Goal: Information Seeking & Learning: Learn about a topic

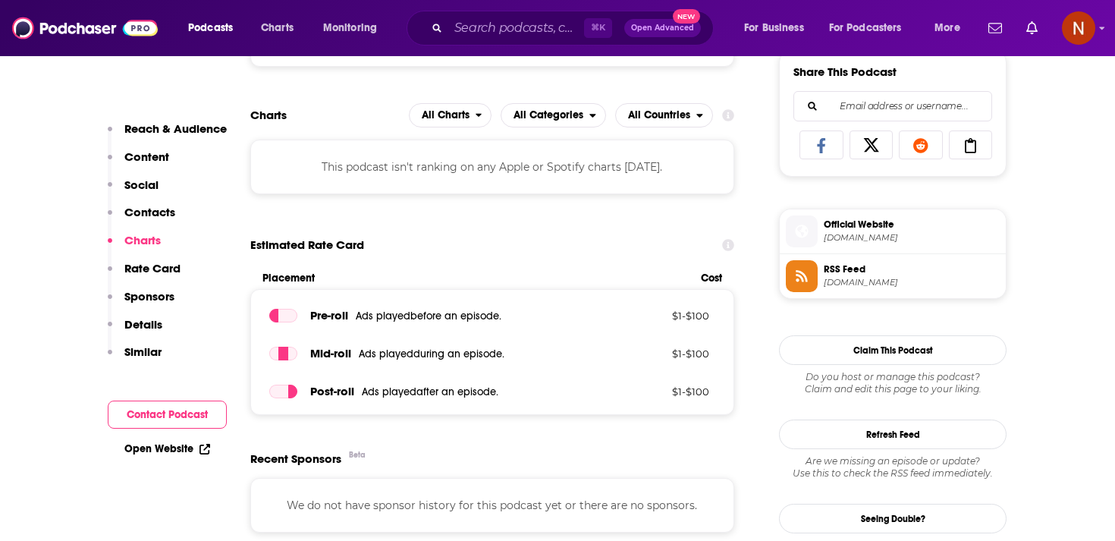
scroll to position [1096, 0]
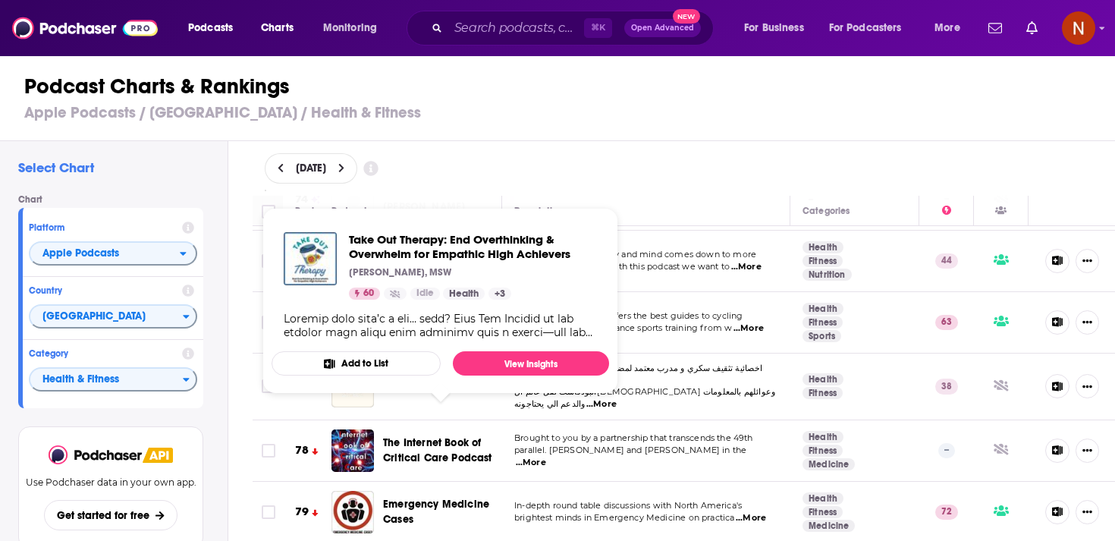
scroll to position [4791, 0]
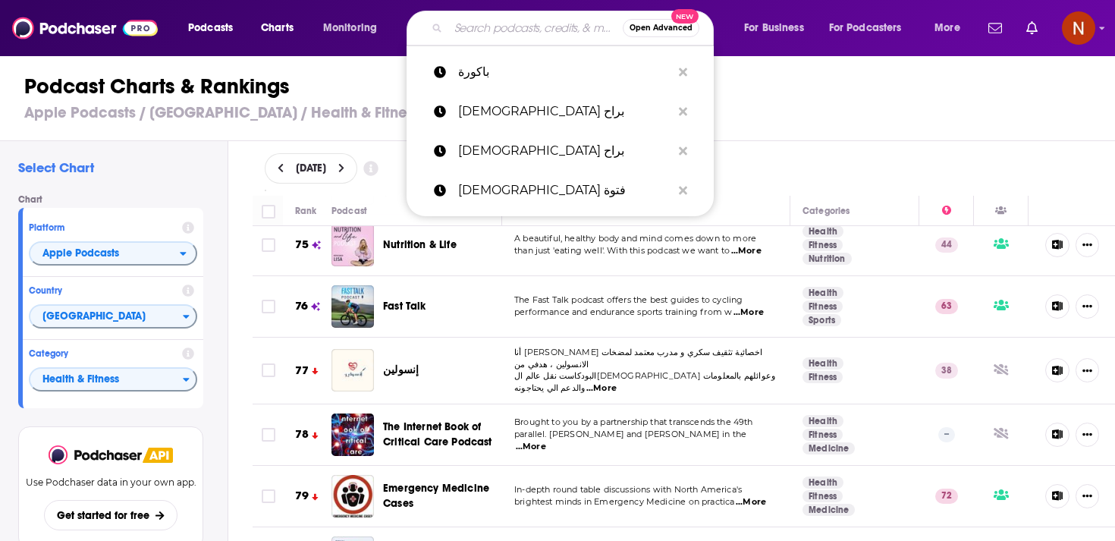
click at [472, 21] on input "Search podcasts, credits, & more..." at bounding box center [535, 28] width 174 height 24
paste input "كرسي في أول"
type input "كرسي في أول"
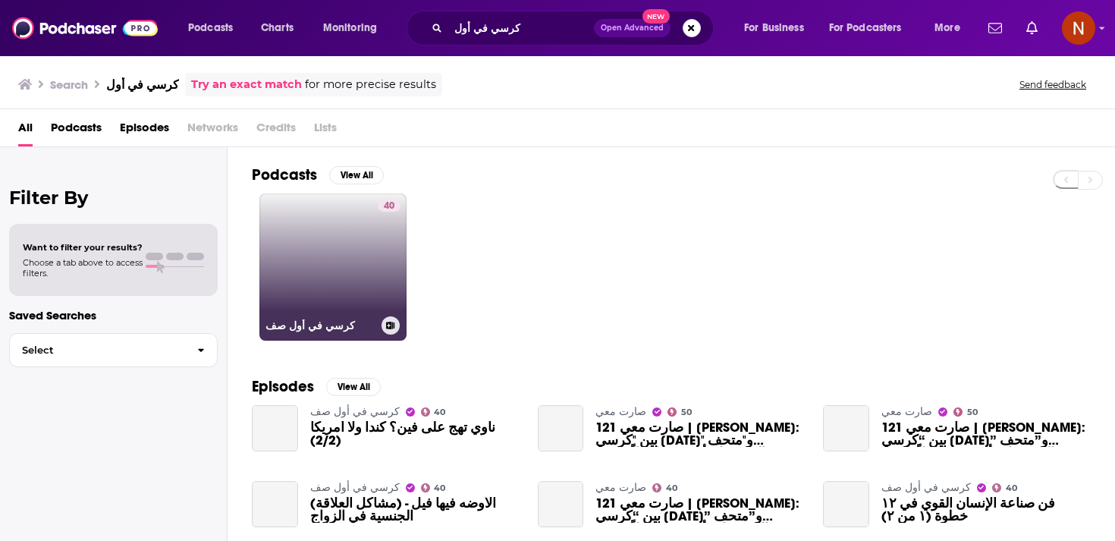
click at [340, 284] on link "40 كرسي في أول صف" at bounding box center [332, 266] width 147 height 147
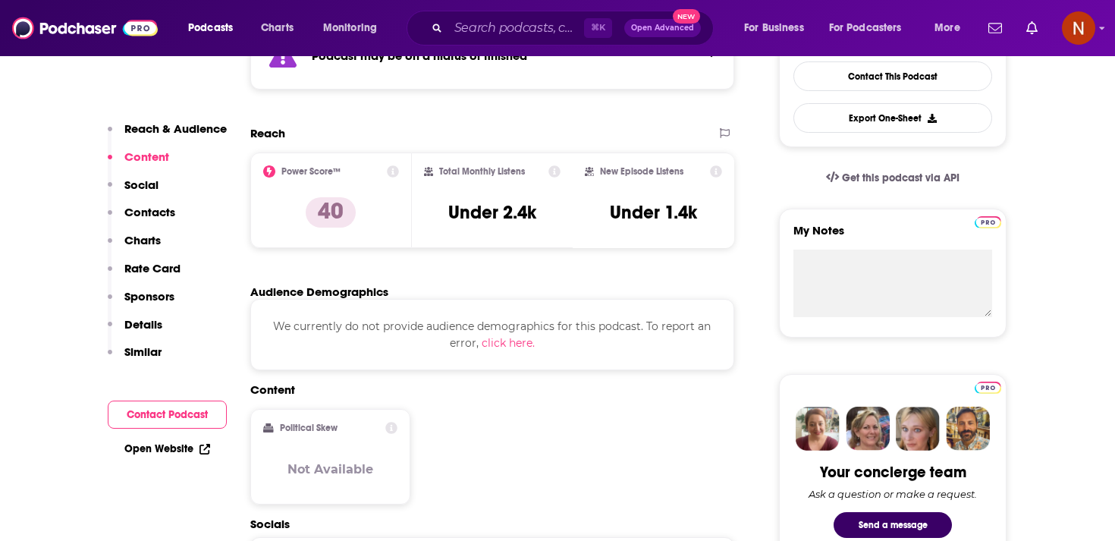
scroll to position [308, 0]
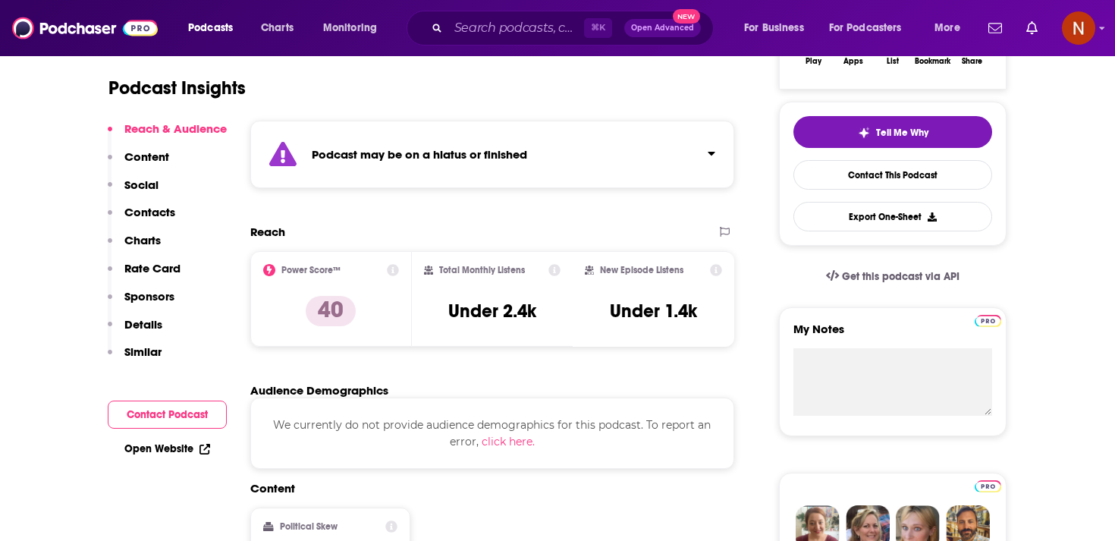
click at [494, 162] on div "Podcast may be on a hiatus or finished" at bounding box center [492, 154] width 484 height 67
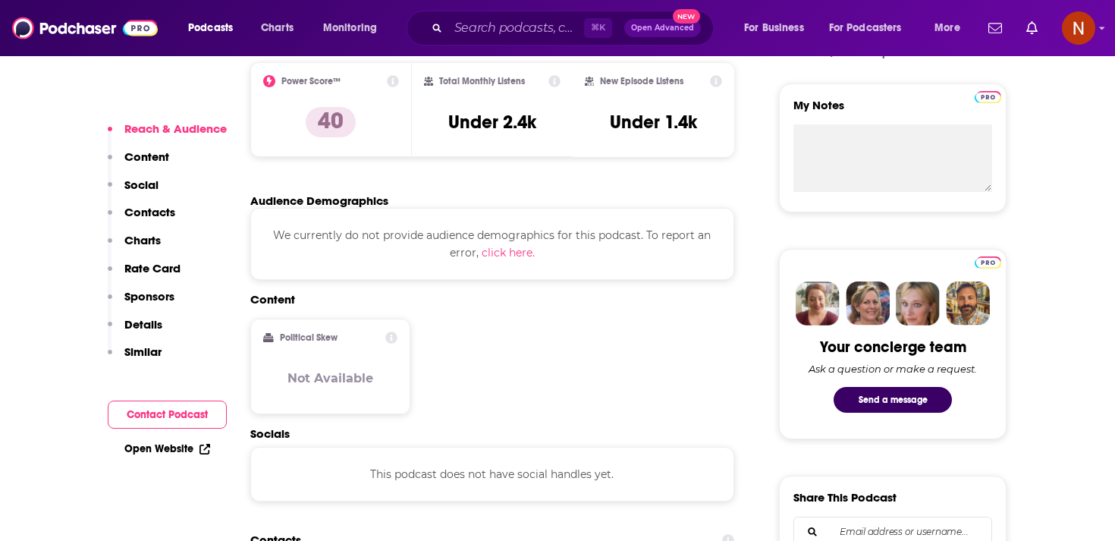
scroll to position [0, 0]
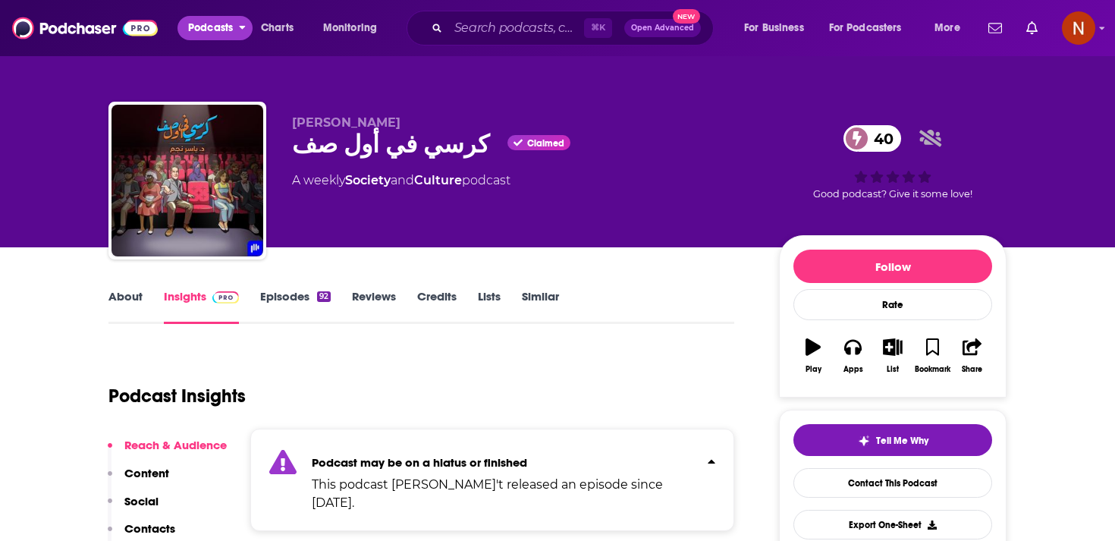
click at [215, 34] on span "Podcasts" at bounding box center [210, 27] width 45 height 21
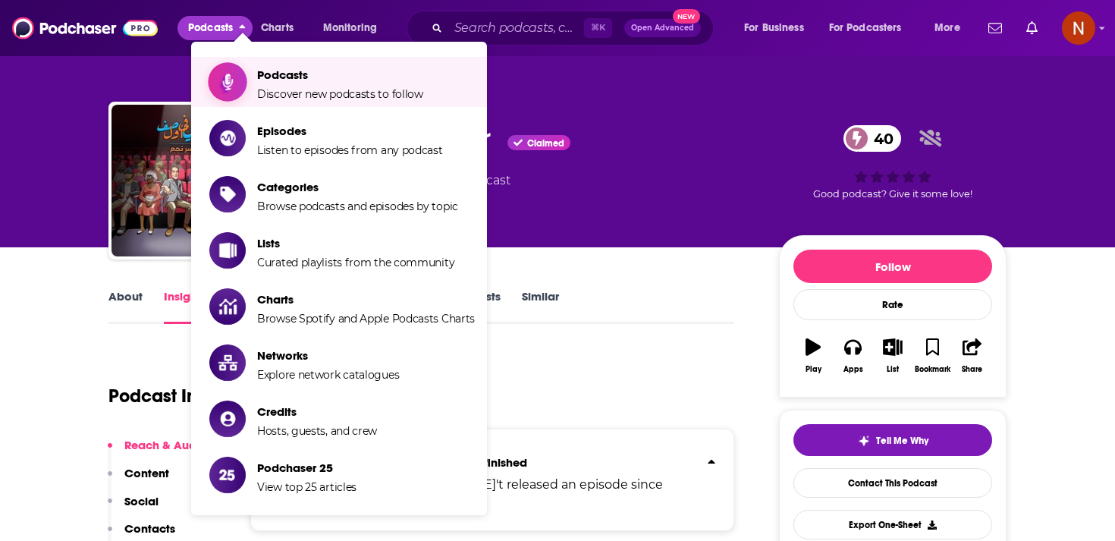
click at [281, 96] on span "Discover new podcasts to follow" at bounding box center [340, 94] width 166 height 14
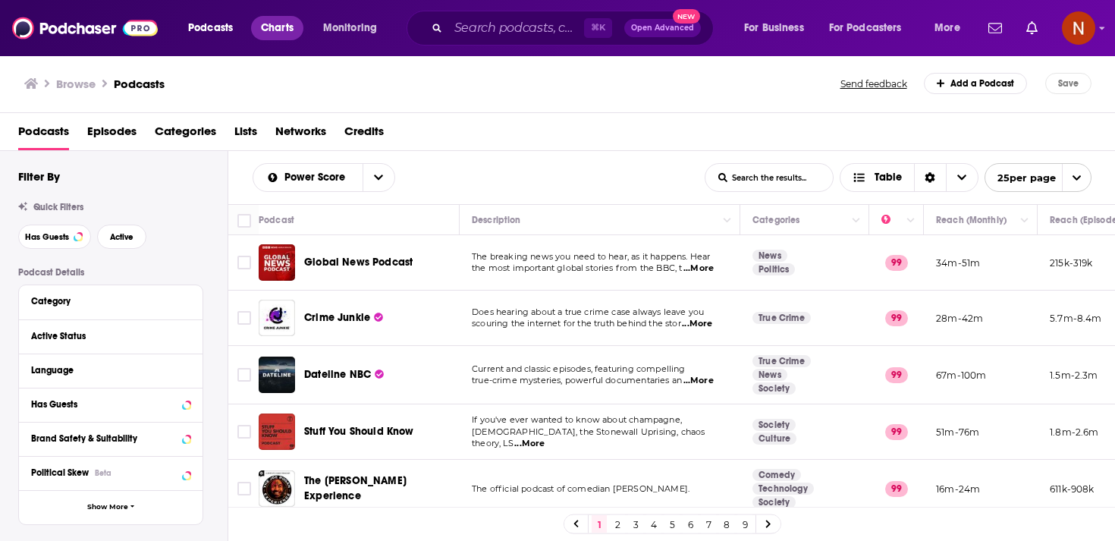
click at [292, 24] on span "Charts" at bounding box center [277, 27] width 33 height 21
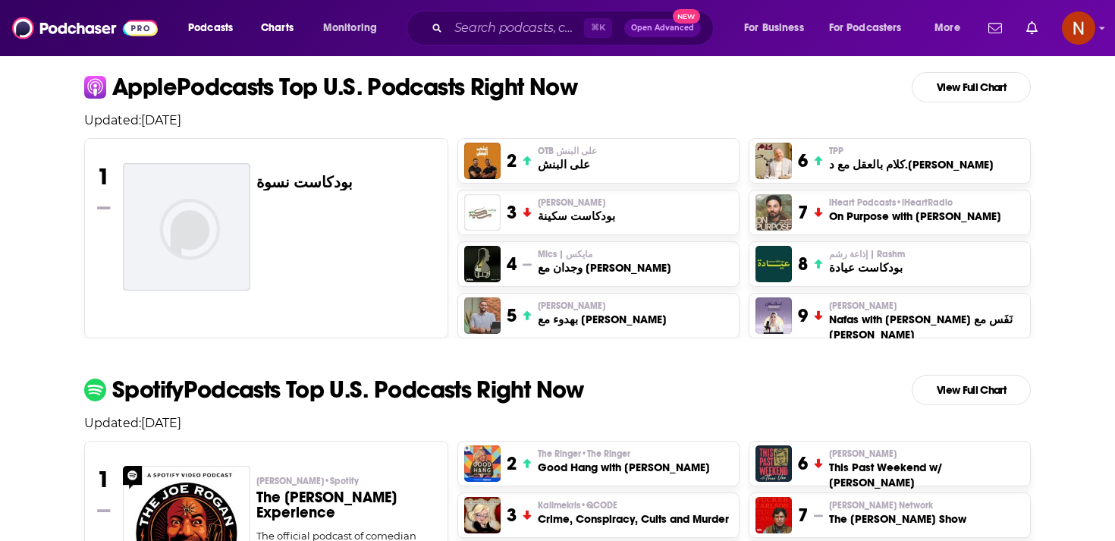
scroll to position [4, 0]
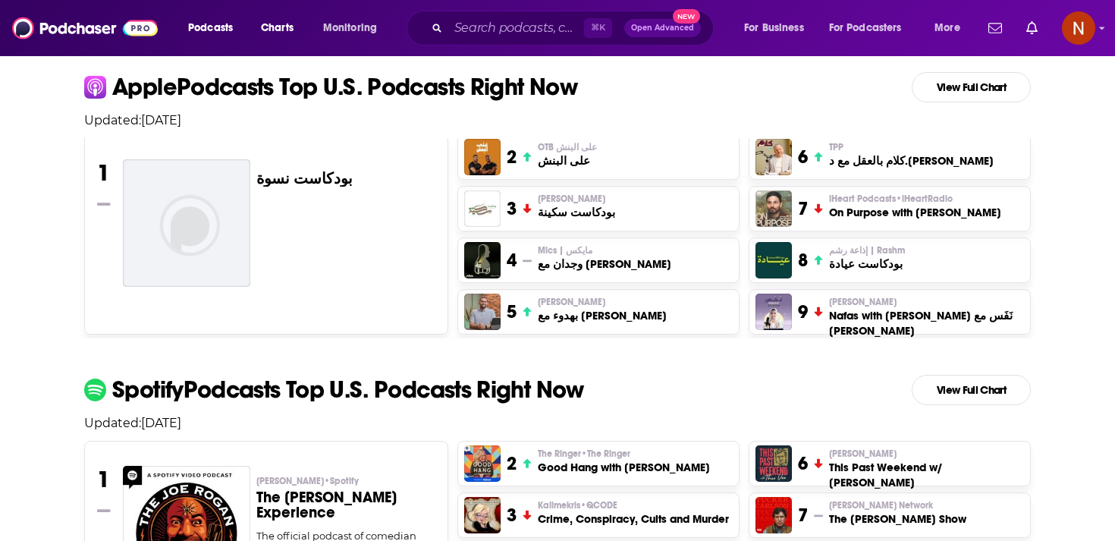
click at [297, 174] on h3 "بودكاست نسوة" at bounding box center [304, 178] width 96 height 15
click at [188, 223] on img at bounding box center [186, 222] width 127 height 127
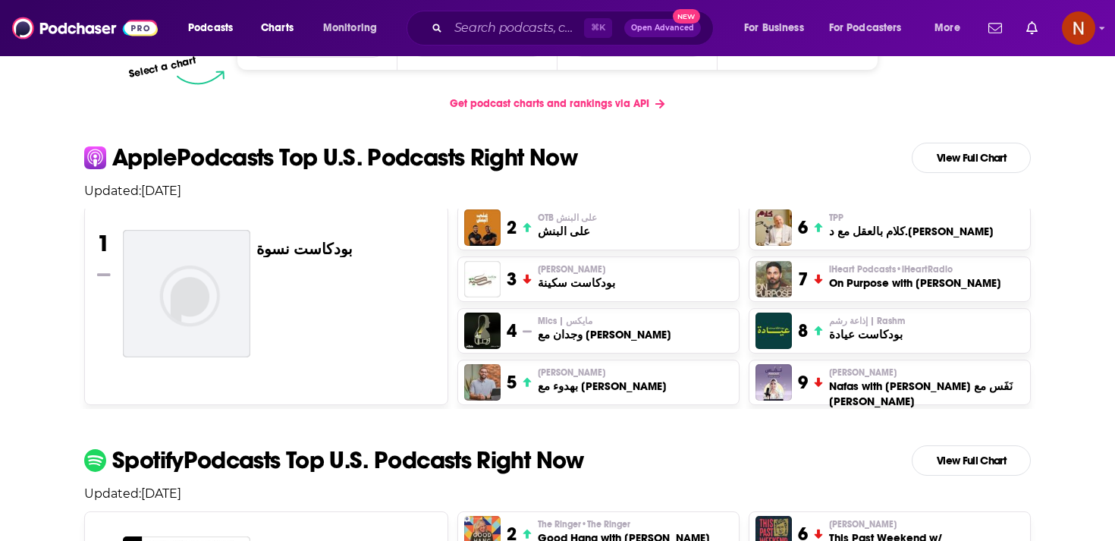
scroll to position [0, 0]
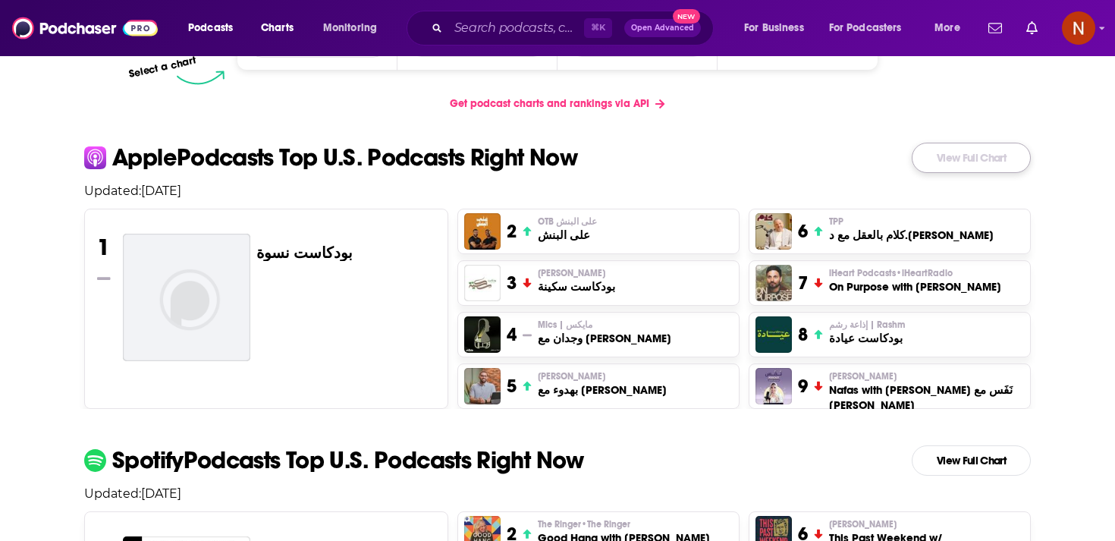
click at [935, 160] on link "View Full Chart" at bounding box center [971, 158] width 119 height 30
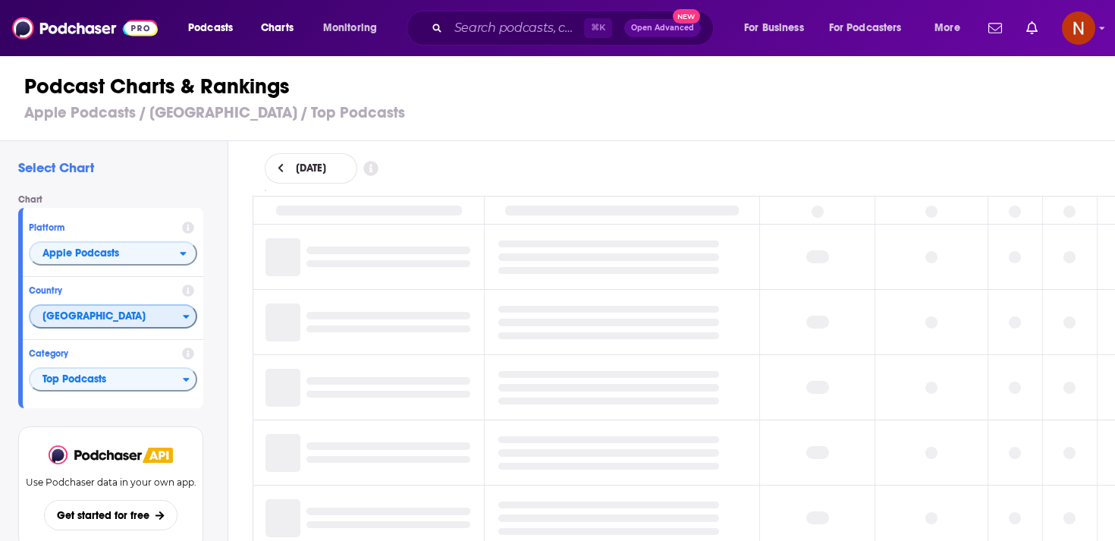
click at [158, 323] on span "[GEOGRAPHIC_DATA]" at bounding box center [106, 317] width 152 height 26
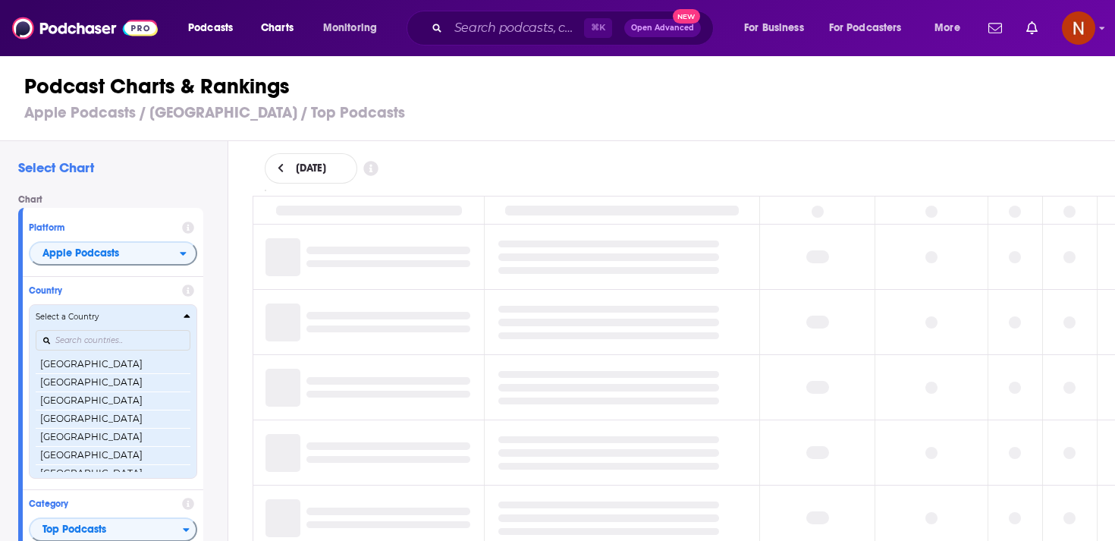
scroll to position [2926, 0]
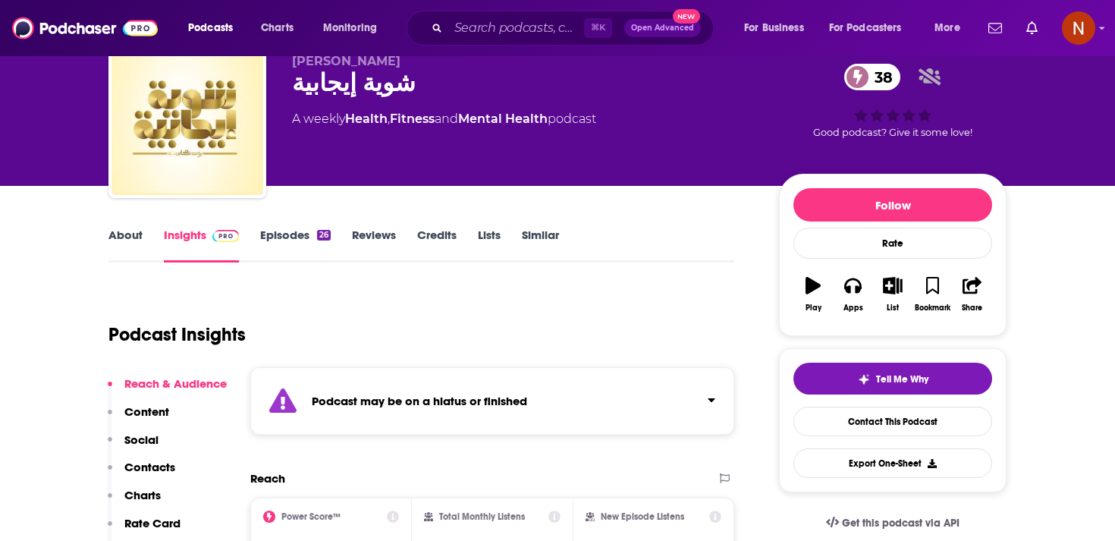
scroll to position [64, 0]
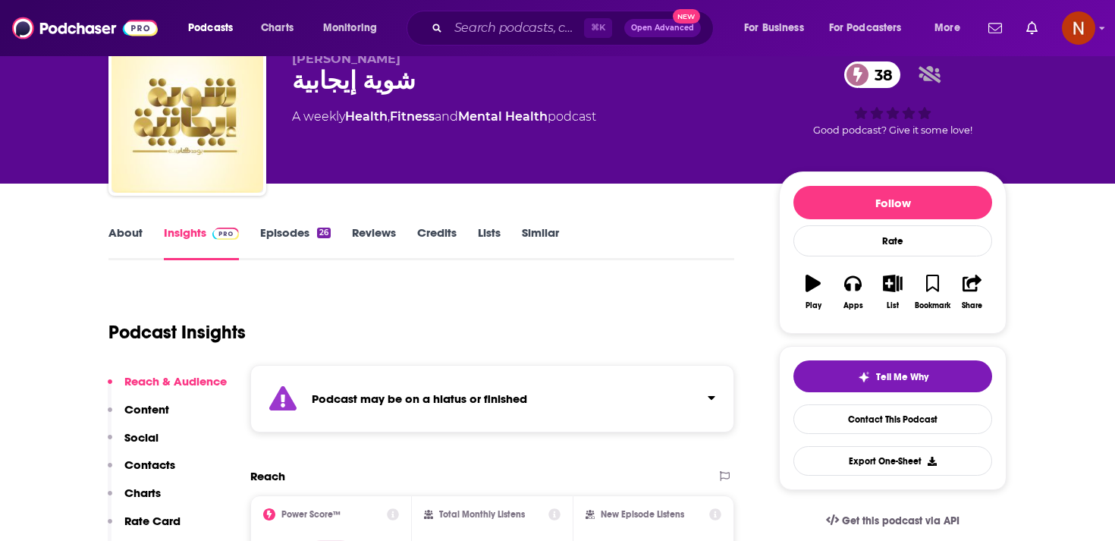
click at [420, 386] on div "Podcast may be on a hiatus or finished" at bounding box center [492, 398] width 484 height 67
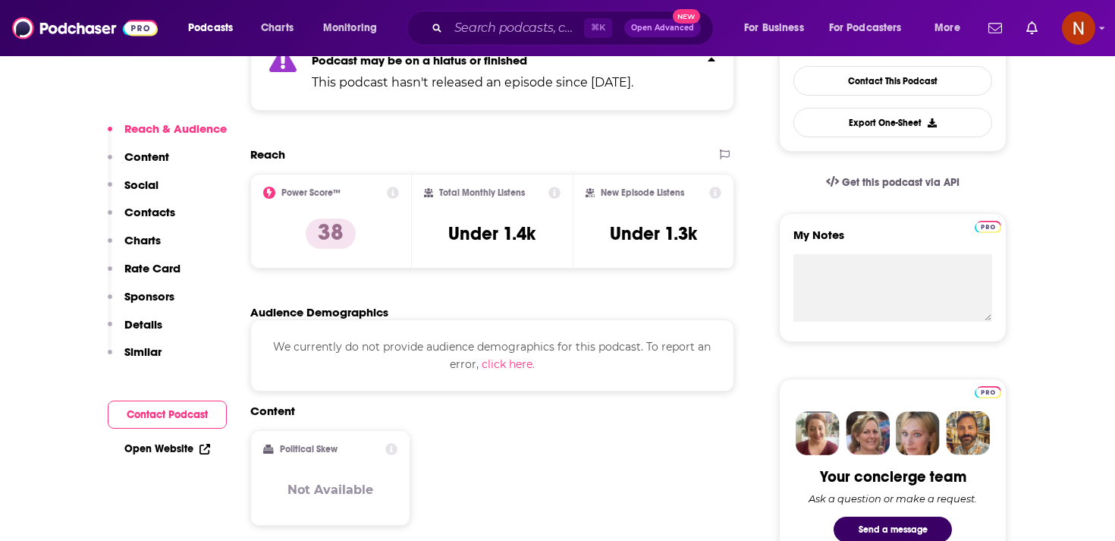
scroll to position [403, 0]
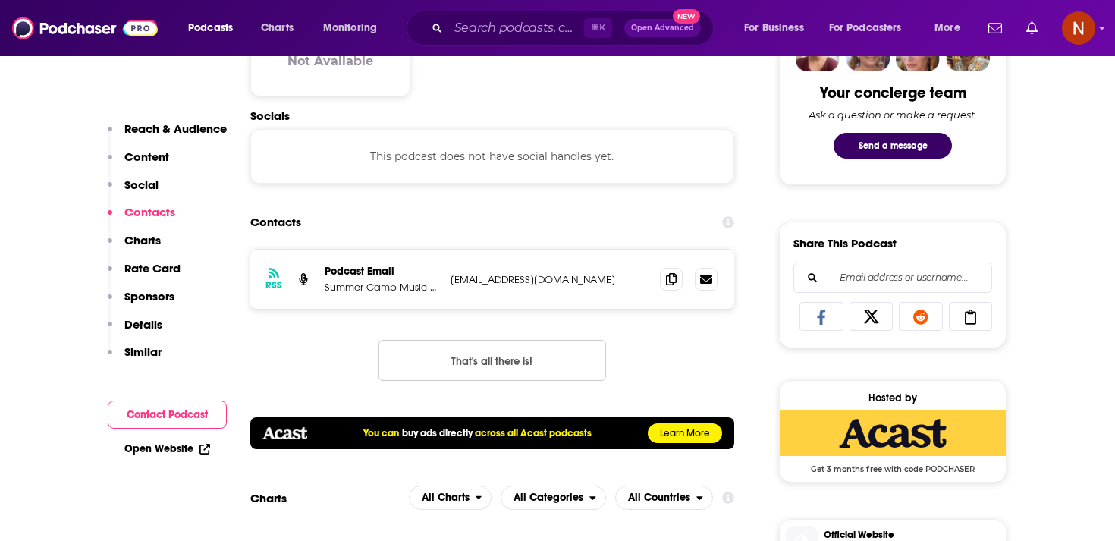
scroll to position [870, 0]
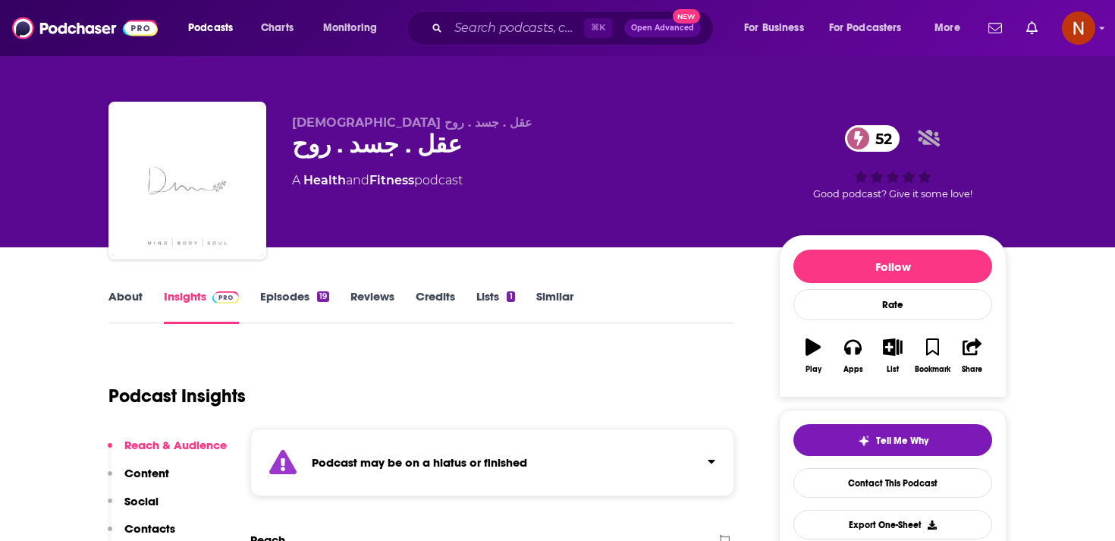
click at [379, 469] on strong "Podcast may be on a hiatus or finished" at bounding box center [419, 462] width 215 height 14
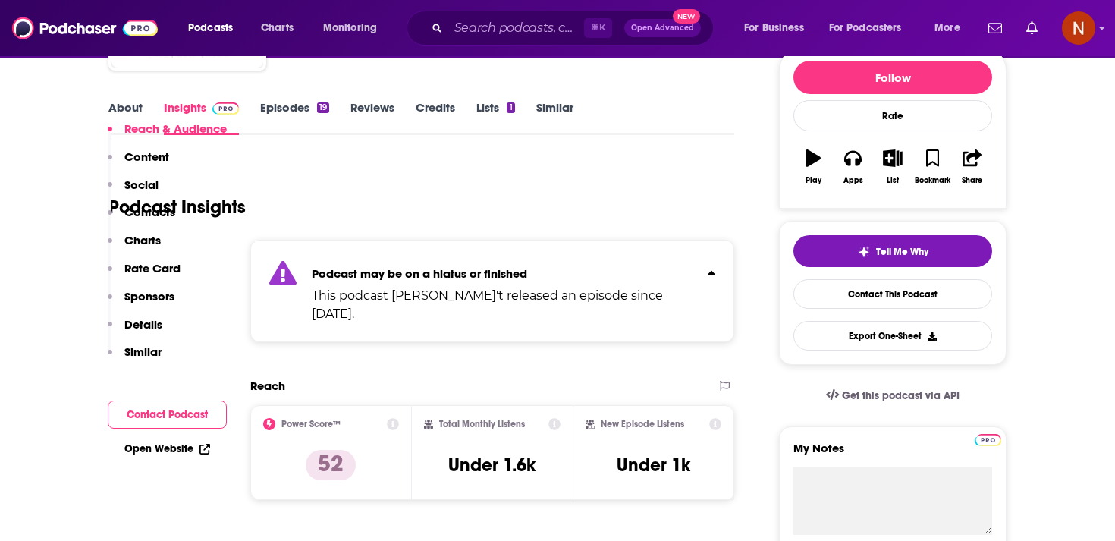
scroll to position [67, 0]
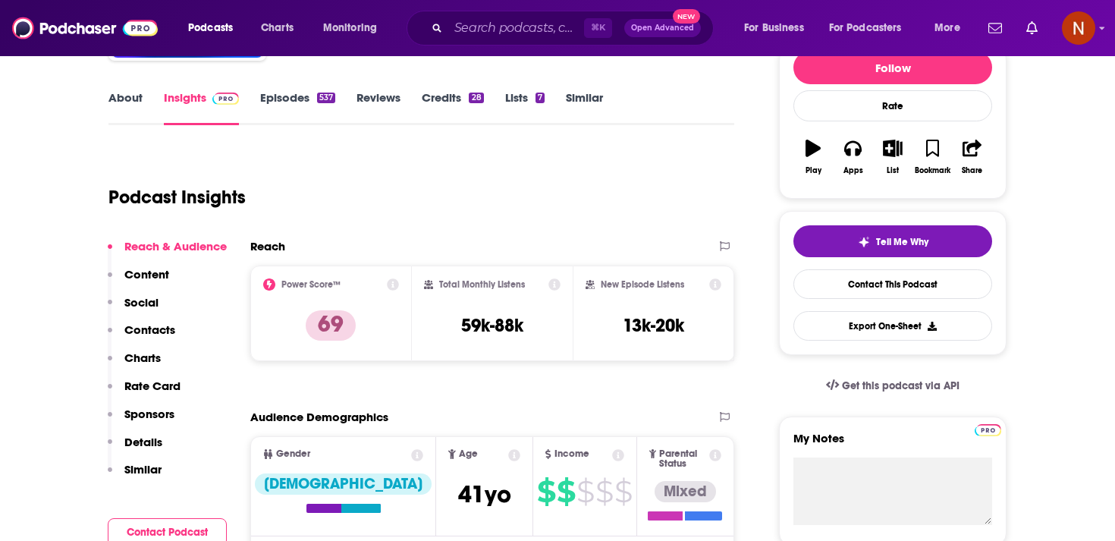
scroll to position [200, 0]
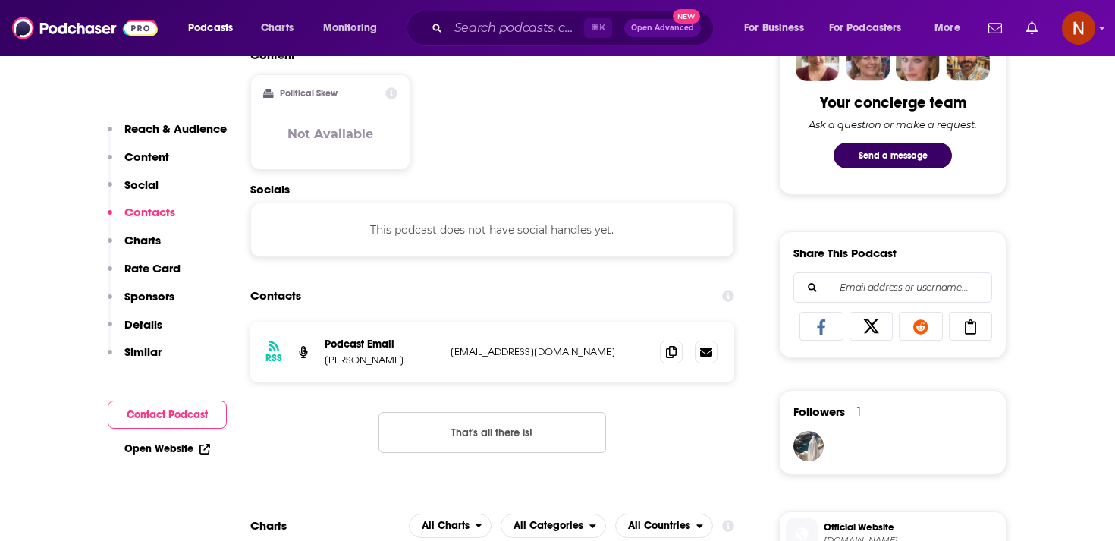
click at [465, 182] on h2 "Socials" at bounding box center [492, 189] width 484 height 14
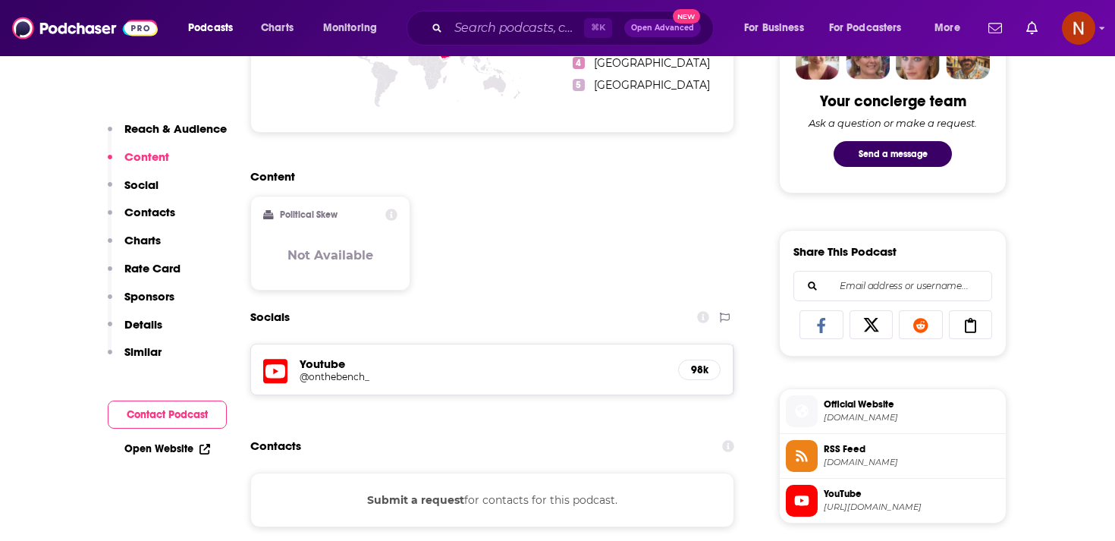
scroll to position [1034, 0]
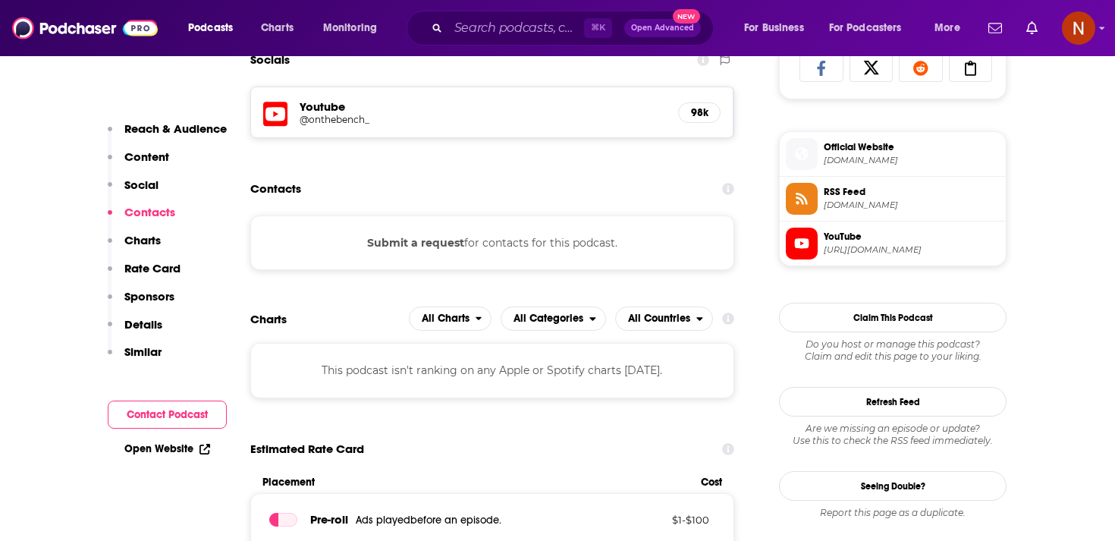
click at [429, 124] on h5 "@onthebench_" at bounding box center [421, 119] width 243 height 11
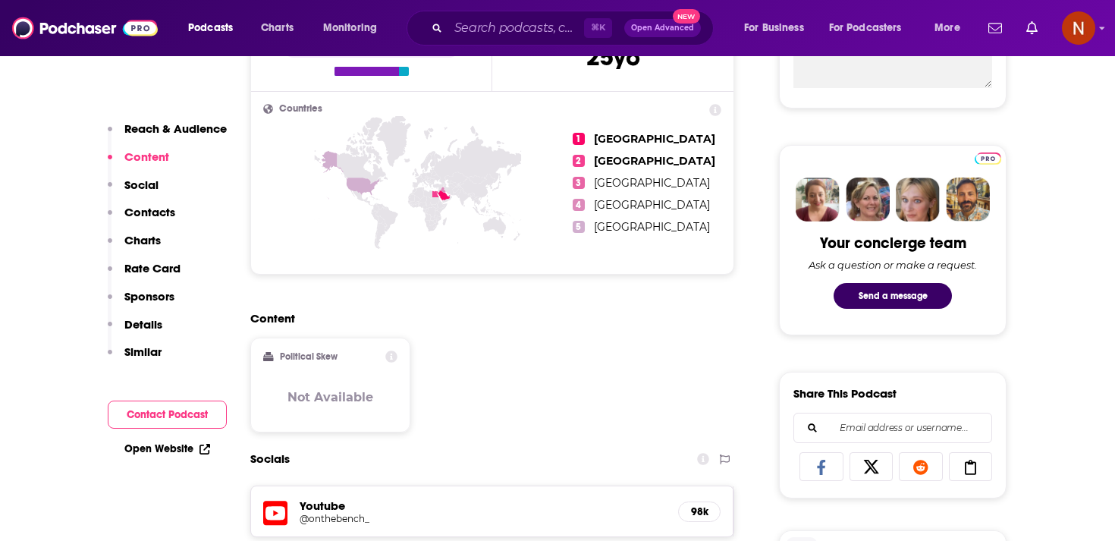
scroll to position [710, 0]
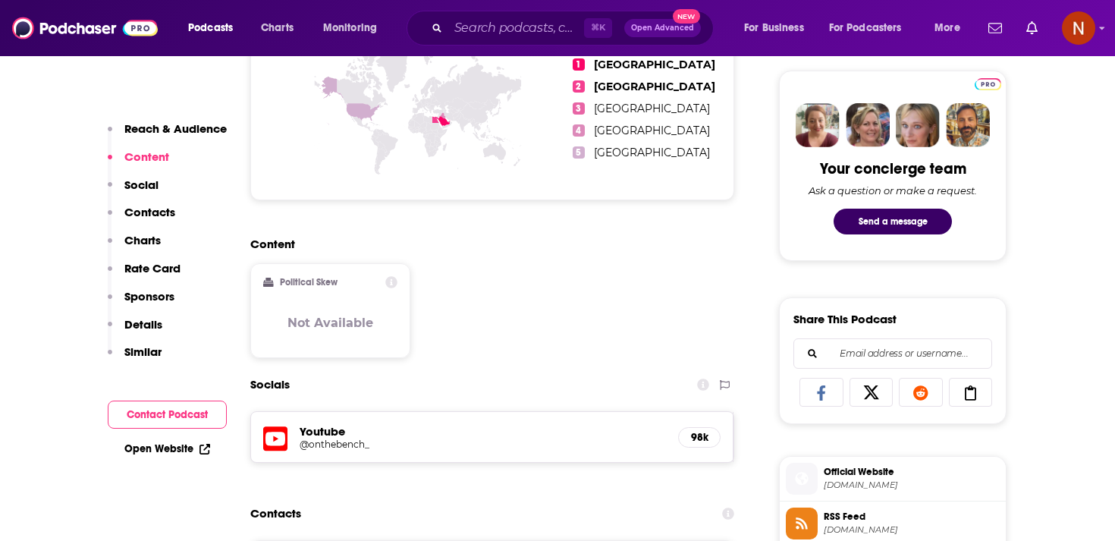
click at [429, 450] on h5 "@onthebench_" at bounding box center [421, 443] width 243 height 11
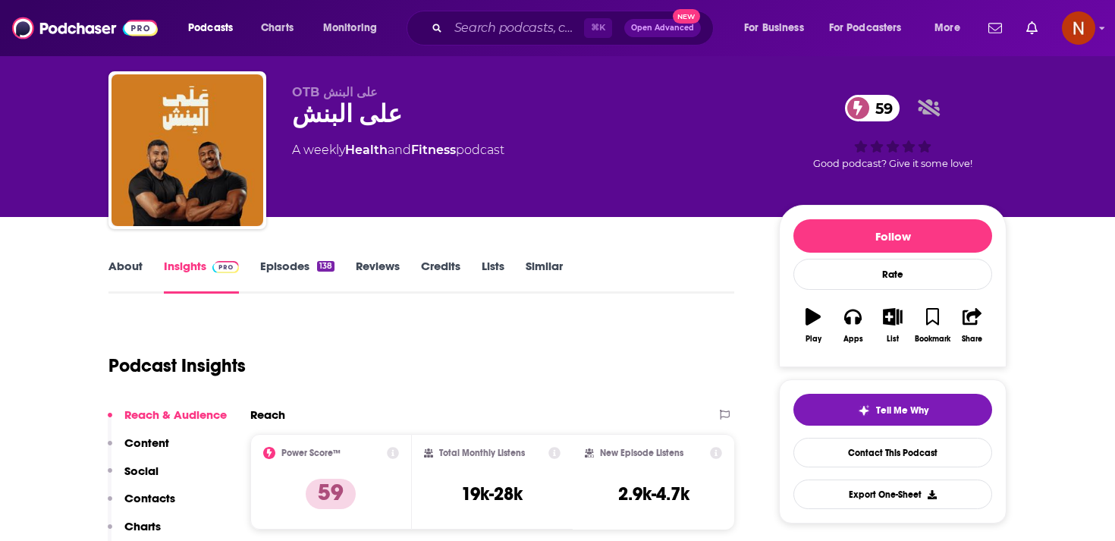
scroll to position [0, 0]
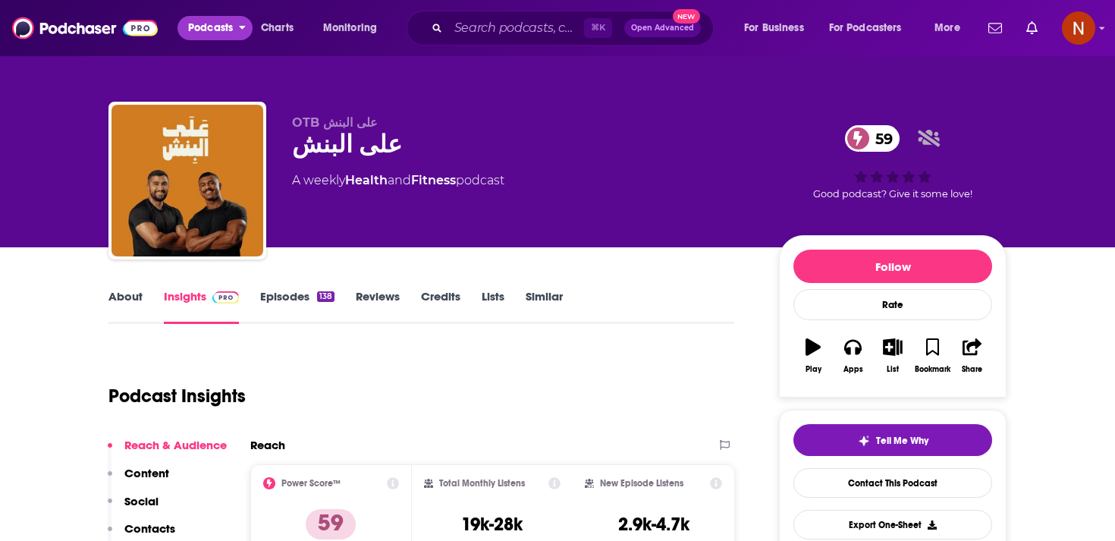
click at [208, 27] on span "Podcasts" at bounding box center [210, 27] width 45 height 21
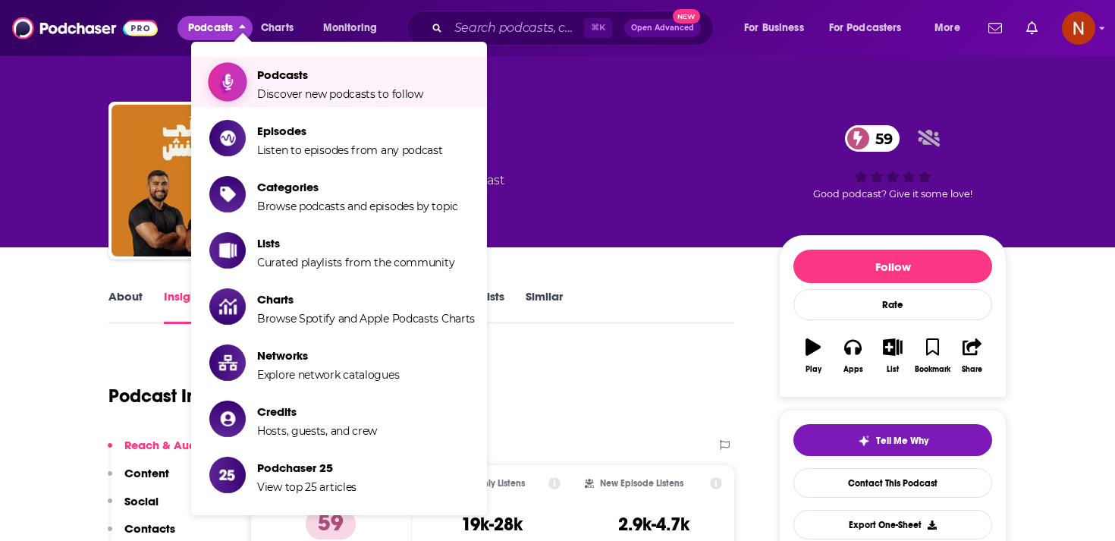
click at [237, 80] on span "Show item sub-menu" at bounding box center [227, 82] width 117 height 117
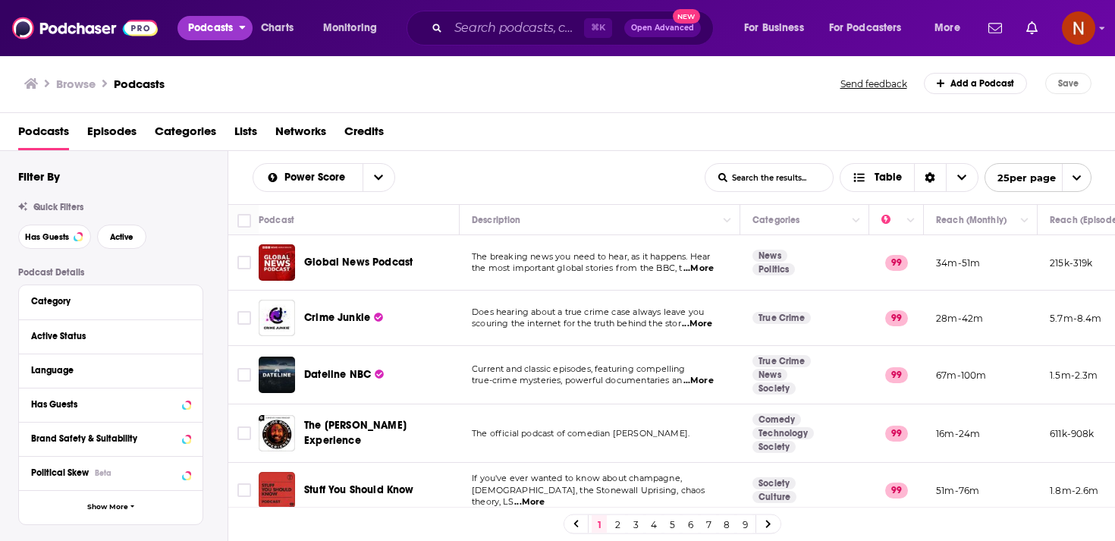
click at [239, 31] on button "Podcasts" at bounding box center [214, 28] width 75 height 24
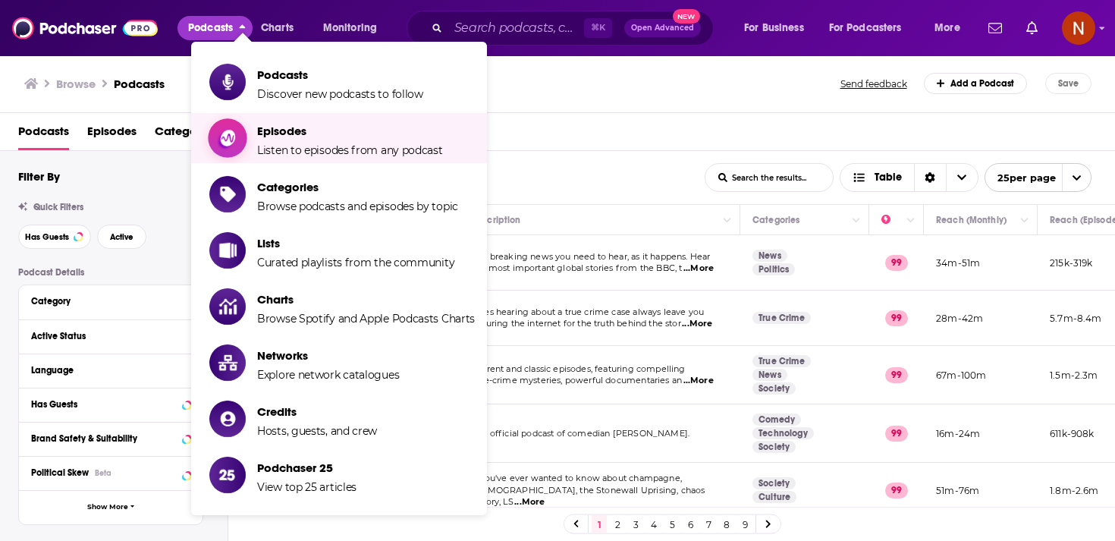
click at [268, 137] on span "Episodes" at bounding box center [350, 131] width 186 height 14
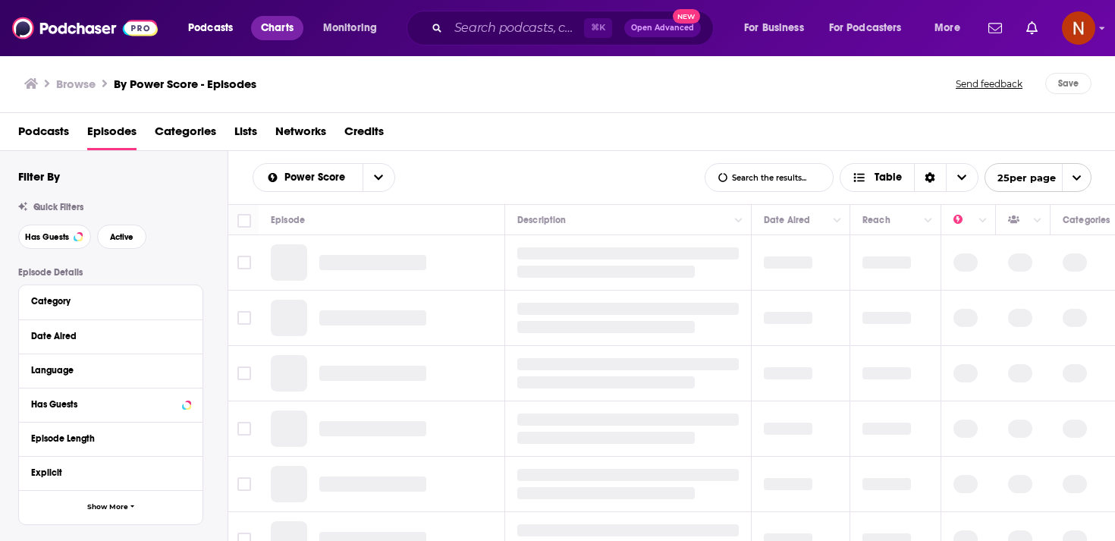
click at [281, 31] on span "Charts" at bounding box center [277, 27] width 33 height 21
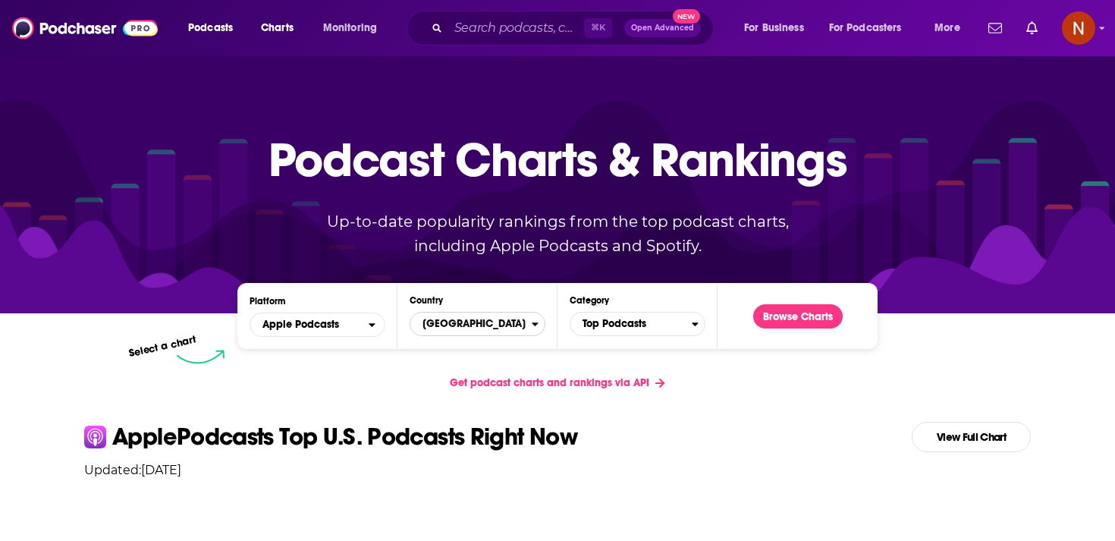
click at [478, 319] on span "United States" at bounding box center [470, 324] width 121 height 26
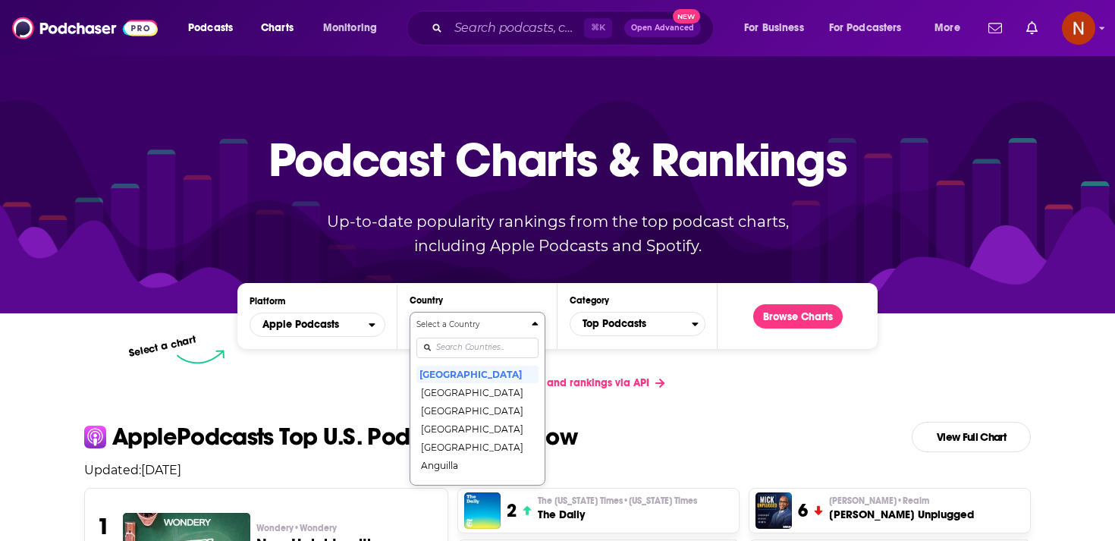
click at [481, 344] on input "Countries" at bounding box center [477, 347] width 122 height 20
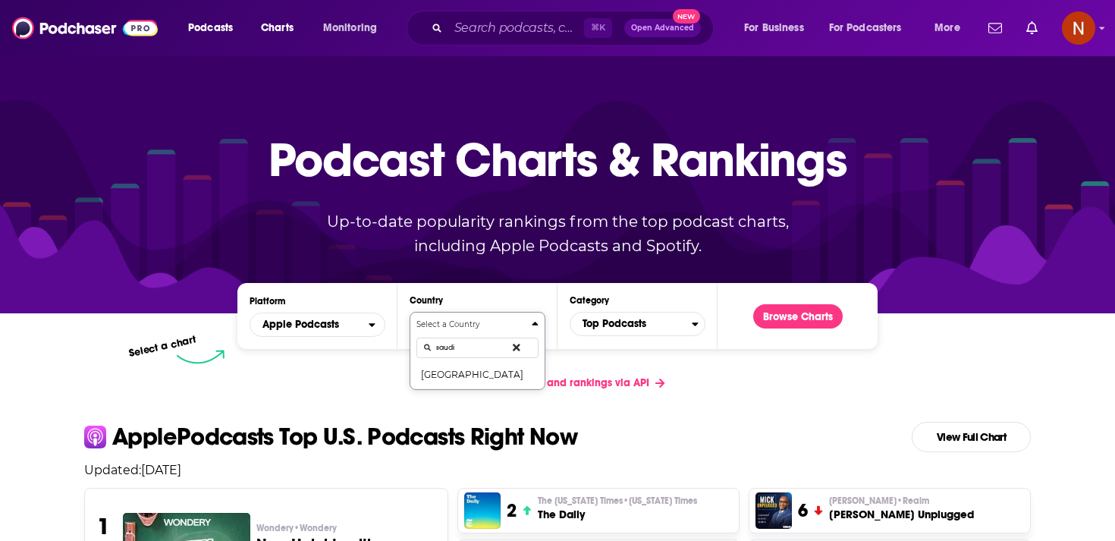
type input "saudi"
click at [491, 365] on div "saudi" at bounding box center [477, 347] width 122 height 35
click at [496, 384] on button "Select a Country saudi Saudi Arabia" at bounding box center [478, 351] width 136 height 78
click at [504, 376] on button "Saudi Arabia" at bounding box center [477, 374] width 122 height 18
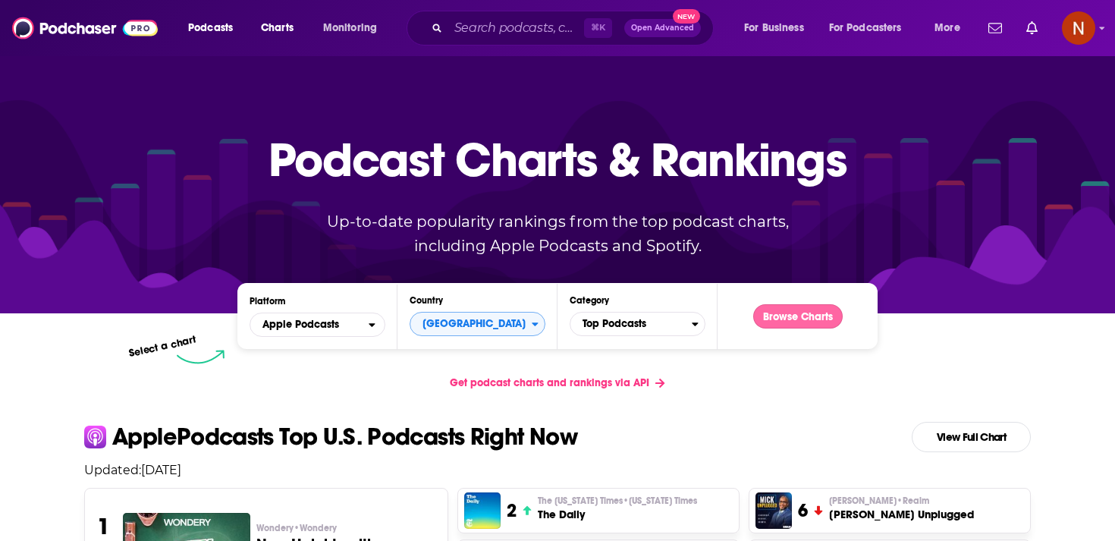
click at [811, 317] on button "Browse Charts" at bounding box center [797, 316] width 89 height 24
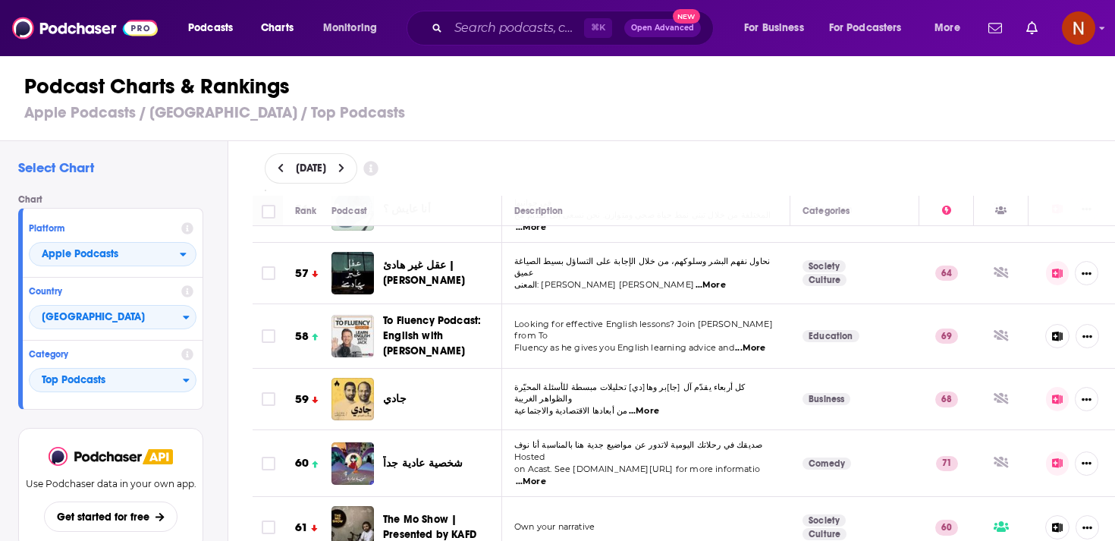
scroll to position [3558, 0]
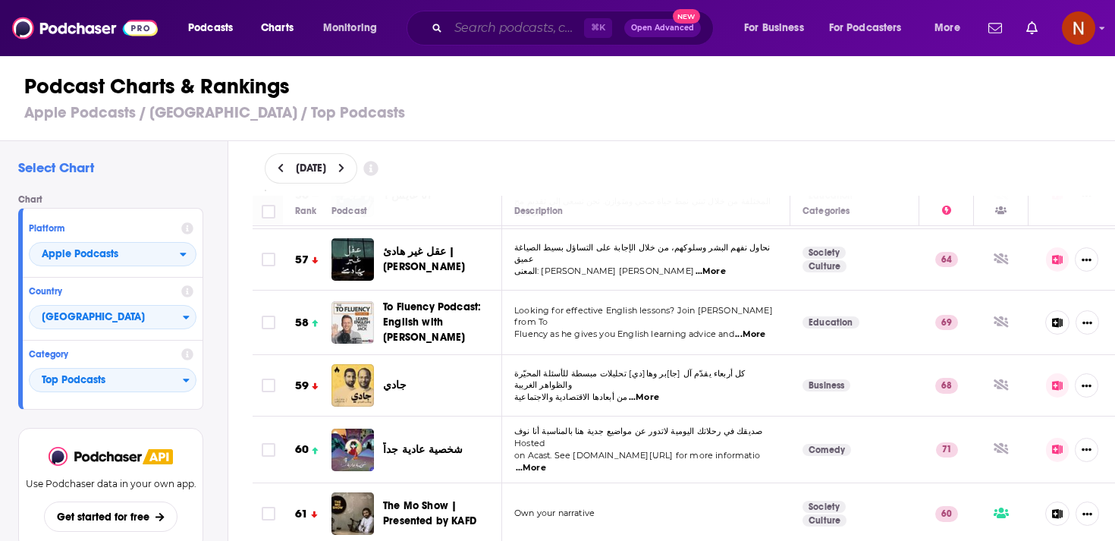
click at [497, 28] on input "Search podcasts, credits, & more..." at bounding box center [516, 28] width 136 height 24
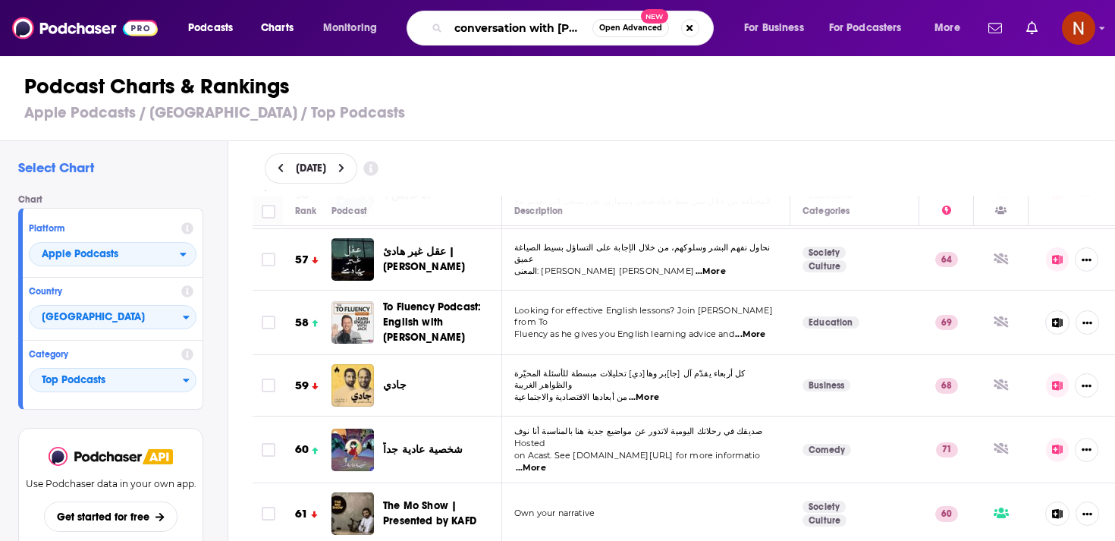
type input "conversation with loulou"
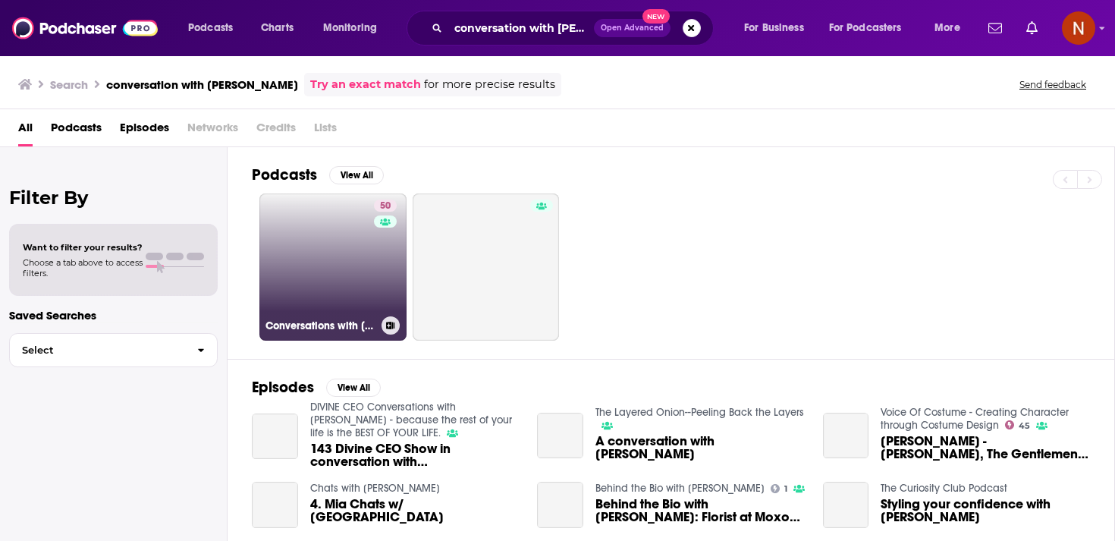
click at [367, 242] on link "50 Conversations with Loulou" at bounding box center [332, 266] width 147 height 147
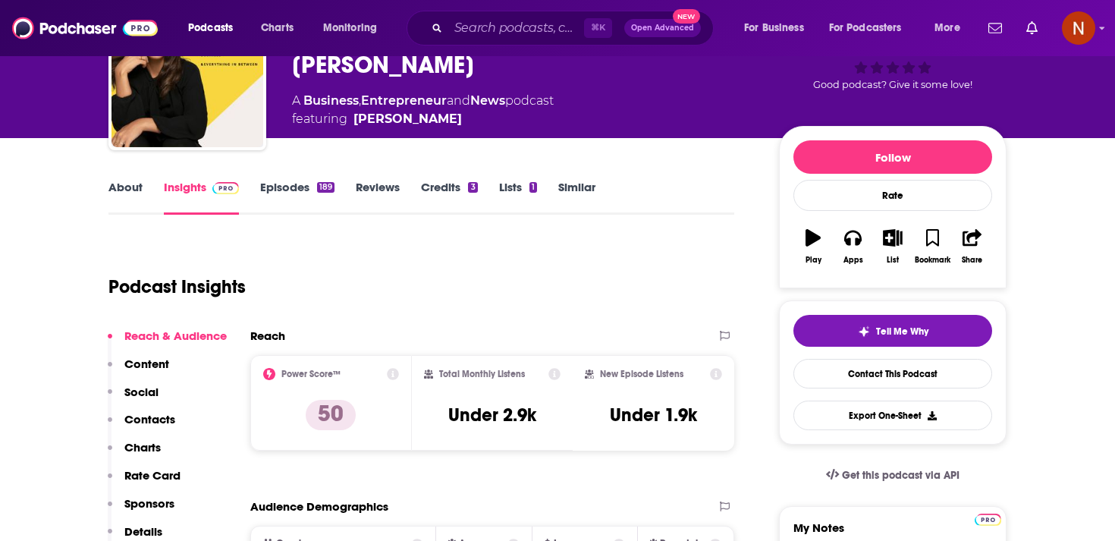
scroll to position [126, 0]
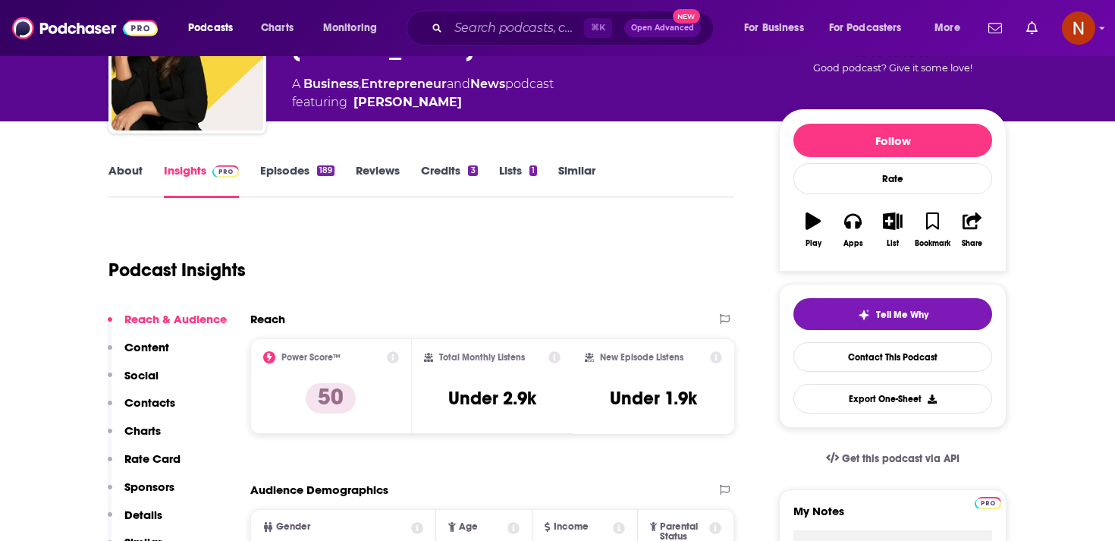
click at [288, 181] on link "Episodes 189" at bounding box center [297, 180] width 74 height 35
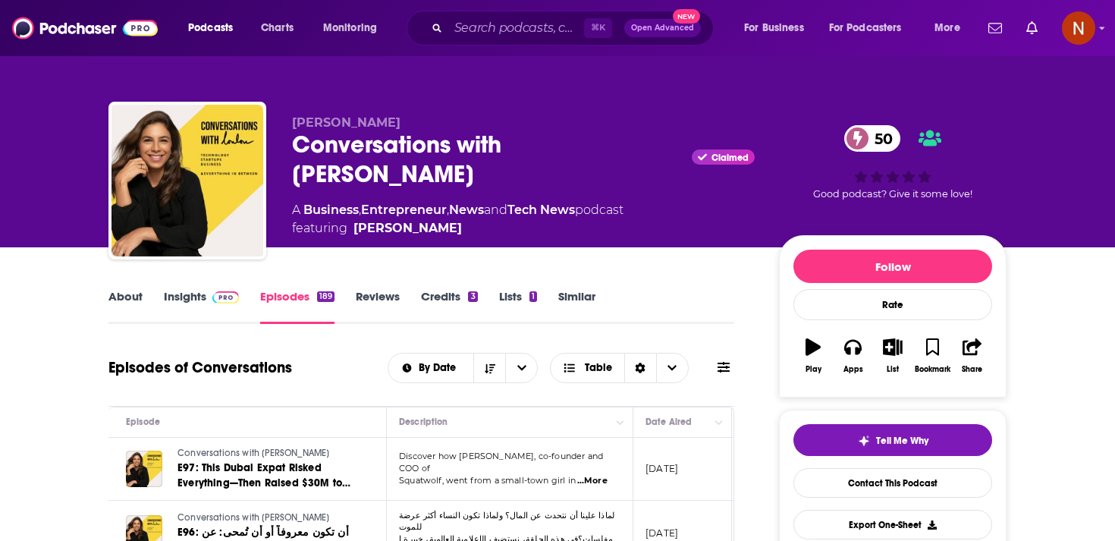
click at [369, 146] on div "Conversations with Loulou Claimed 50" at bounding box center [523, 159] width 463 height 59
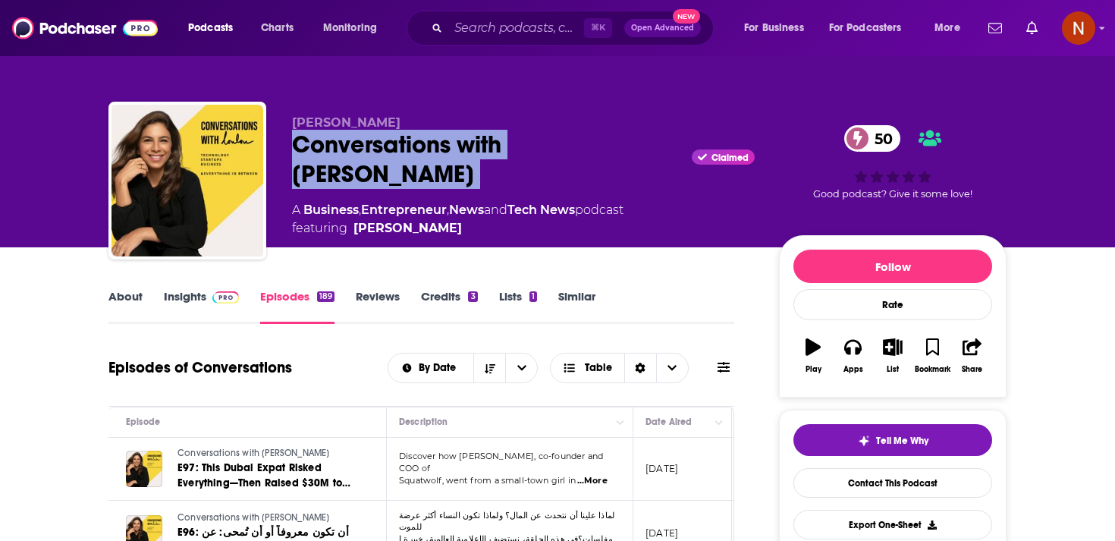
copy div "Conversations with Loulou"
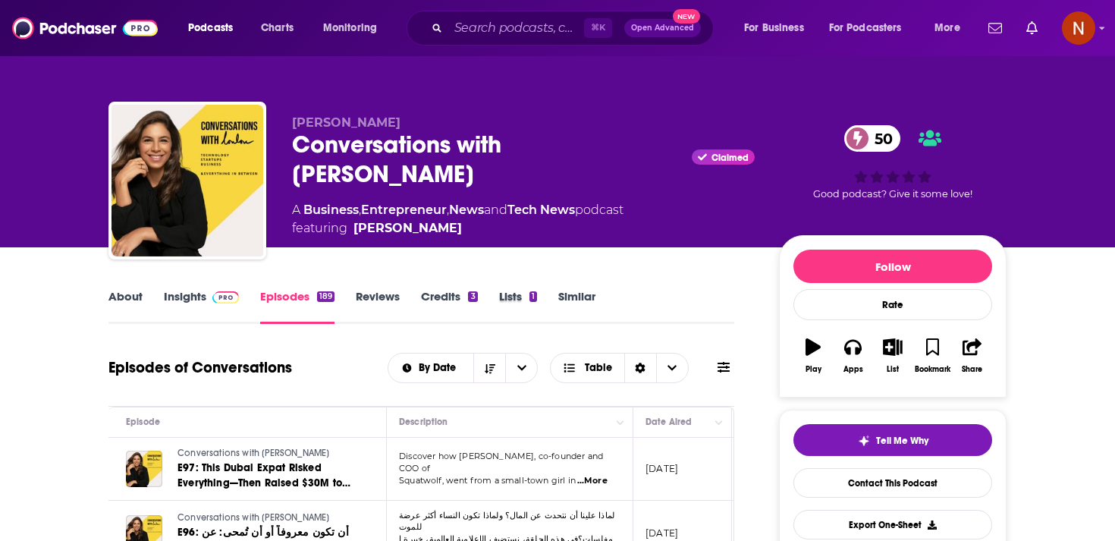
click at [554, 314] on div "Lists 1" at bounding box center [528, 306] width 59 height 35
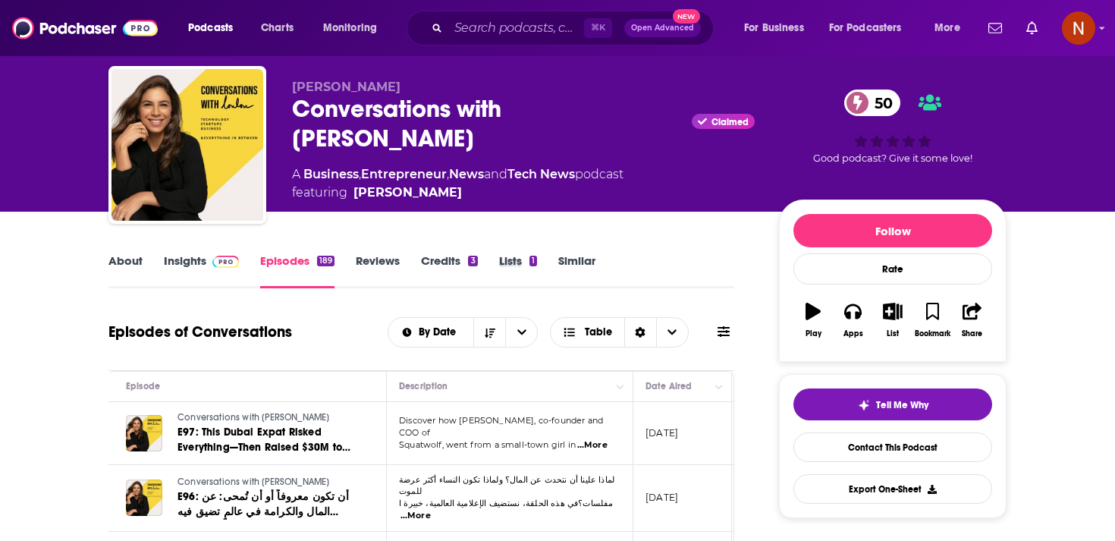
scroll to position [35, 0]
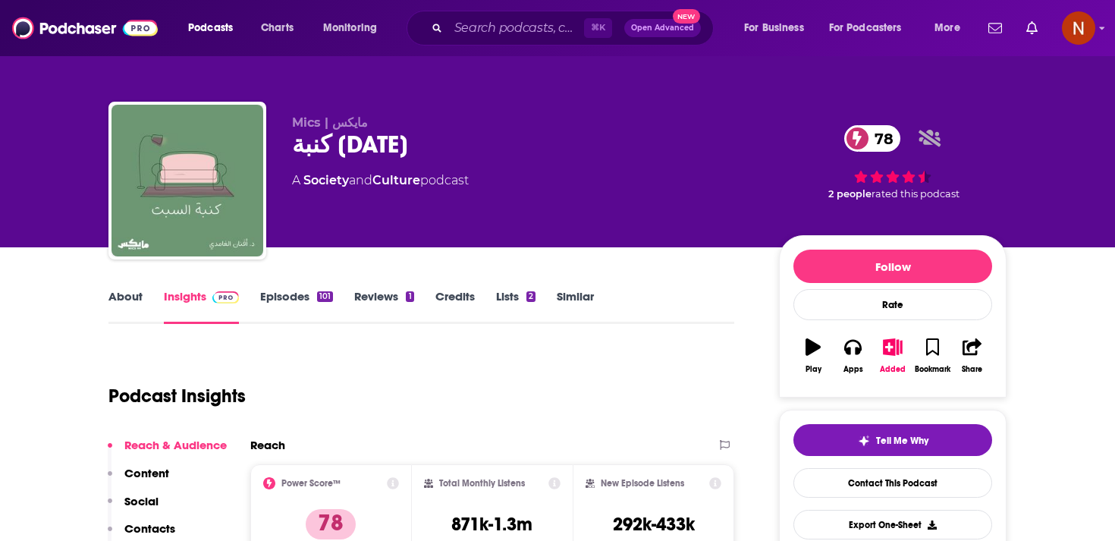
click at [304, 294] on link "Episodes 101" at bounding box center [296, 306] width 73 height 35
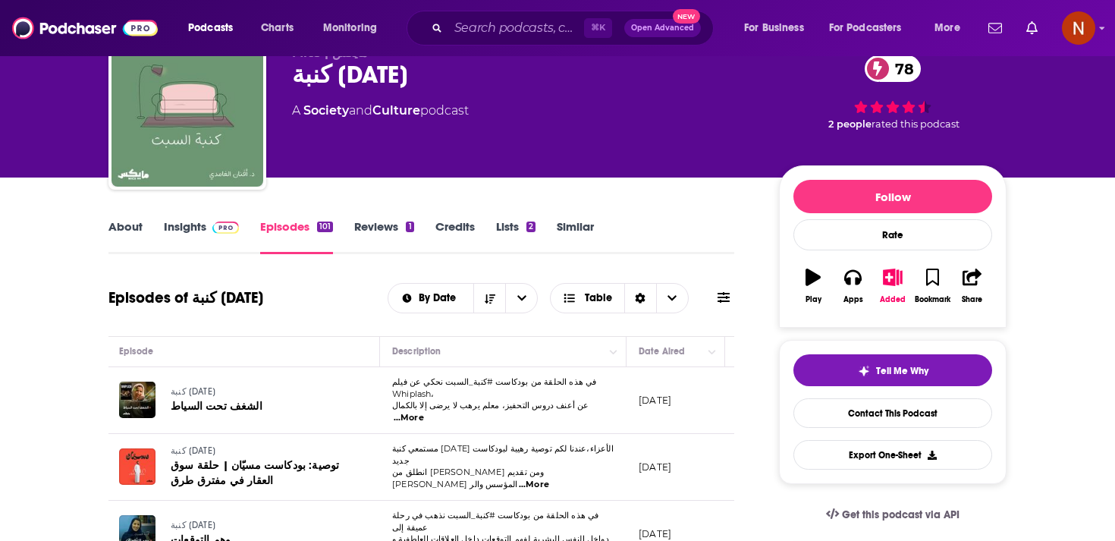
scroll to position [74, 0]
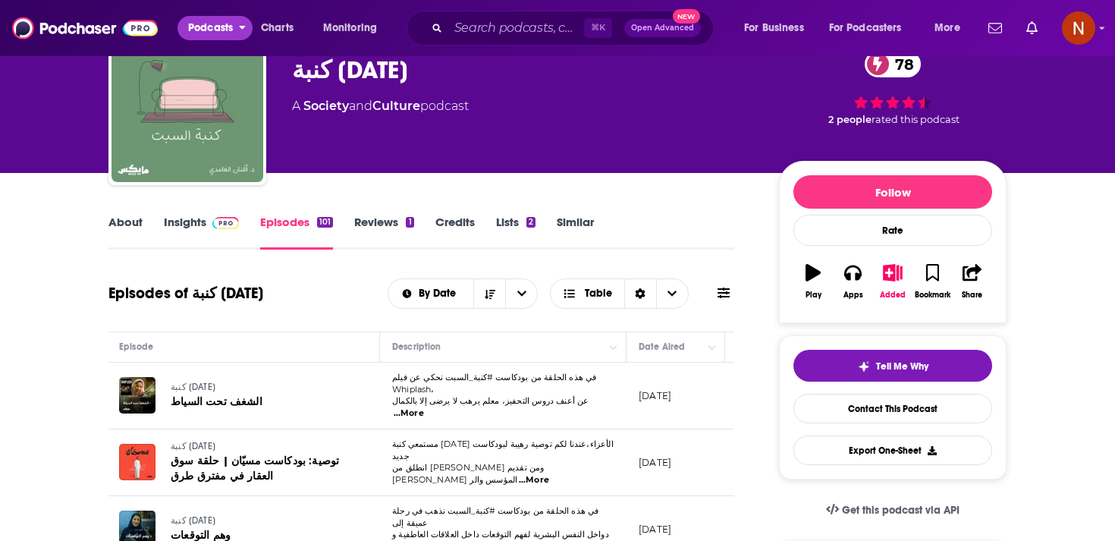
click at [202, 30] on span "Podcasts" at bounding box center [210, 27] width 45 height 21
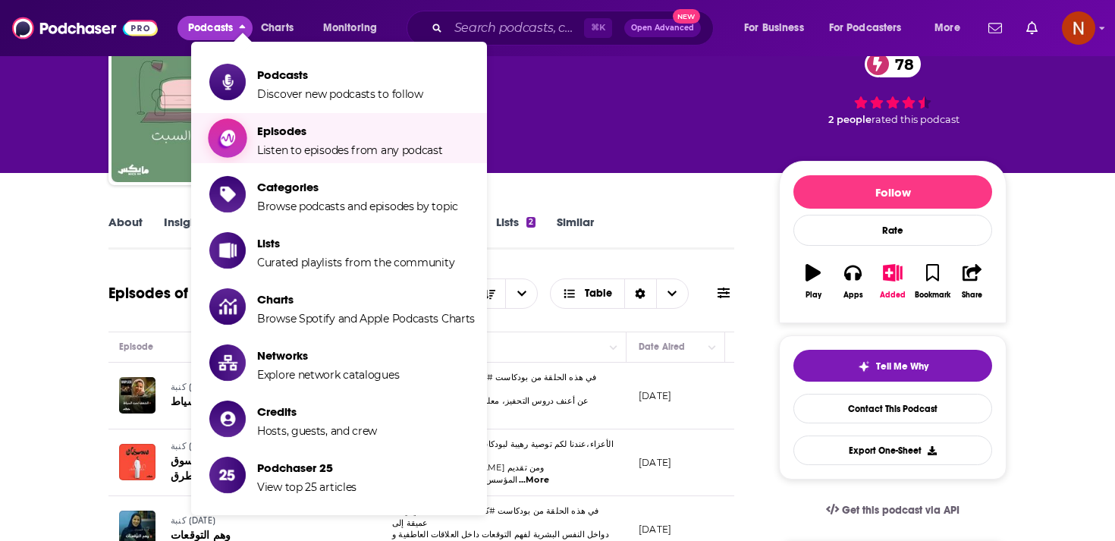
click at [310, 130] on span "Episodes" at bounding box center [350, 131] width 186 height 14
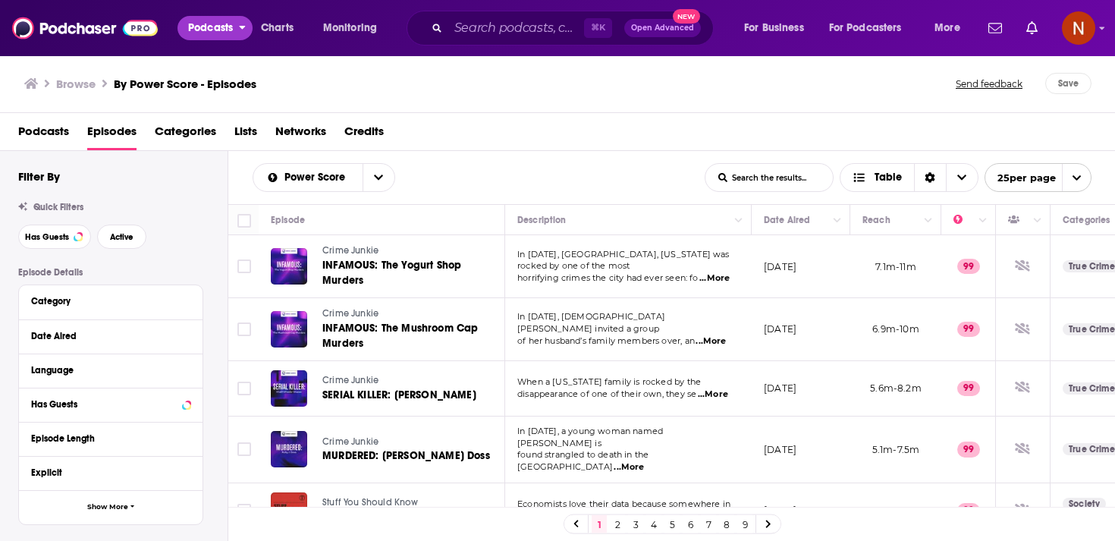
click at [204, 29] on span "Podcasts" at bounding box center [210, 27] width 45 height 21
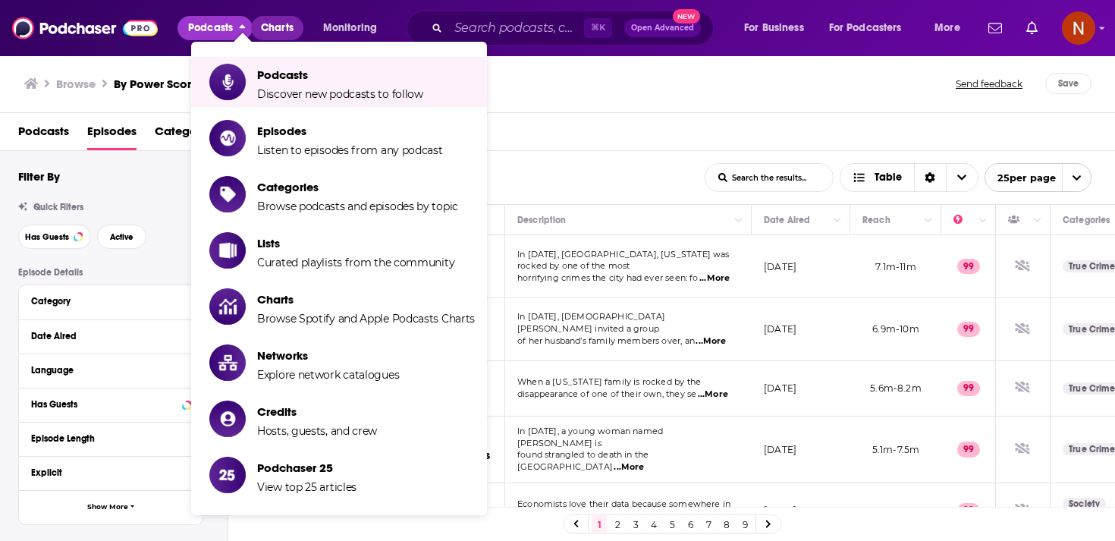
click at [288, 24] on span "Charts" at bounding box center [277, 27] width 33 height 21
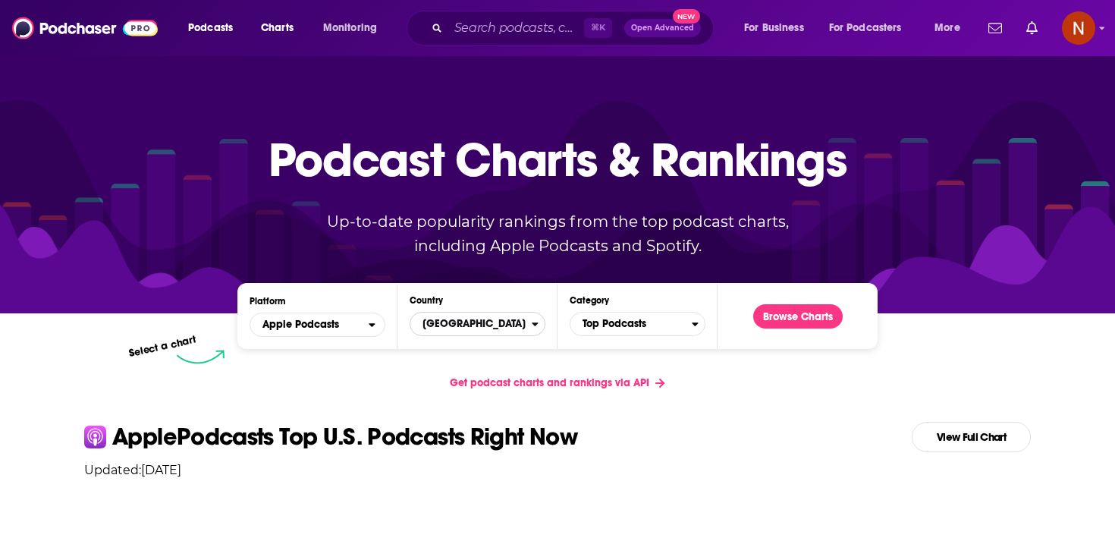
click at [464, 323] on span "[GEOGRAPHIC_DATA]" at bounding box center [470, 324] width 121 height 26
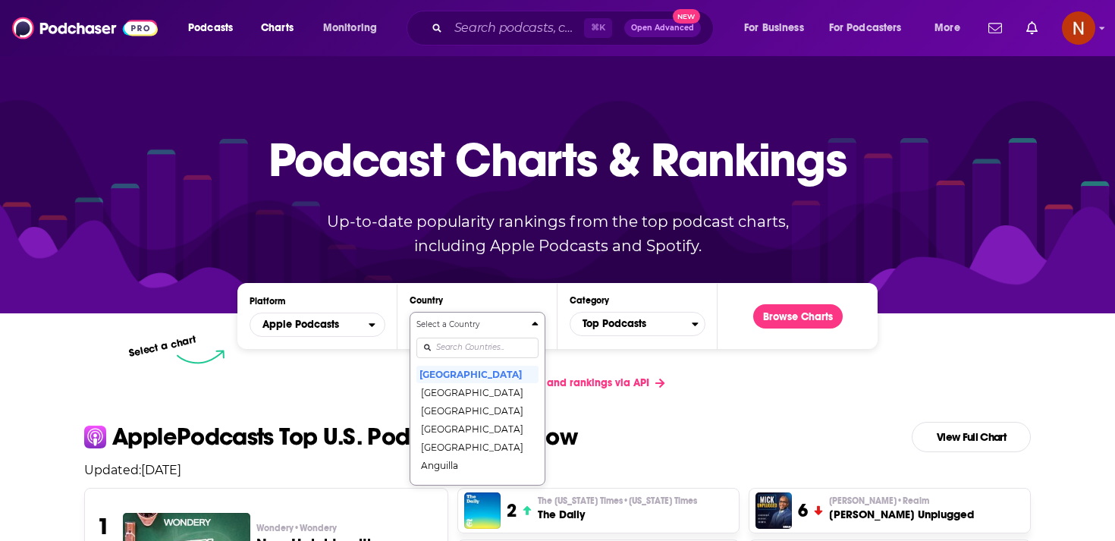
click at [464, 353] on input "Countries" at bounding box center [477, 347] width 122 height 20
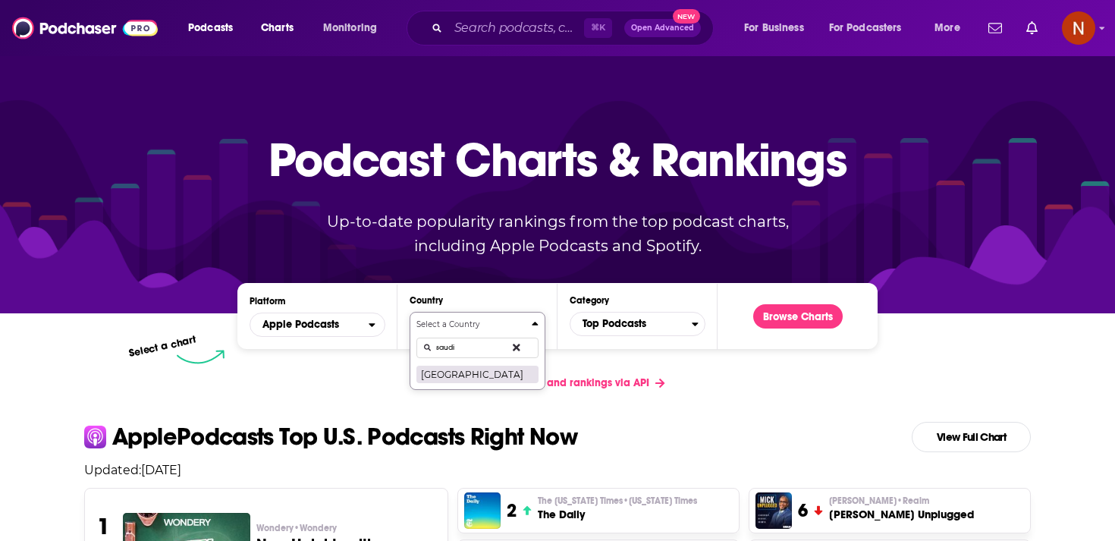
type input "saudi"
click at [471, 374] on button "[GEOGRAPHIC_DATA]" at bounding box center [477, 374] width 122 height 18
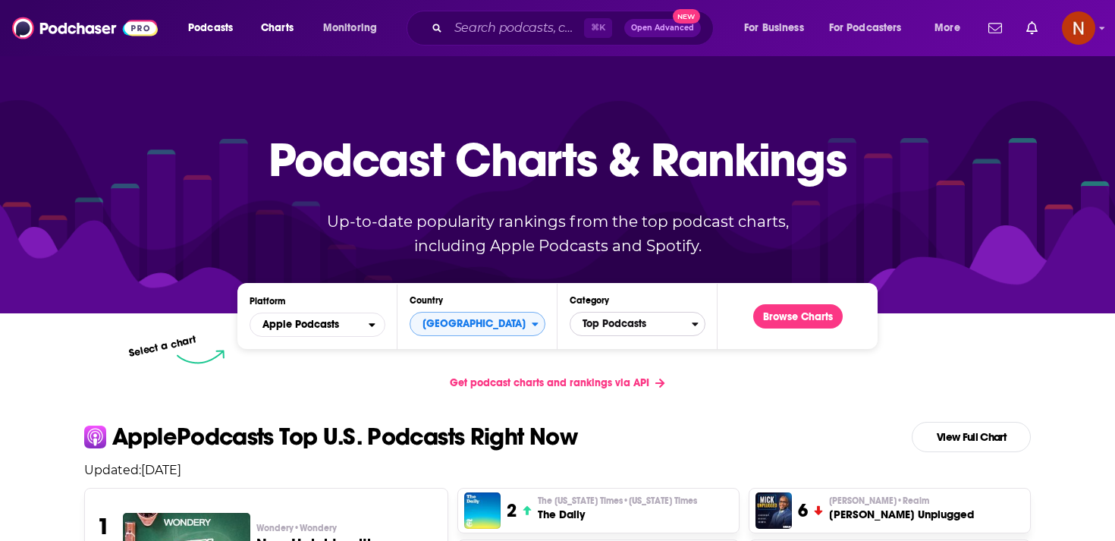
click at [640, 328] on span "Top Podcasts" at bounding box center [630, 324] width 121 height 26
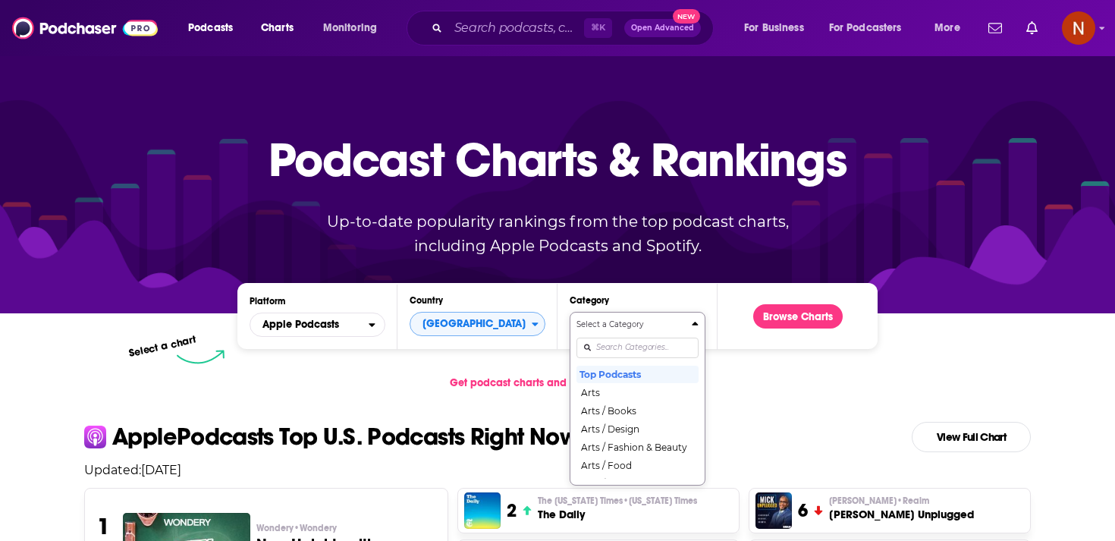
click at [653, 346] on div "Select a Category Top Podcasts Arts Arts / Books Arts / Design Arts / Fashion &…" at bounding box center [637, 399] width 122 height 160
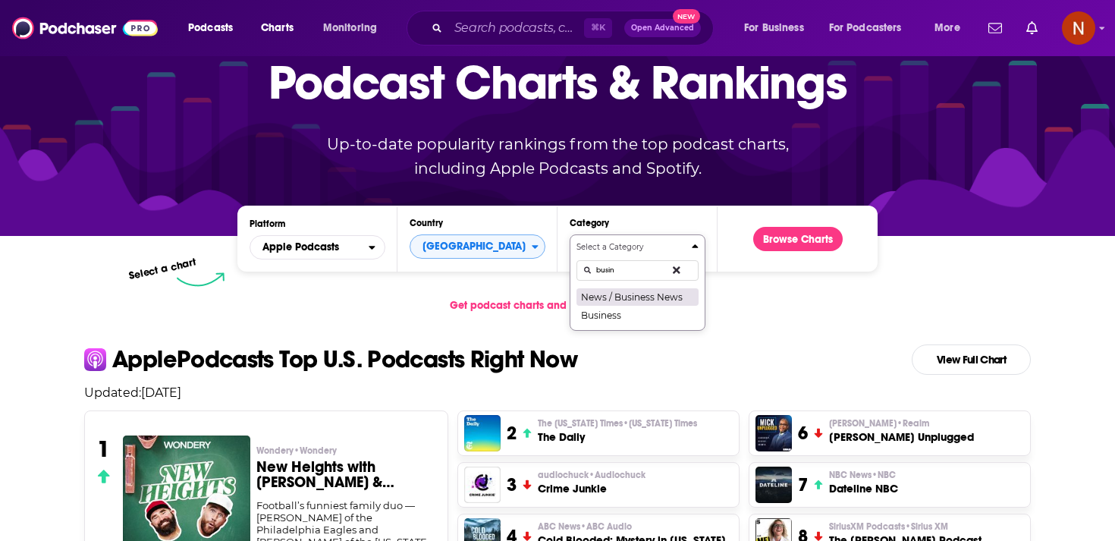
type input "busin"
click at [654, 302] on button "News / Business News" at bounding box center [637, 296] width 122 height 18
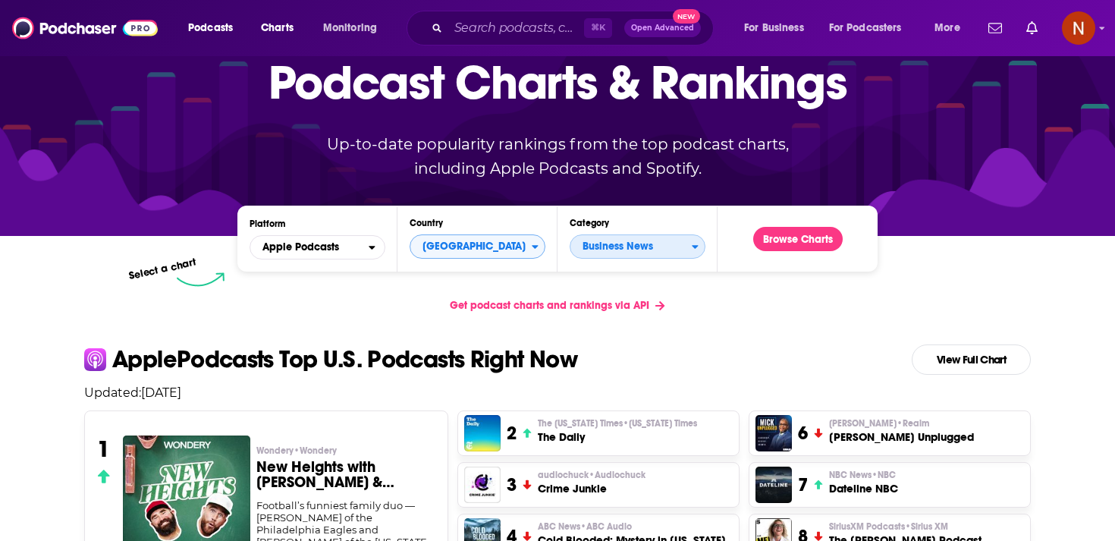
click at [681, 253] on span "Business News" at bounding box center [630, 247] width 121 height 26
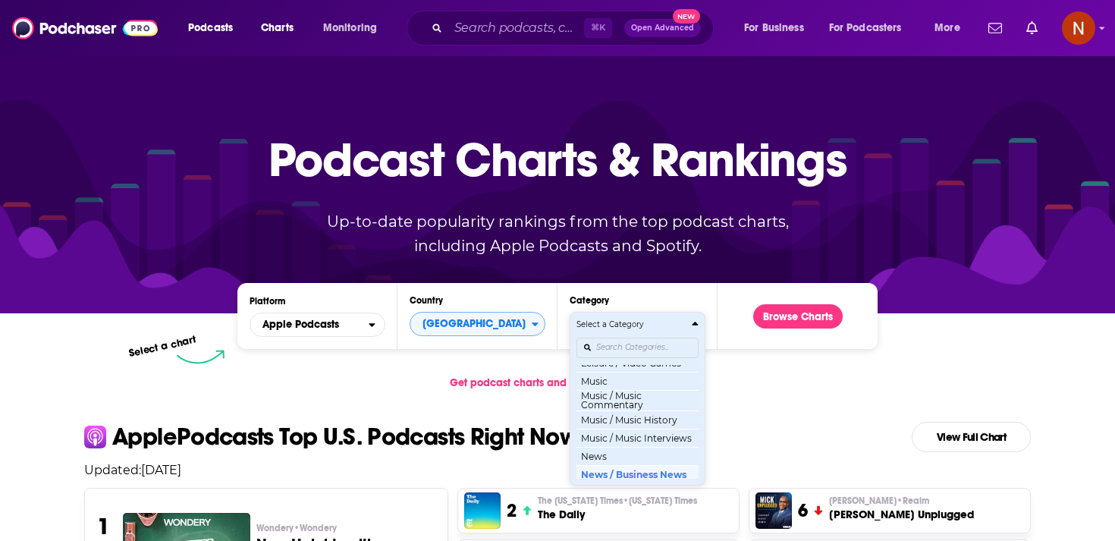
scroll to position [960, 0]
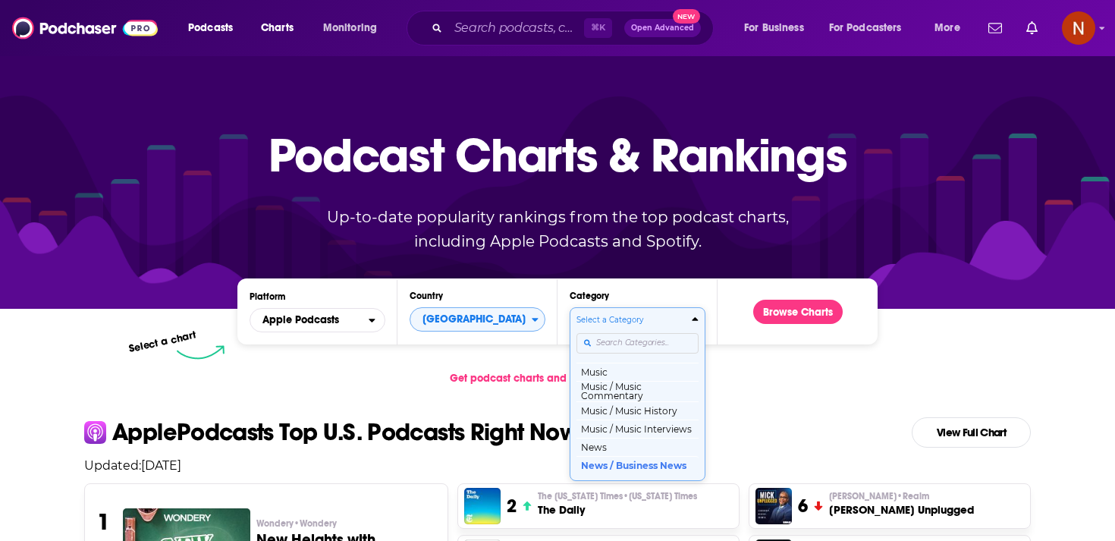
click at [660, 350] on div "Select a Category Top Podcasts Arts Arts / Books Arts / Design Arts / Fashion &…" at bounding box center [637, 394] width 122 height 160
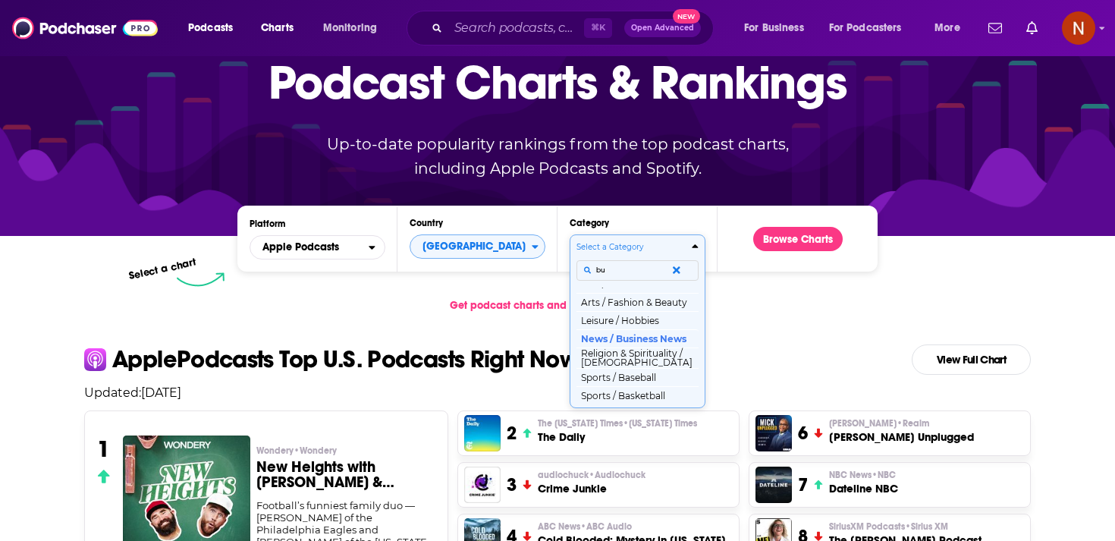
scroll to position [0, 0]
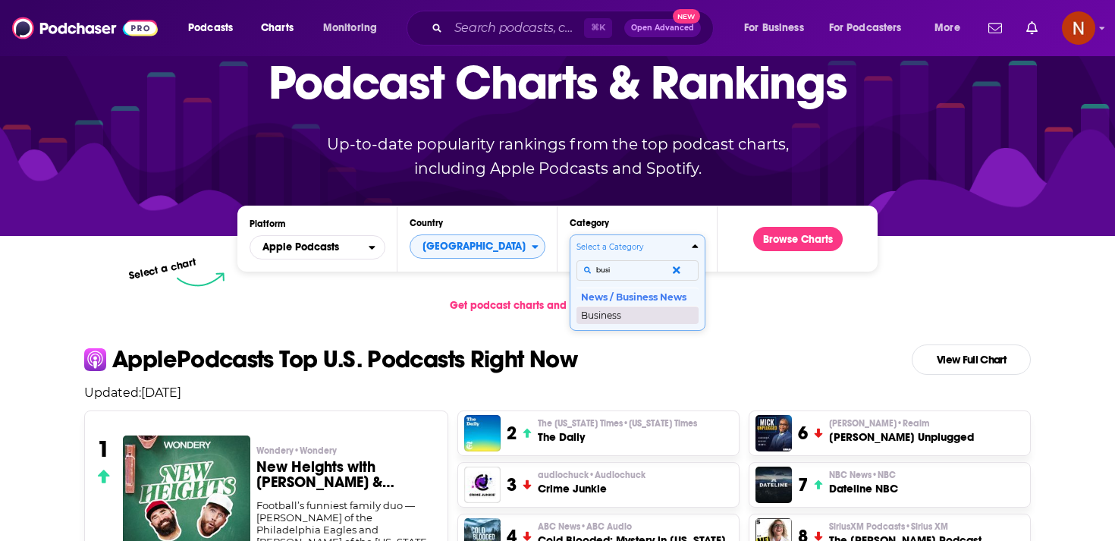
type input "busi"
click at [627, 314] on button "Business" at bounding box center [637, 315] width 122 height 18
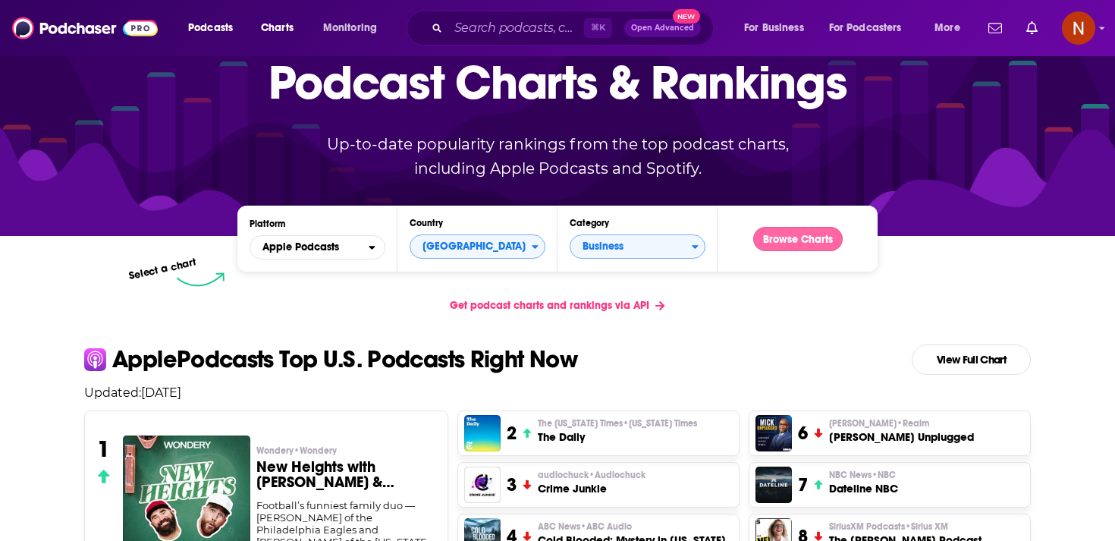
click at [787, 240] on button "Browse Charts" at bounding box center [797, 239] width 89 height 24
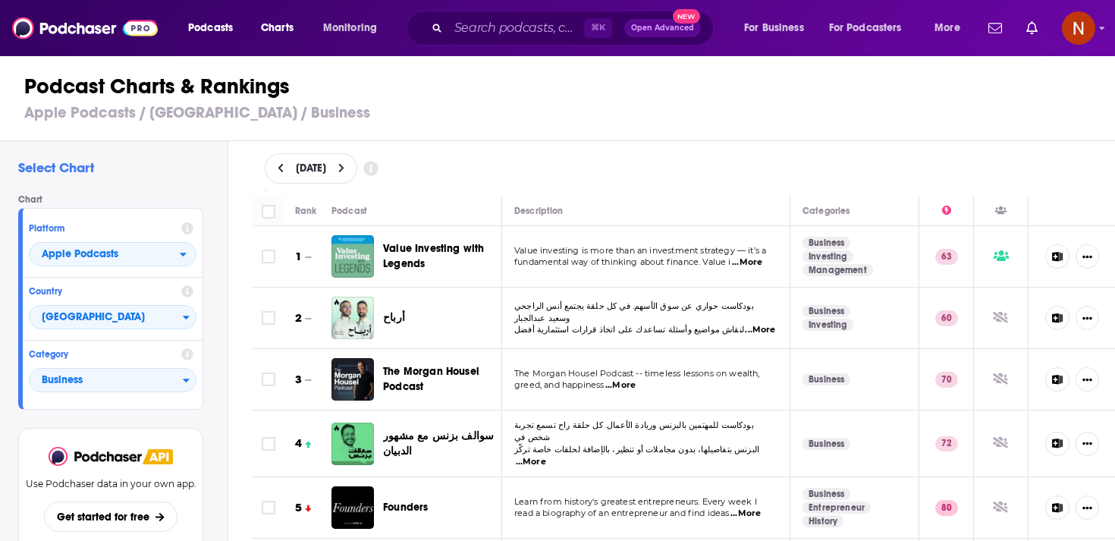
click at [411, 266] on span "Value Investing with Legends" at bounding box center [433, 256] width 101 height 28
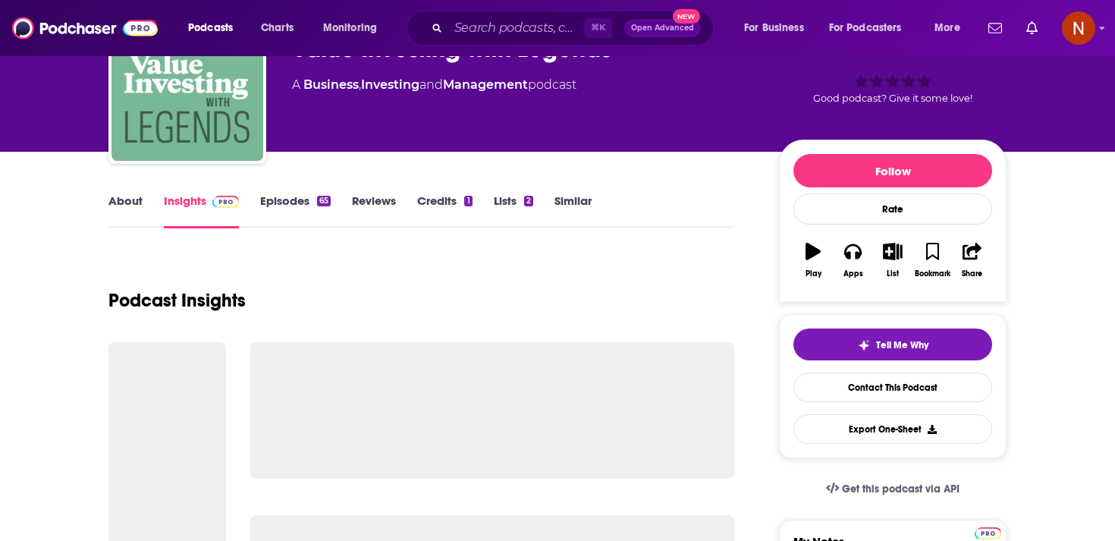
scroll to position [96, 0]
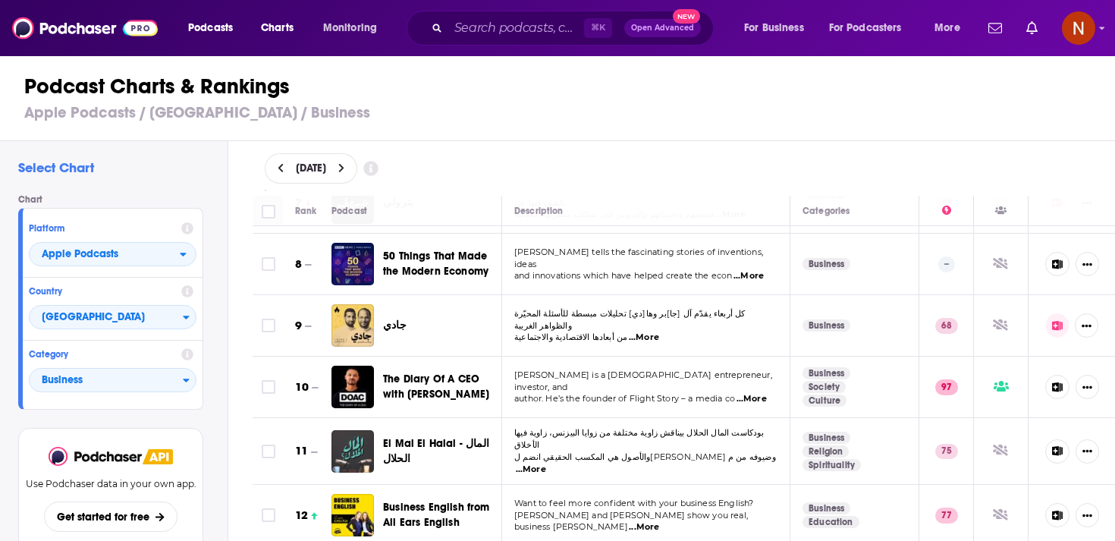
scroll to position [491, 0]
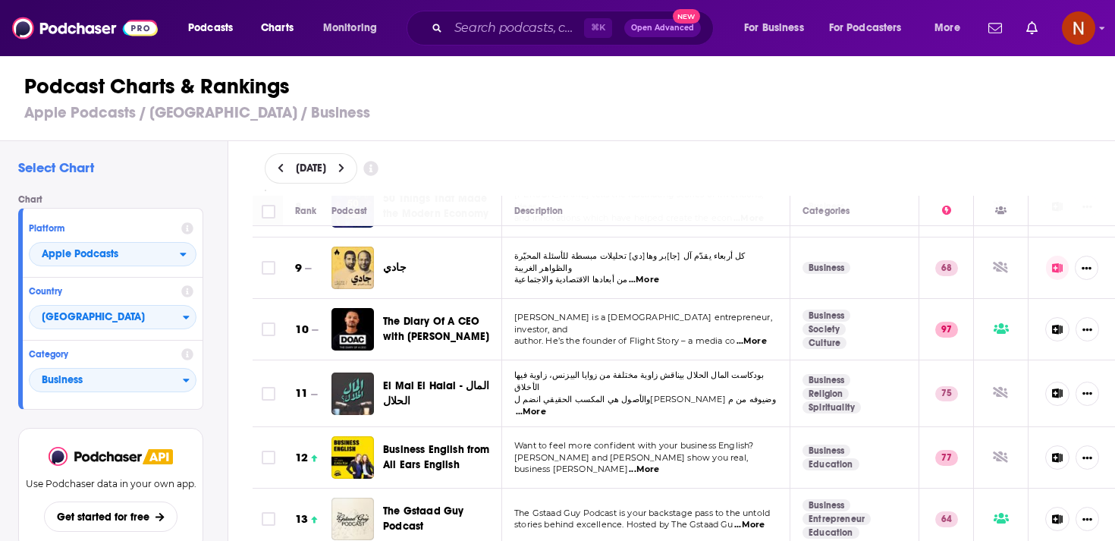
click at [697, 394] on span "والأصول هي المكسب الحقيقي انضم لمحمد أبو النجا نجاتي وضيوفه من م" at bounding box center [645, 399] width 262 height 11
click at [439, 381] on div "Podcasts Charts Monitoring ⌘ K Open Advanced New For Business For Podcasters Mo…" at bounding box center [557, 270] width 1115 height 541
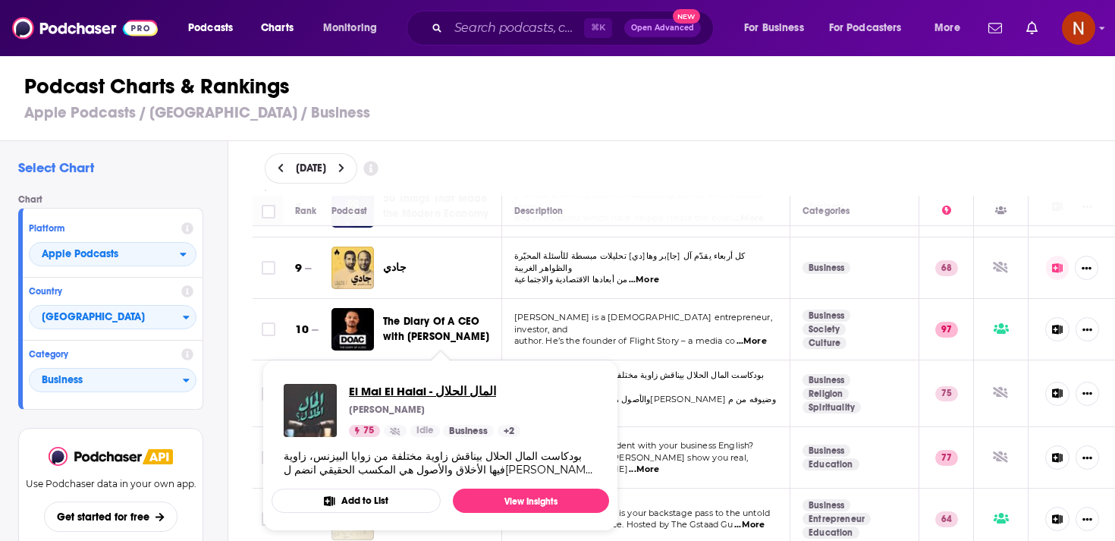
click at [415, 391] on span "El Mal El Halal - المال الحلال" at bounding box center [434, 391] width 171 height 14
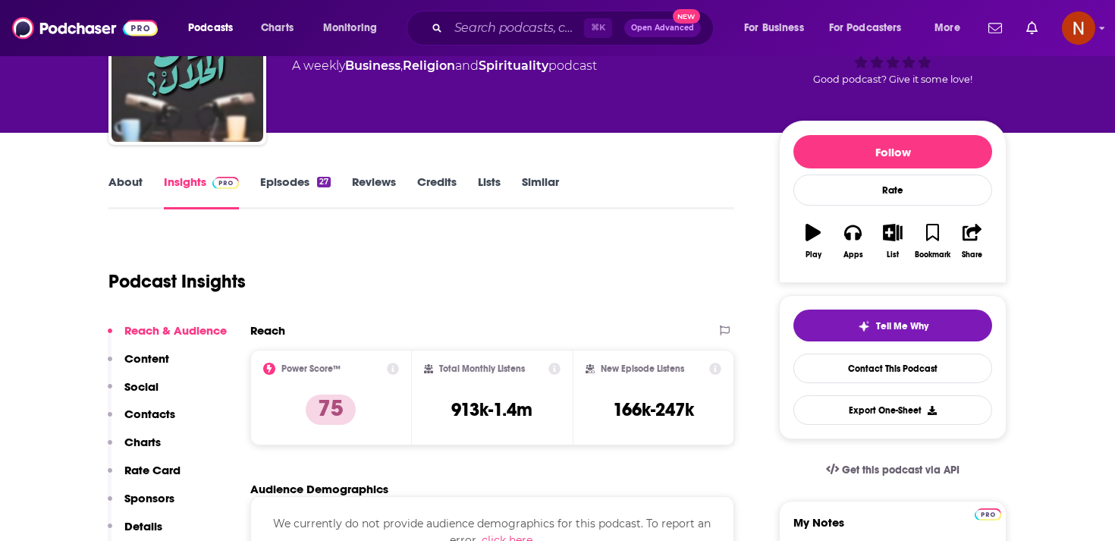
scroll to position [116, 0]
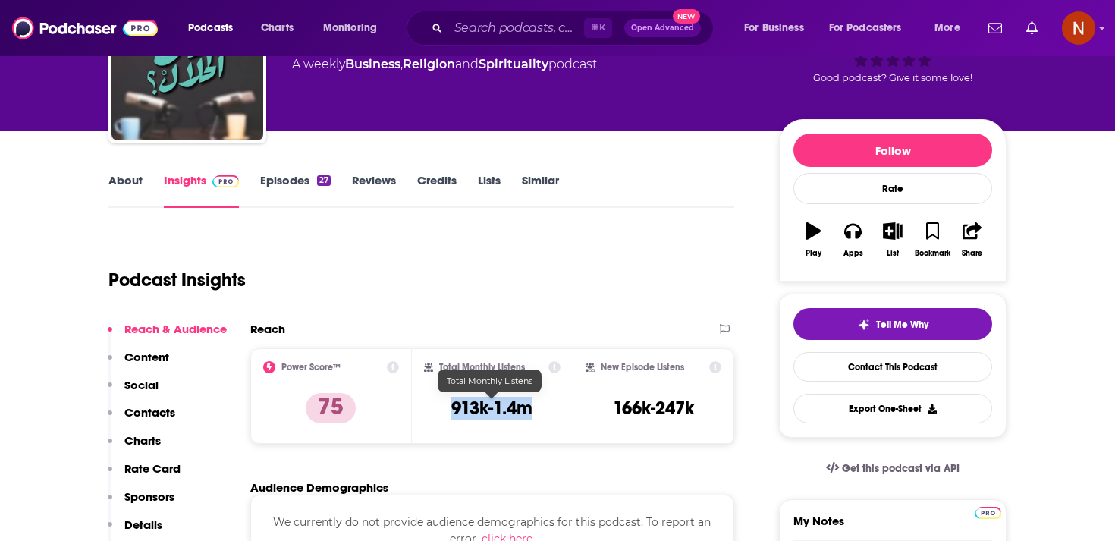
drag, startPoint x: 438, startPoint y: 413, endPoint x: 532, endPoint y: 413, distance: 94.8
click at [532, 413] on div "Total Monthly Listens 913k-1.4m" at bounding box center [492, 396] width 137 height 70
copy h3 "913k-1.4m"
click at [435, 306] on div "Podcast Insights" at bounding box center [415, 270] width 614 height 77
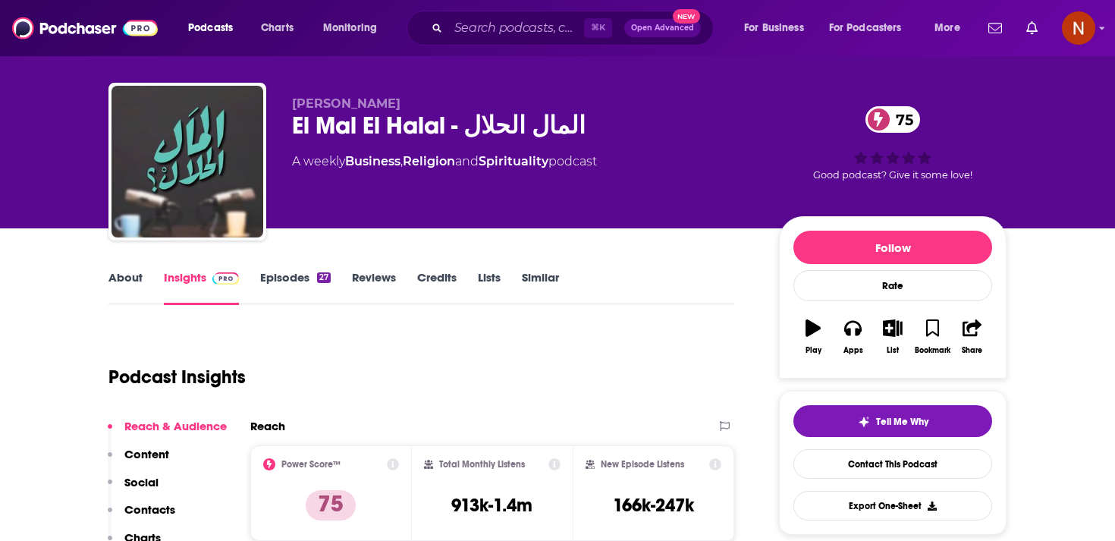
scroll to position [0, 0]
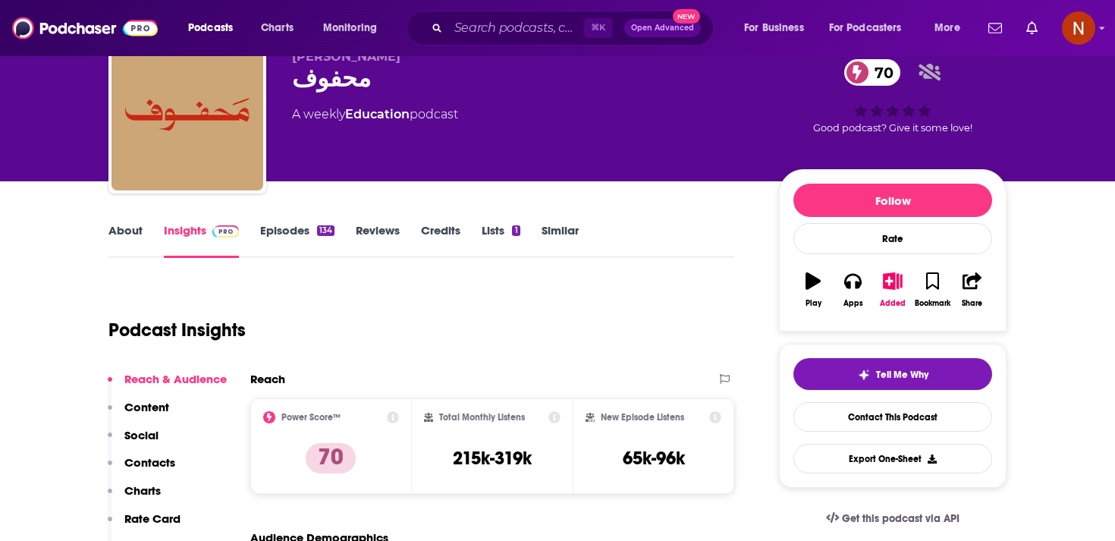
scroll to position [72, 0]
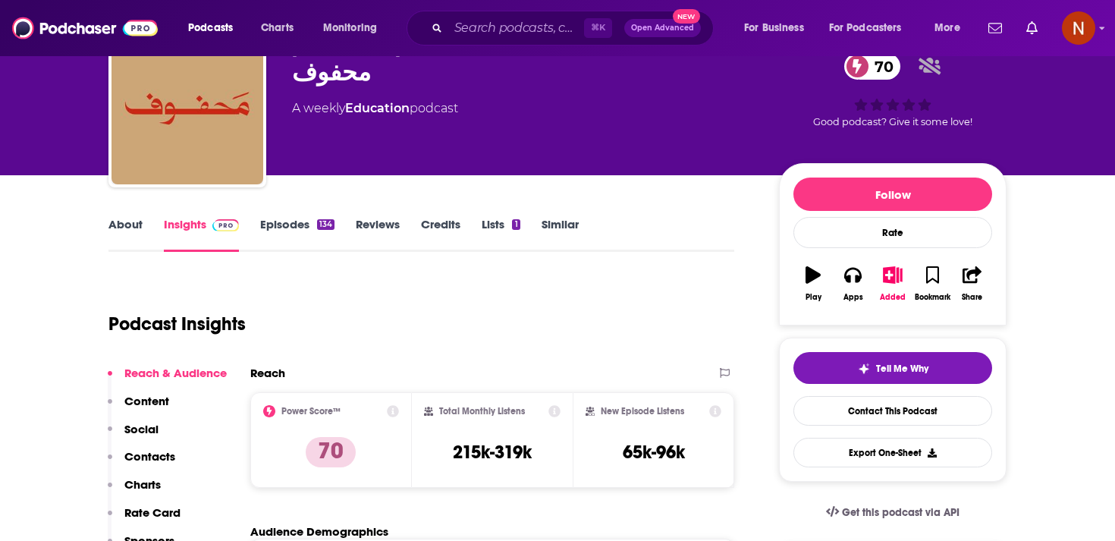
click at [298, 237] on link "Episodes 134" at bounding box center [297, 234] width 74 height 35
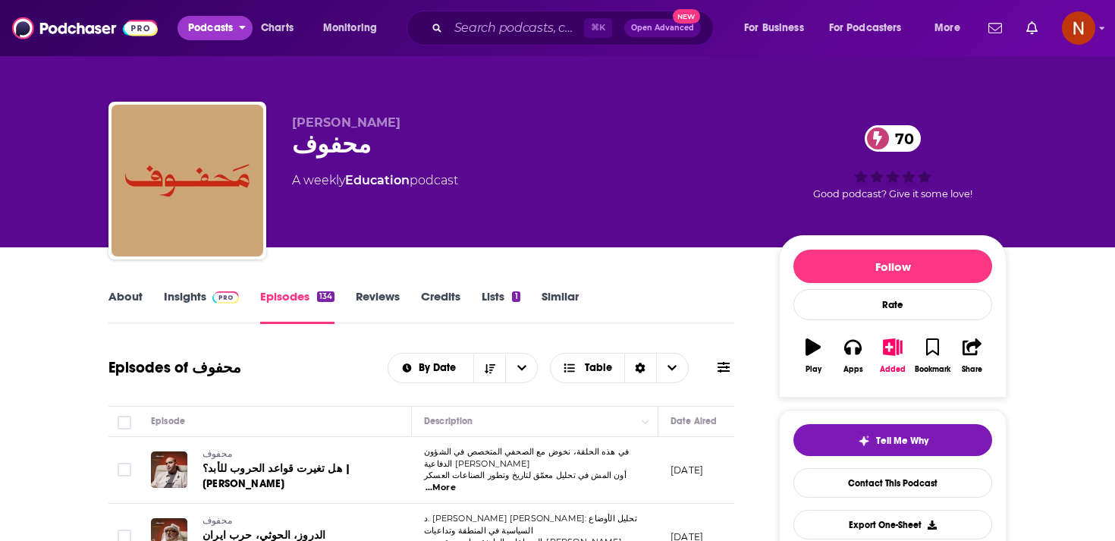
click at [217, 22] on span "Podcasts" at bounding box center [210, 27] width 45 height 21
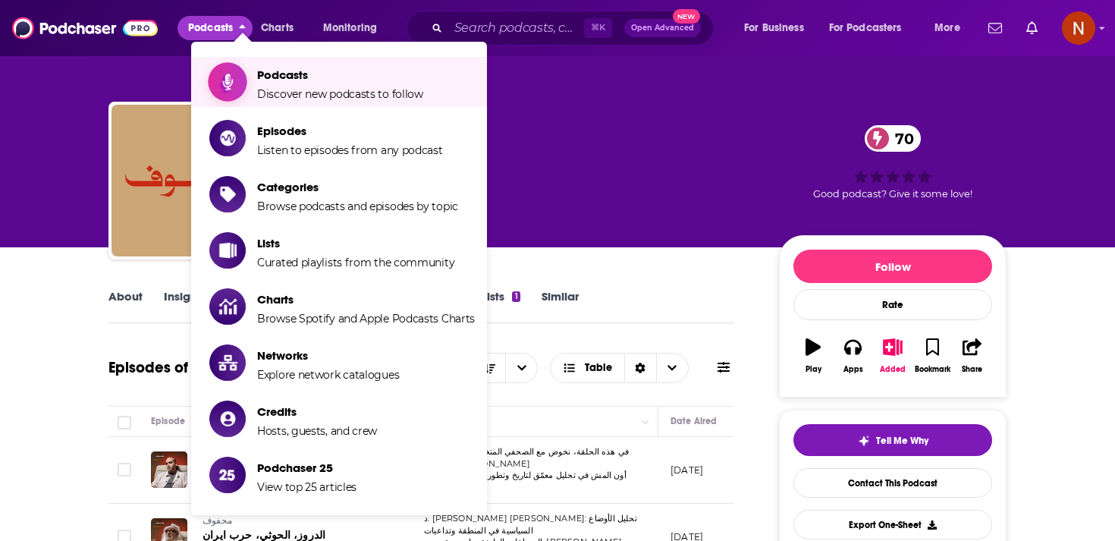
click at [233, 64] on span "Show item sub-menu" at bounding box center [227, 82] width 117 height 117
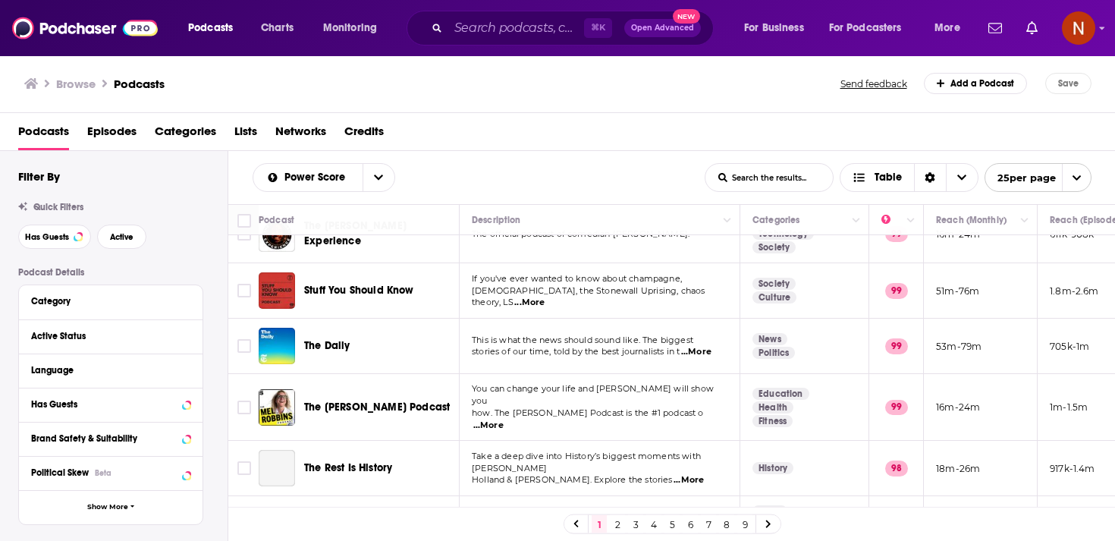
scroll to position [239, 0]
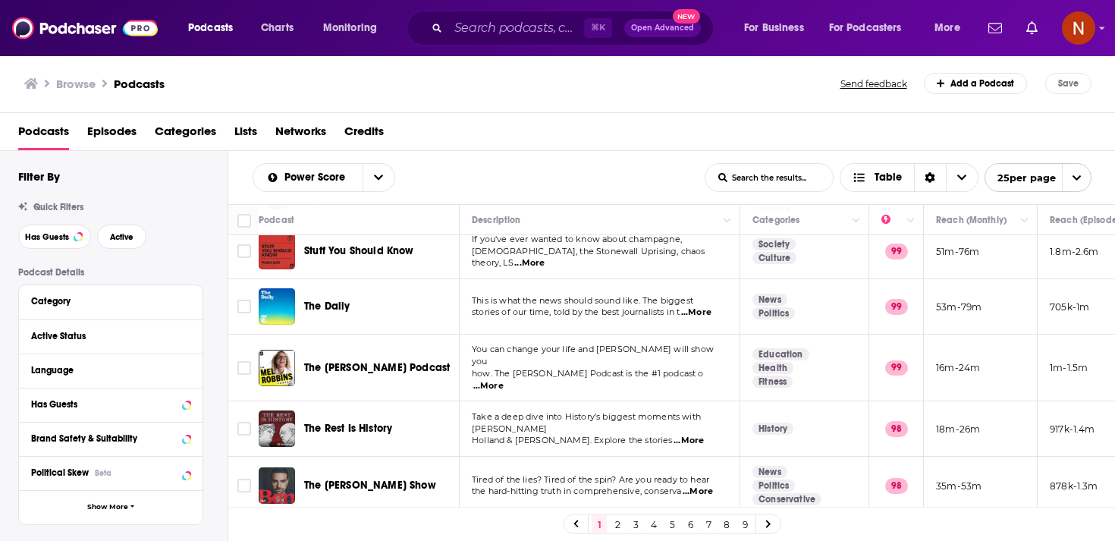
click at [614, 521] on link "2" at bounding box center [617, 524] width 15 height 18
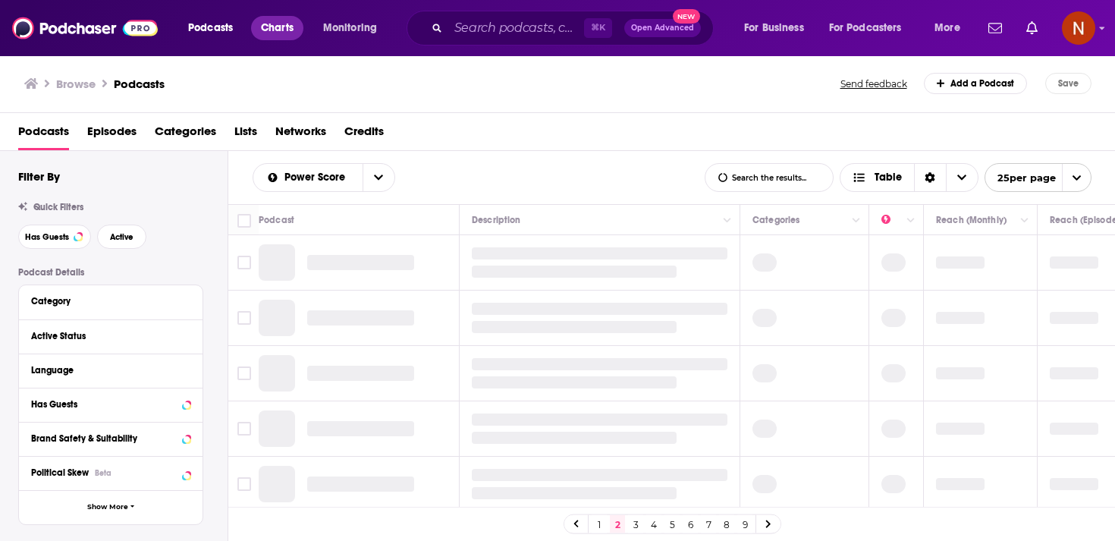
click at [263, 35] on span "Charts" at bounding box center [277, 27] width 33 height 21
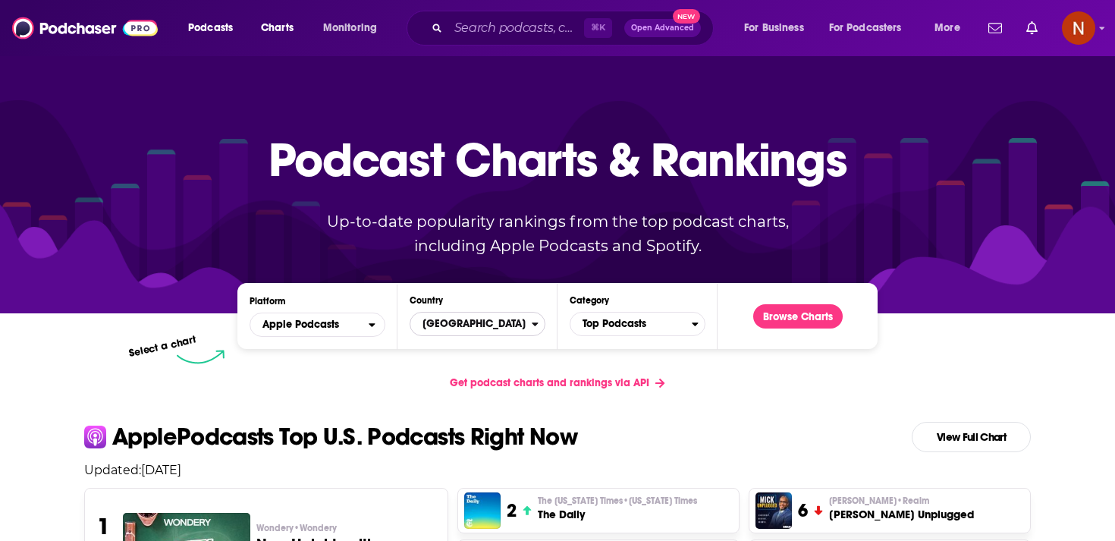
click at [452, 330] on span "[GEOGRAPHIC_DATA]" at bounding box center [470, 324] width 121 height 26
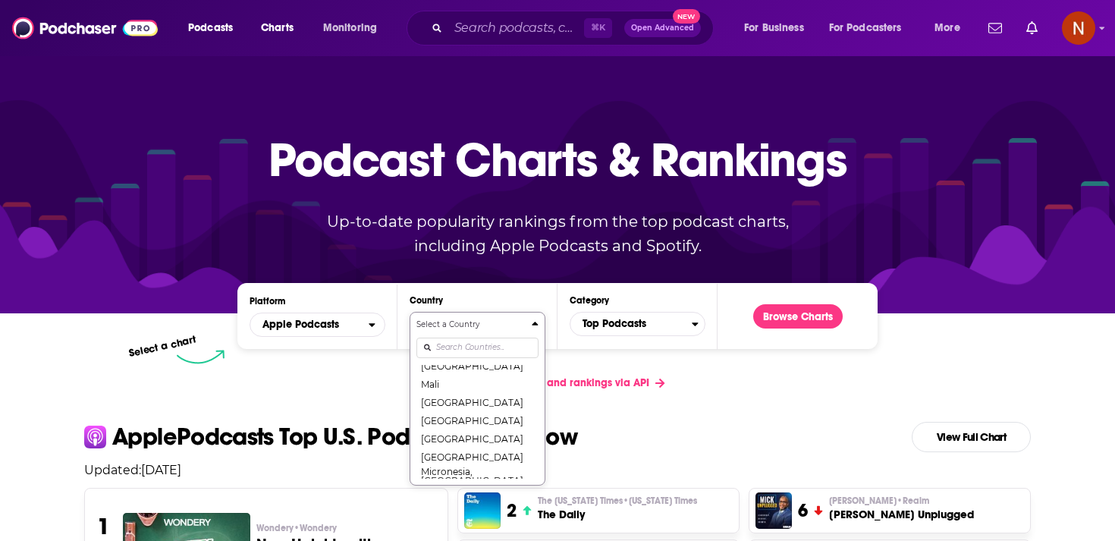
scroll to position [77, 0]
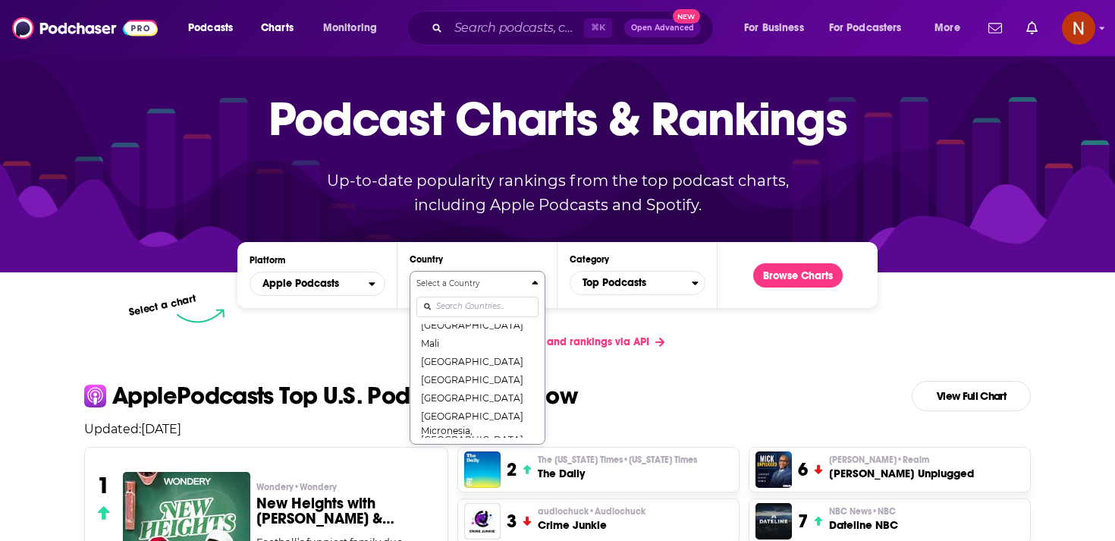
click at [454, 347] on div "Select a Country [GEOGRAPHIC_DATA] [GEOGRAPHIC_DATA] [GEOGRAPHIC_DATA] [GEOGRAP…" at bounding box center [477, 358] width 122 height 160
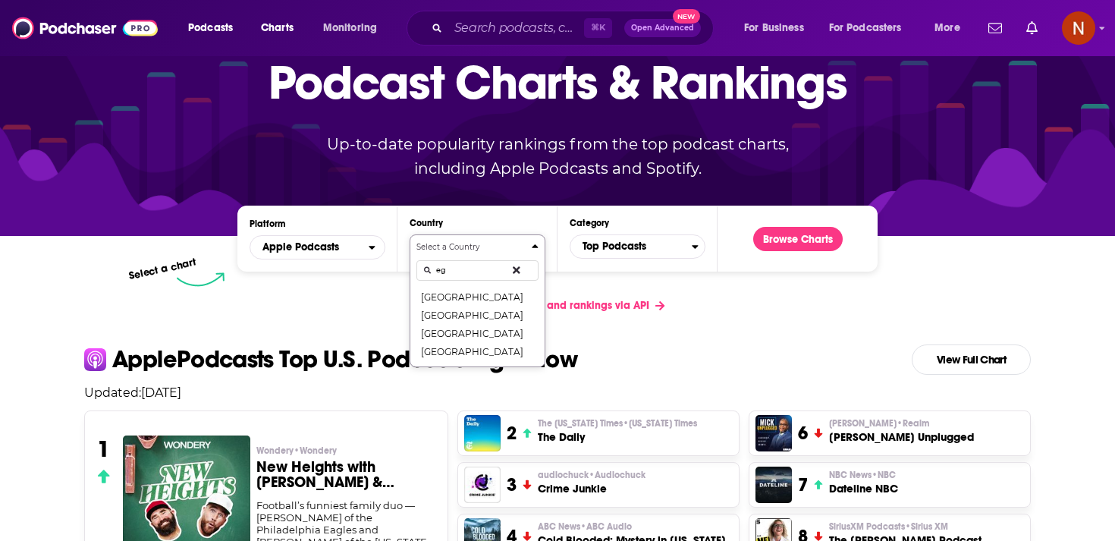
scroll to position [0, 0]
type input "oman"
click at [448, 295] on button "Oman" at bounding box center [477, 296] width 122 height 18
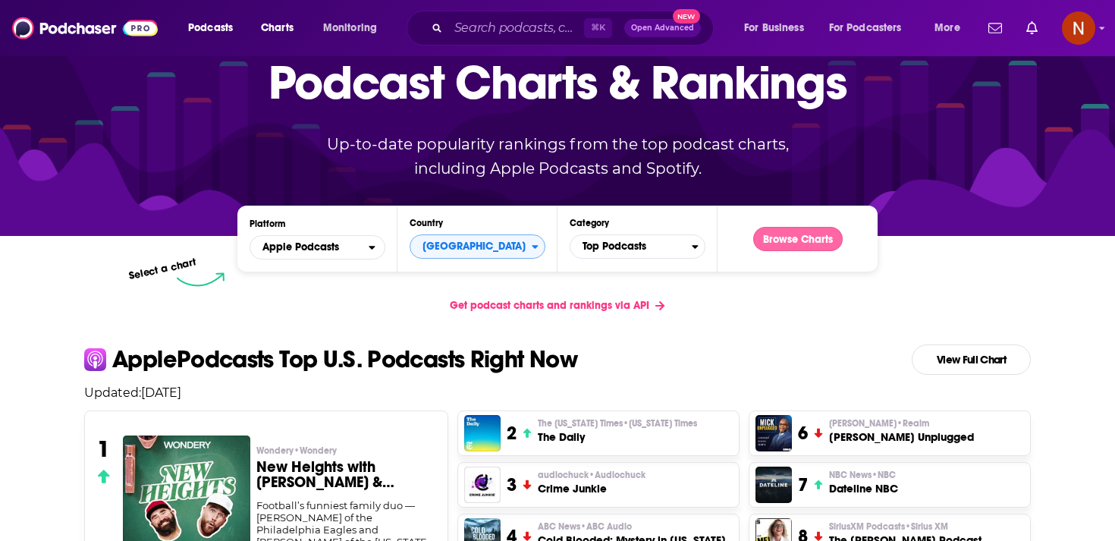
click at [827, 230] on button "Browse Charts" at bounding box center [797, 239] width 89 height 24
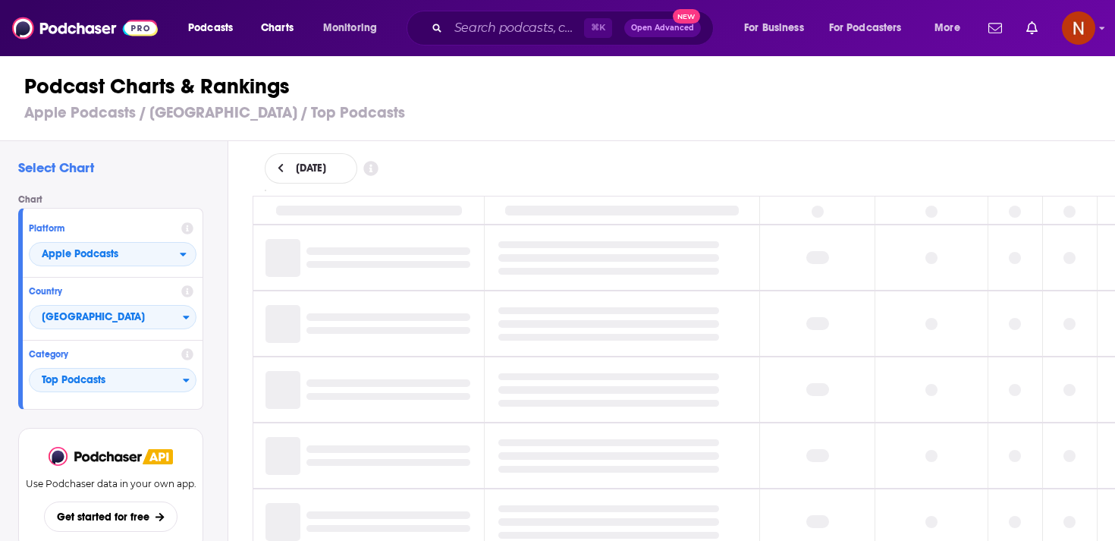
click at [727, 167] on div "August 14, 2025" at bounding box center [684, 168] width 839 height 30
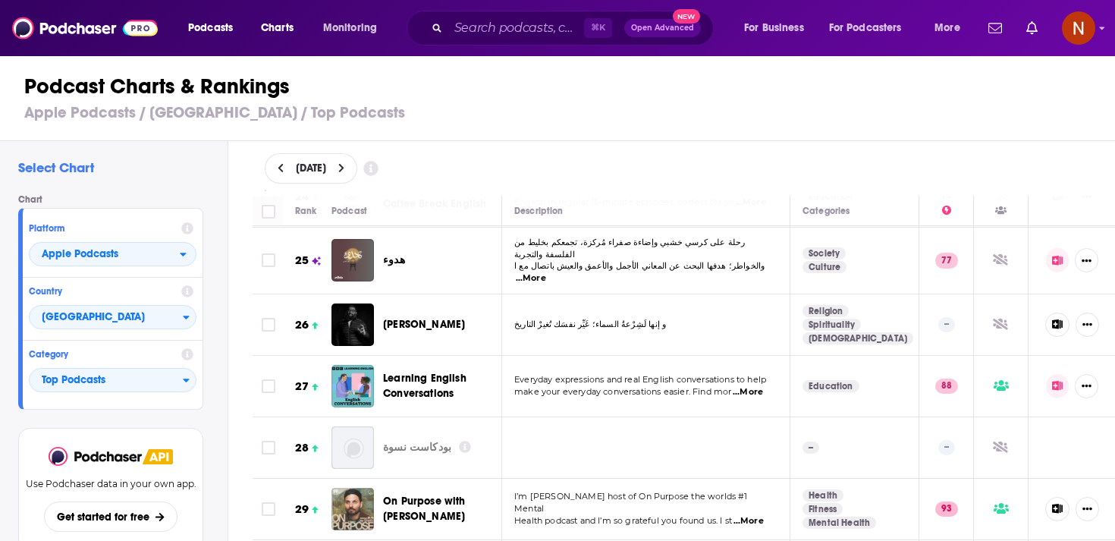
scroll to position [1533, 0]
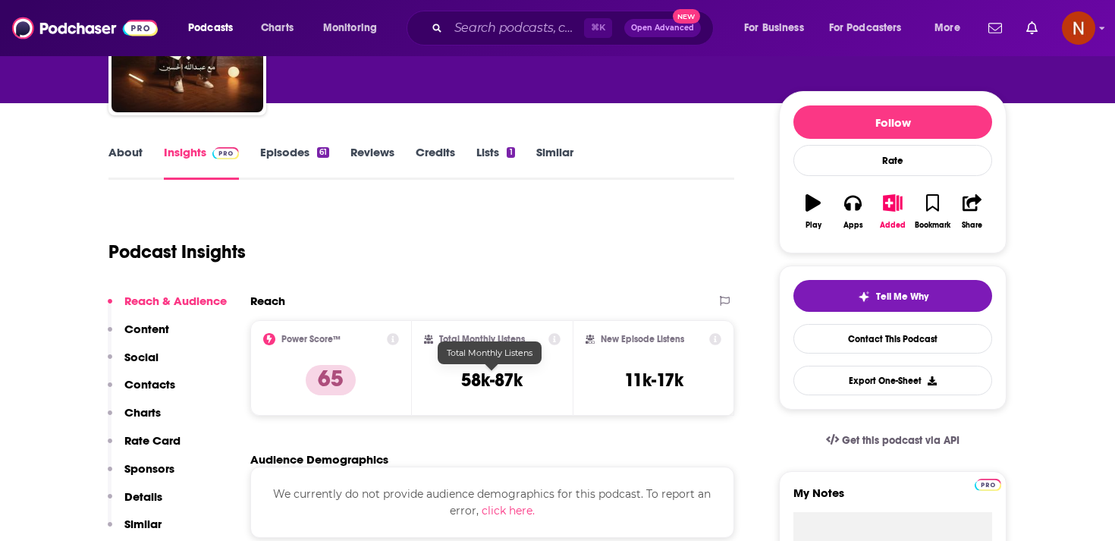
scroll to position [140, 0]
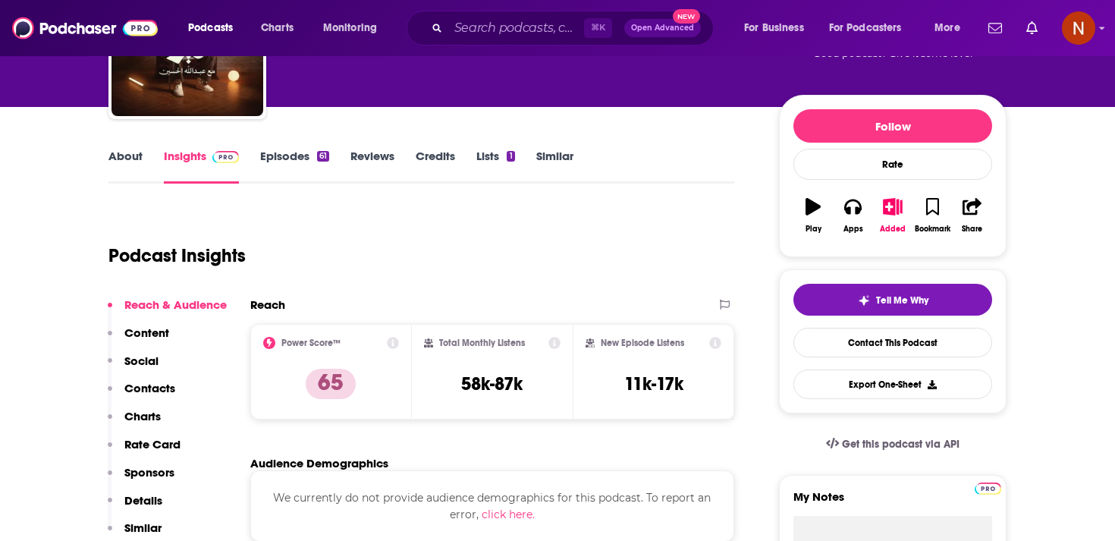
click at [312, 152] on link "Episodes 61" at bounding box center [294, 166] width 69 height 35
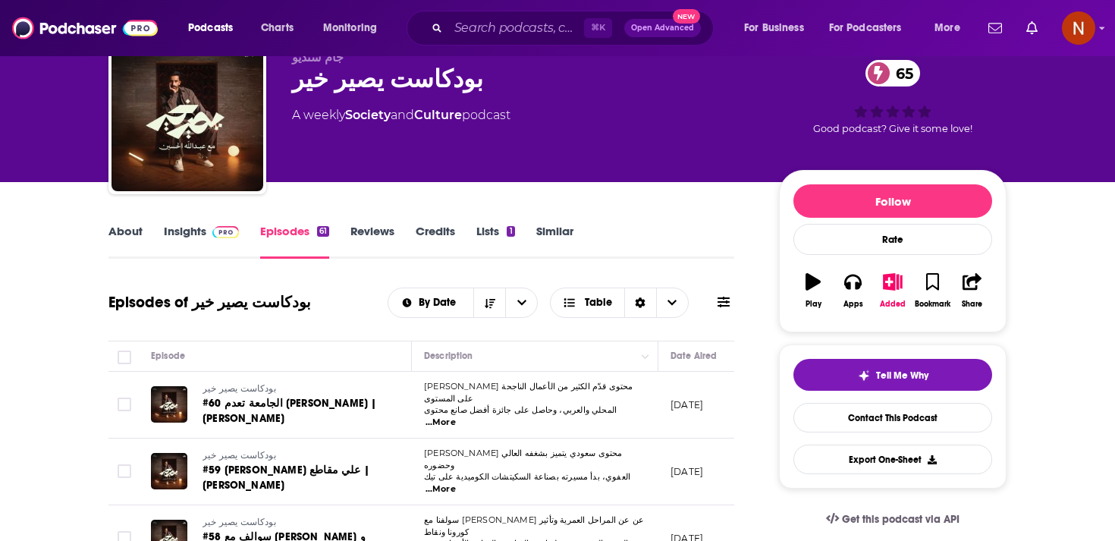
scroll to position [74, 0]
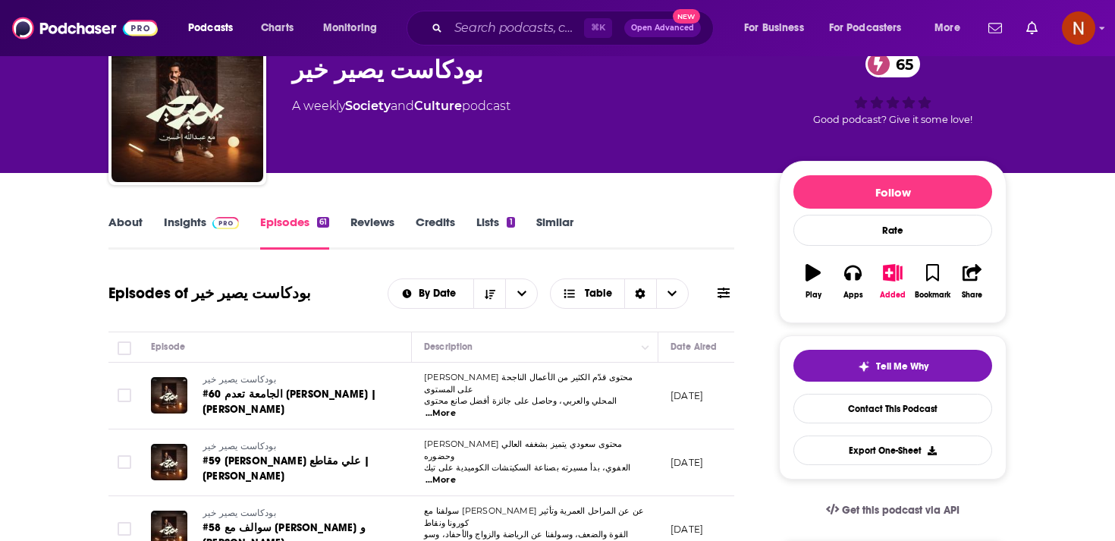
click at [456, 407] on span "...More" at bounding box center [440, 413] width 30 height 12
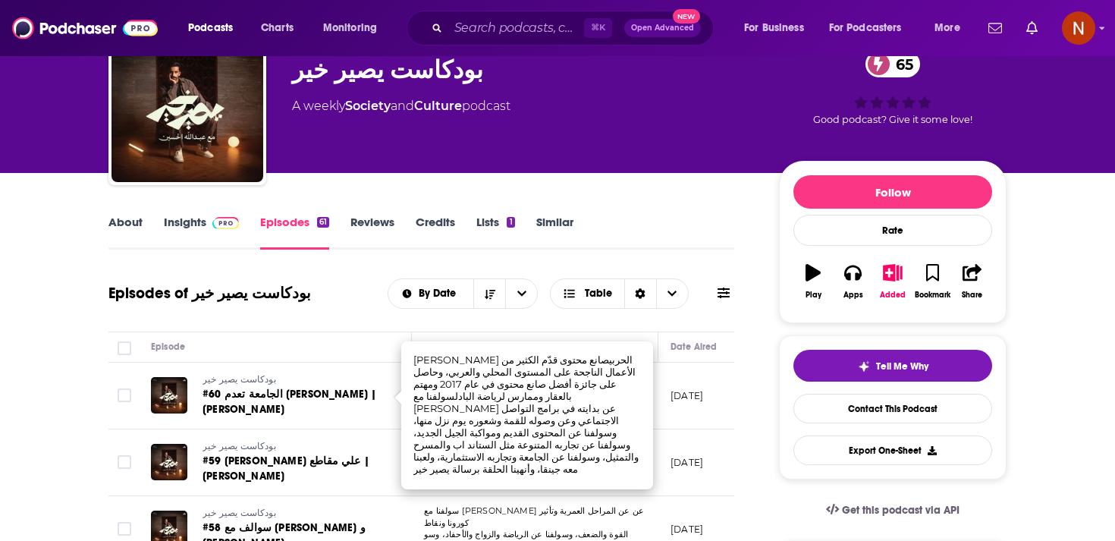
click at [532, 139] on div "جام ستديو بودكاست يصير خير 65 A weekly Society and Culture podcast" at bounding box center [523, 101] width 463 height 121
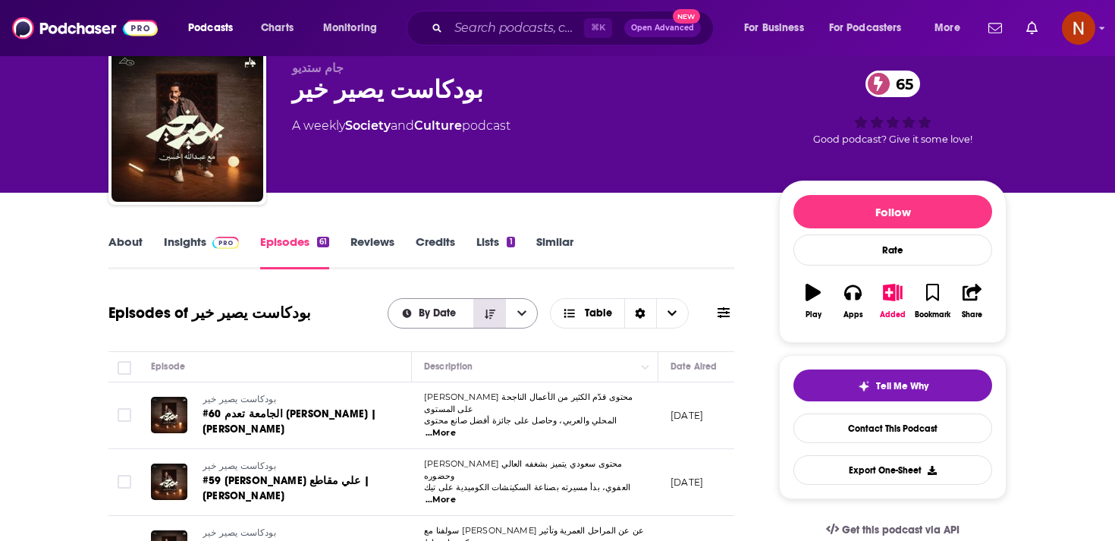
scroll to position [10, 0]
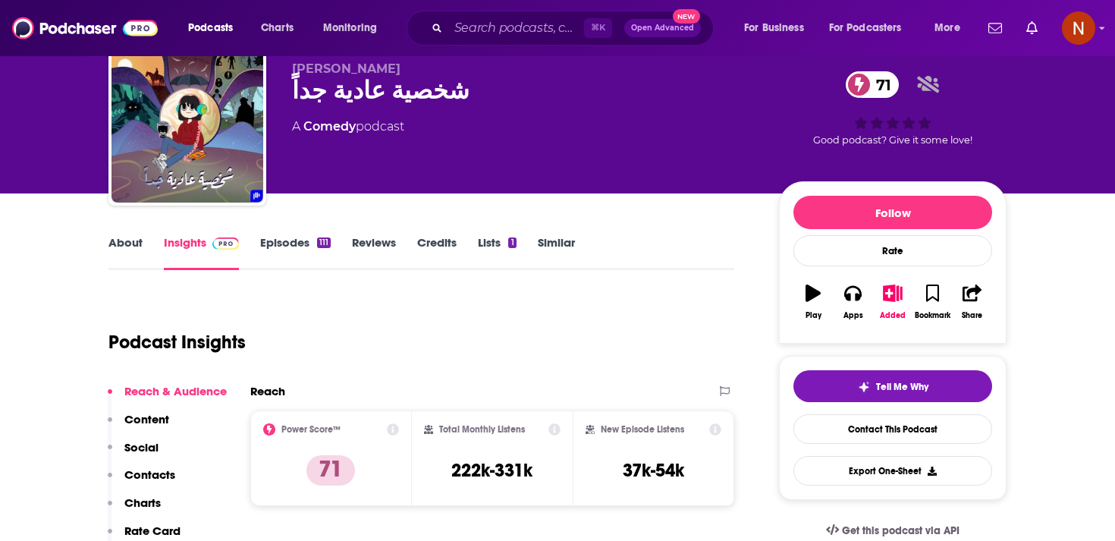
scroll to position [55, 0]
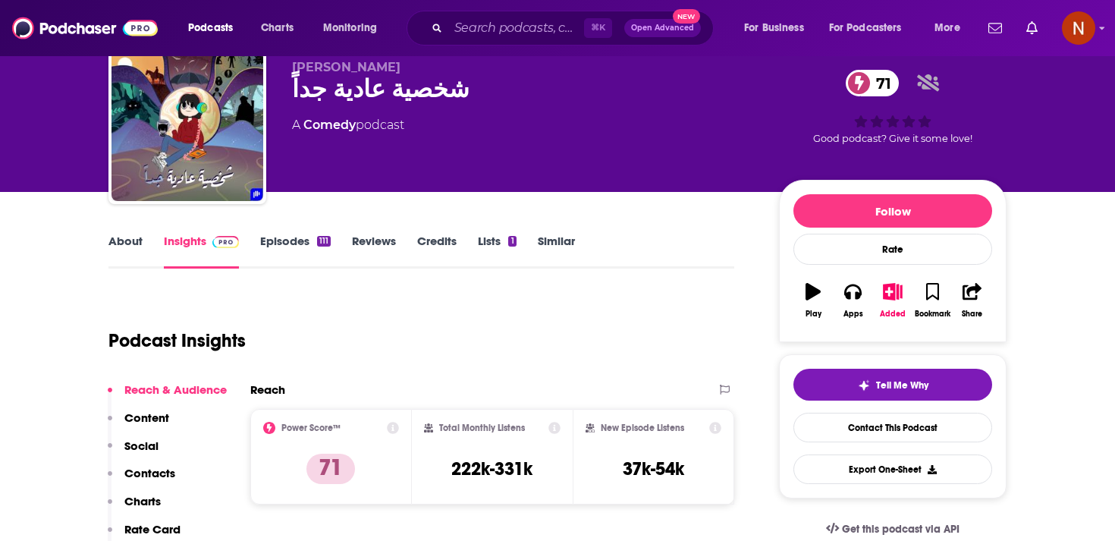
click at [290, 250] on link "Episodes 111" at bounding box center [295, 251] width 71 height 35
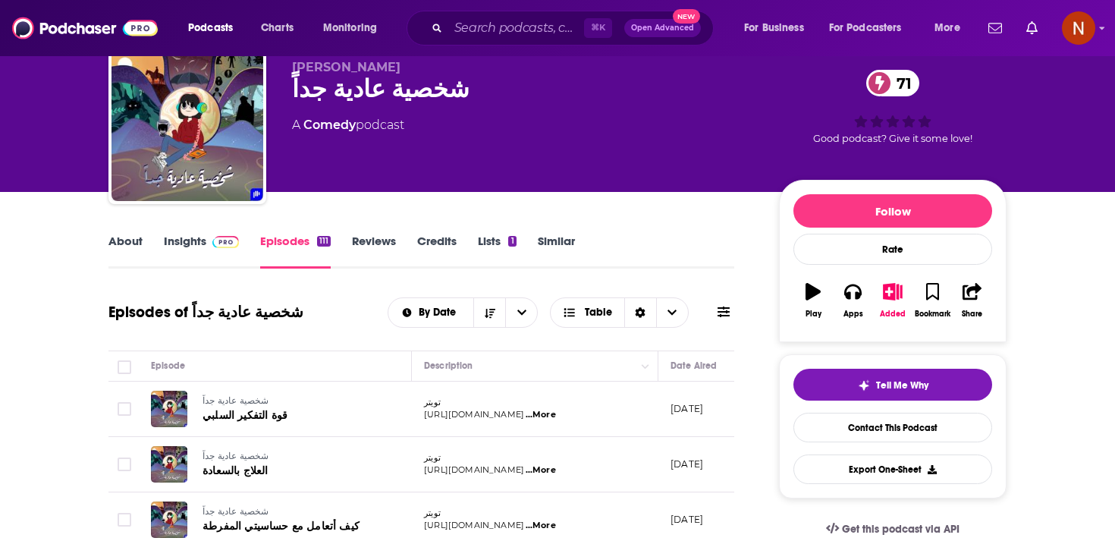
scroll to position [64, 0]
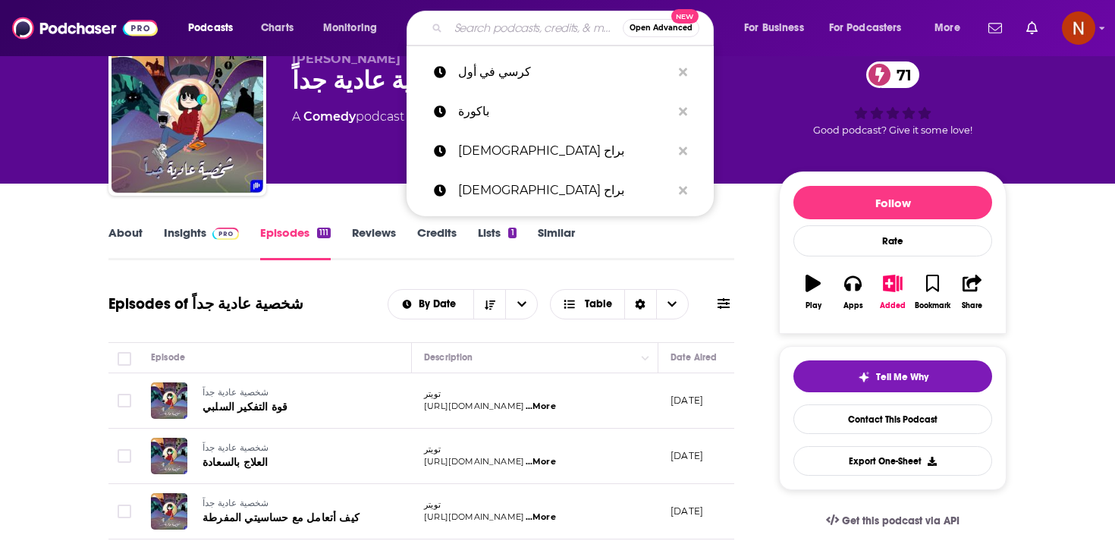
click at [525, 29] on input "Search podcasts, credits, & more..." at bounding box center [535, 28] width 174 height 24
paste input "أميال"
type input "أميال"
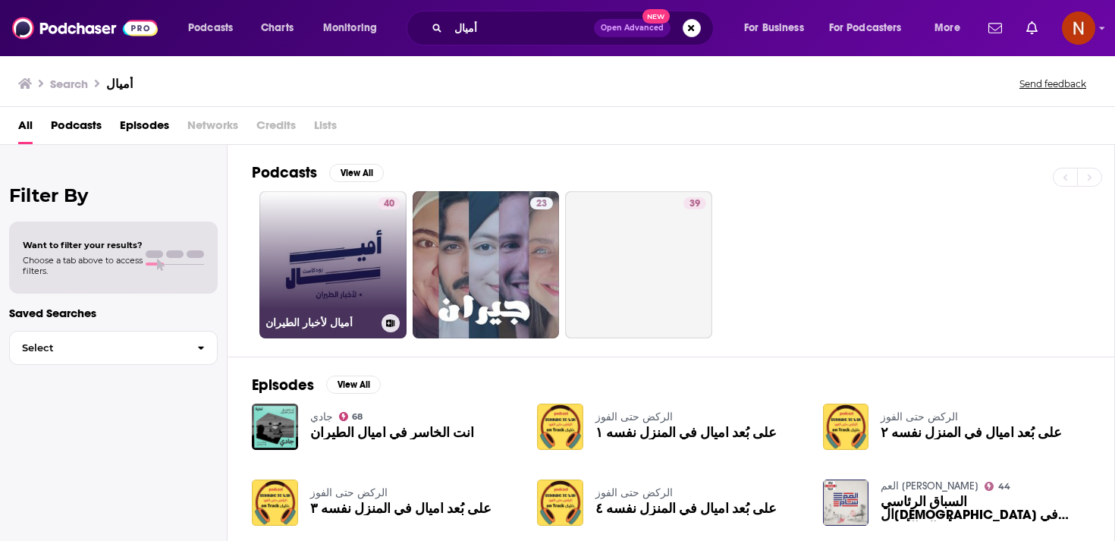
click at [355, 312] on link "40 أميال لأخبار الطيران" at bounding box center [332, 264] width 147 height 147
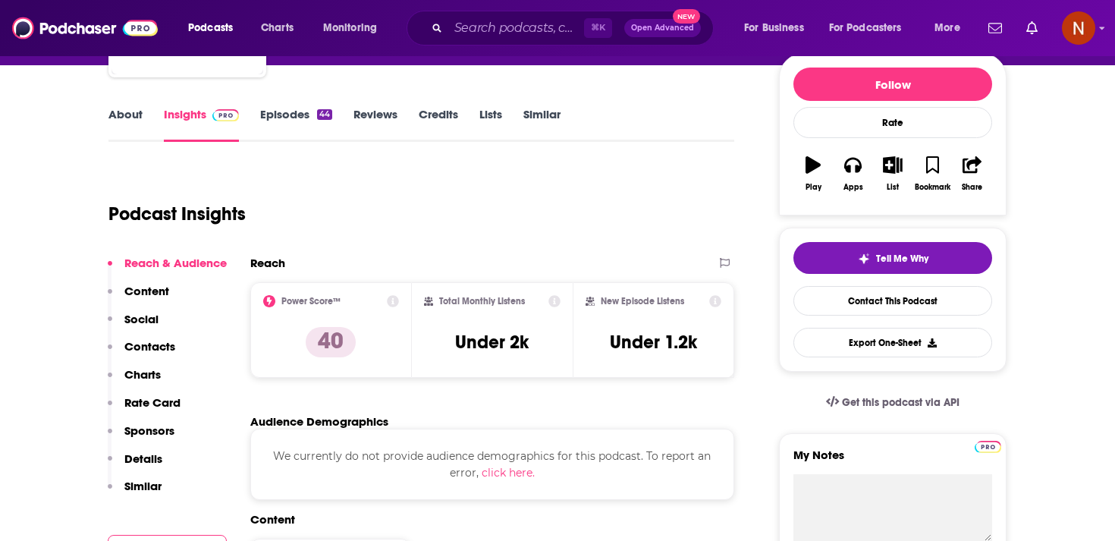
scroll to position [155, 0]
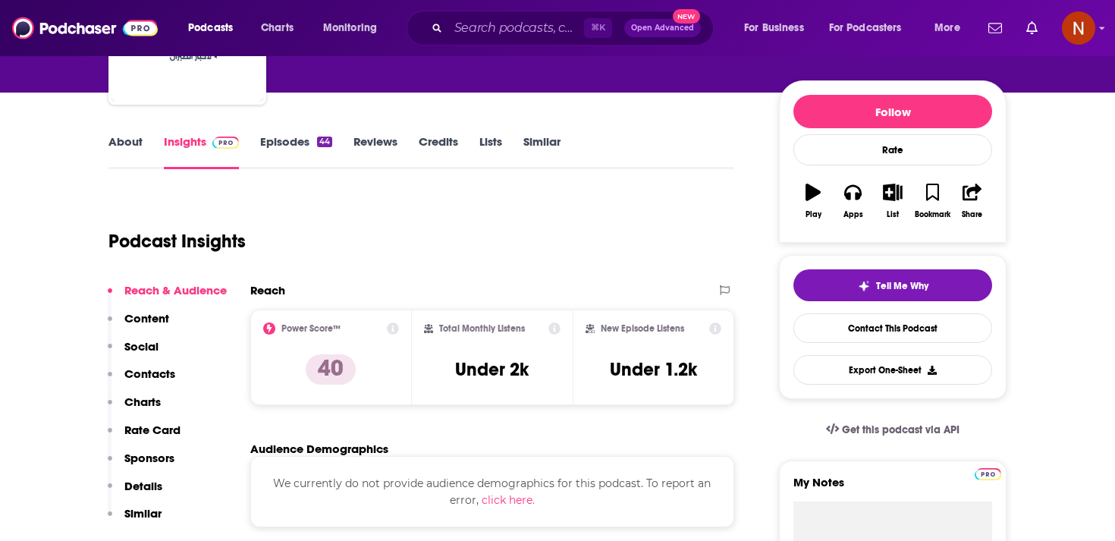
click at [315, 144] on link "Episodes 44" at bounding box center [296, 151] width 72 height 35
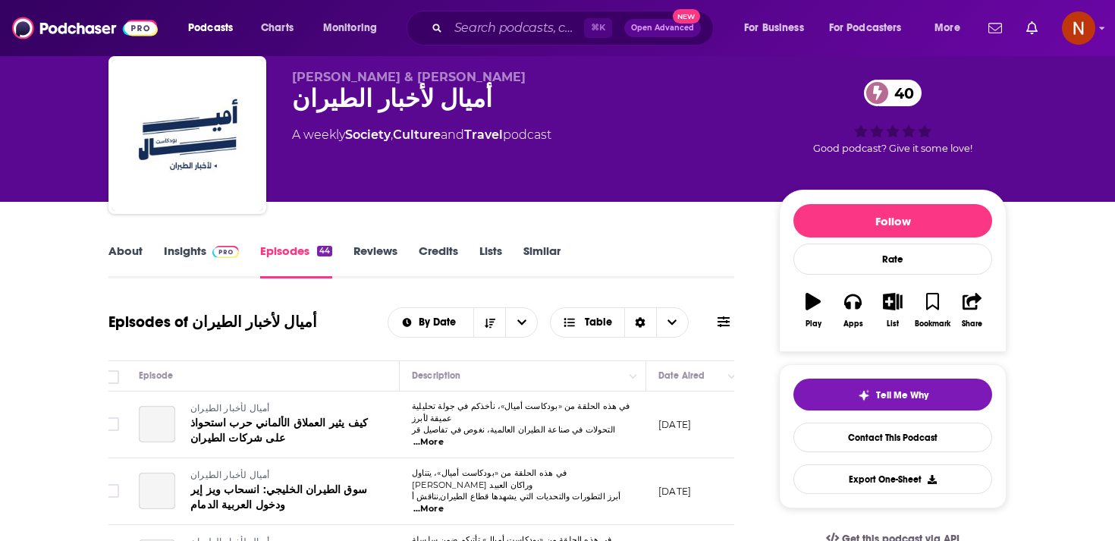
scroll to position [0, 16]
click at [402, 99] on div "أميال لأخبار الطيران 40" at bounding box center [523, 99] width 463 height 30
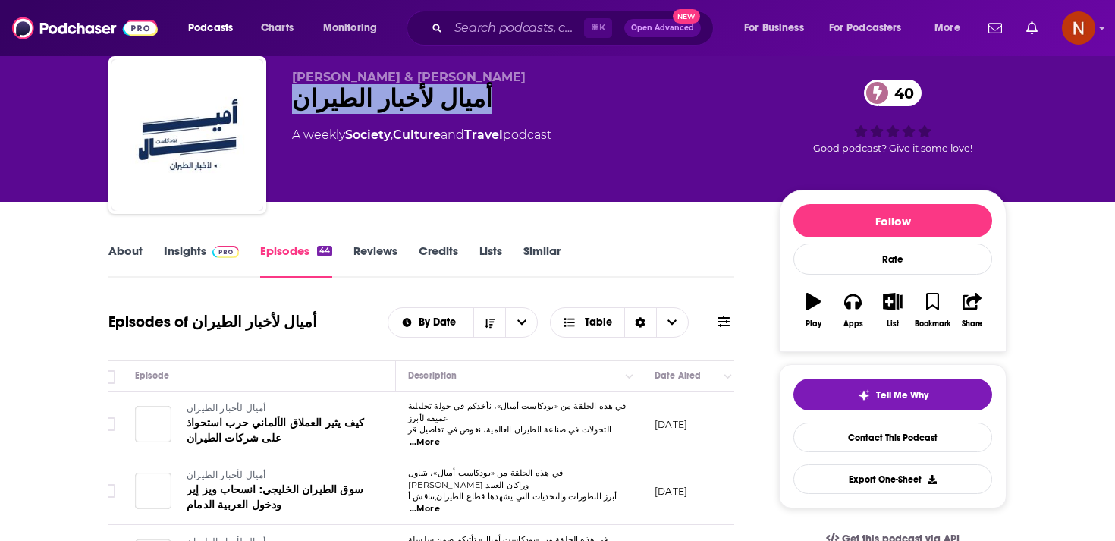
click at [402, 99] on div "أميال لأخبار الطيران 40" at bounding box center [523, 99] width 463 height 30
copy div "أميال لأخبار الطيران 40"
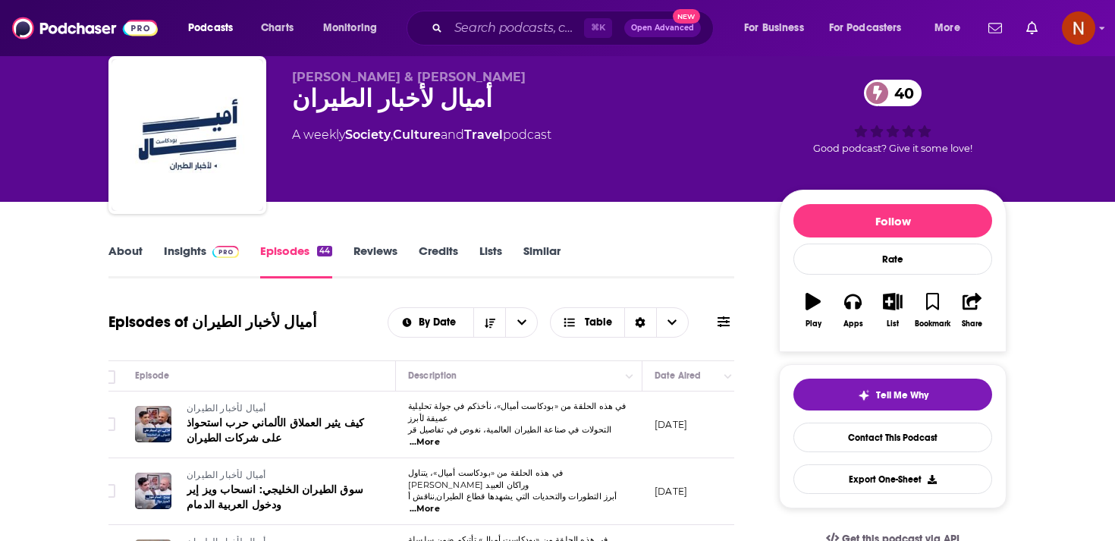
click at [441, 200] on div "[PERSON_NAME] & [PERSON_NAME] أميال لأخبار الطيران 40 A weekly Society , Cultur…" at bounding box center [649, 138] width 714 height 137
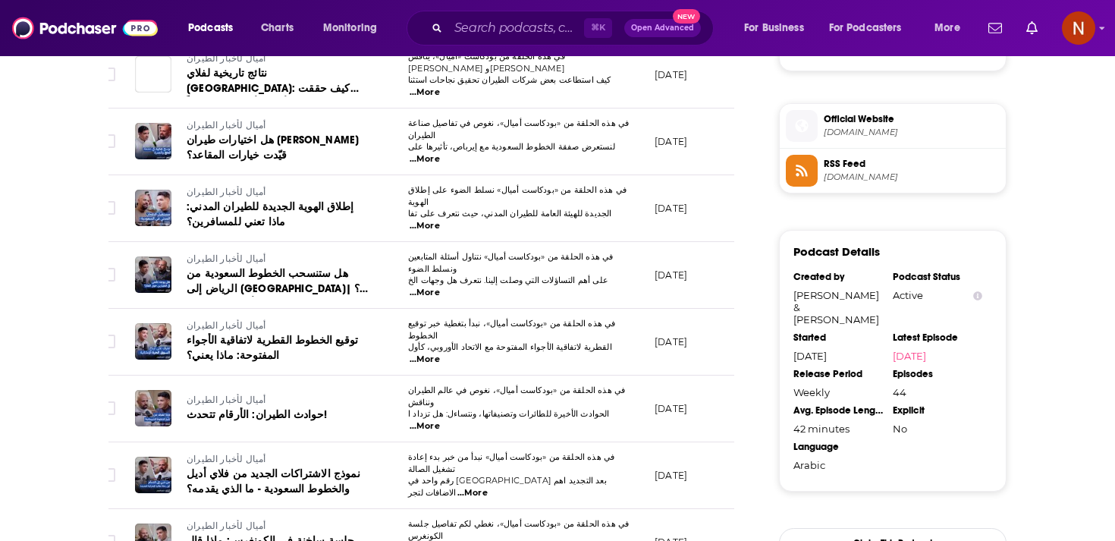
scroll to position [1089, 0]
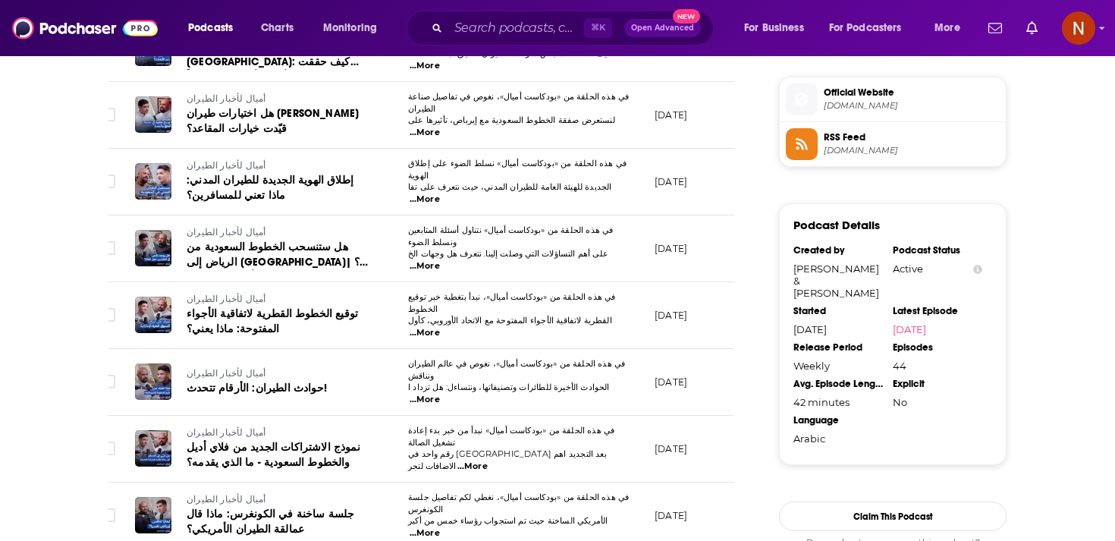
click at [834, 160] on link "RSS Feed [DOMAIN_NAME]" at bounding box center [893, 144] width 214 height 32
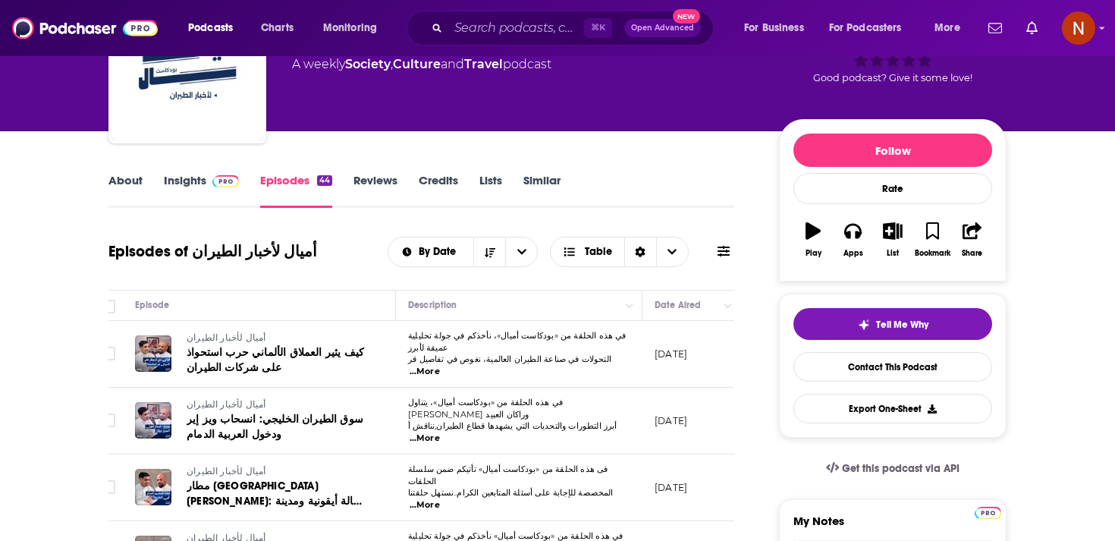
scroll to position [107, 0]
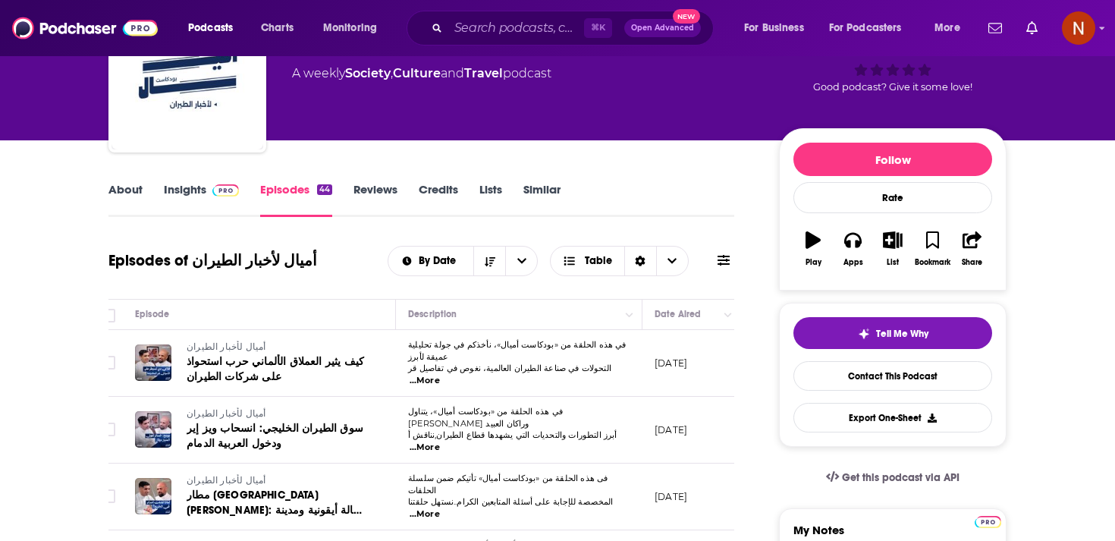
click at [123, 182] on link "About" at bounding box center [125, 199] width 34 height 35
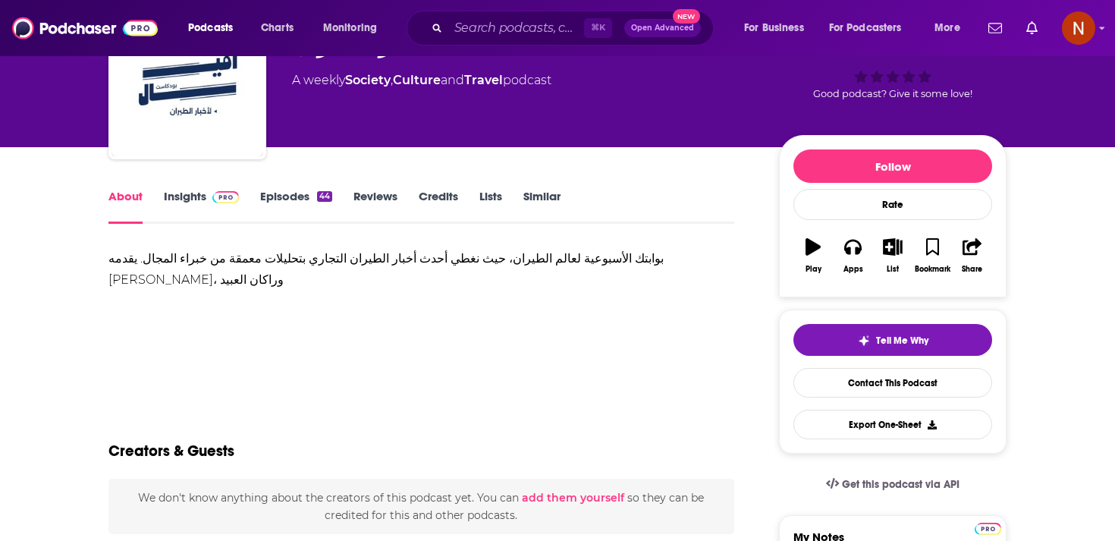
scroll to position [106, 0]
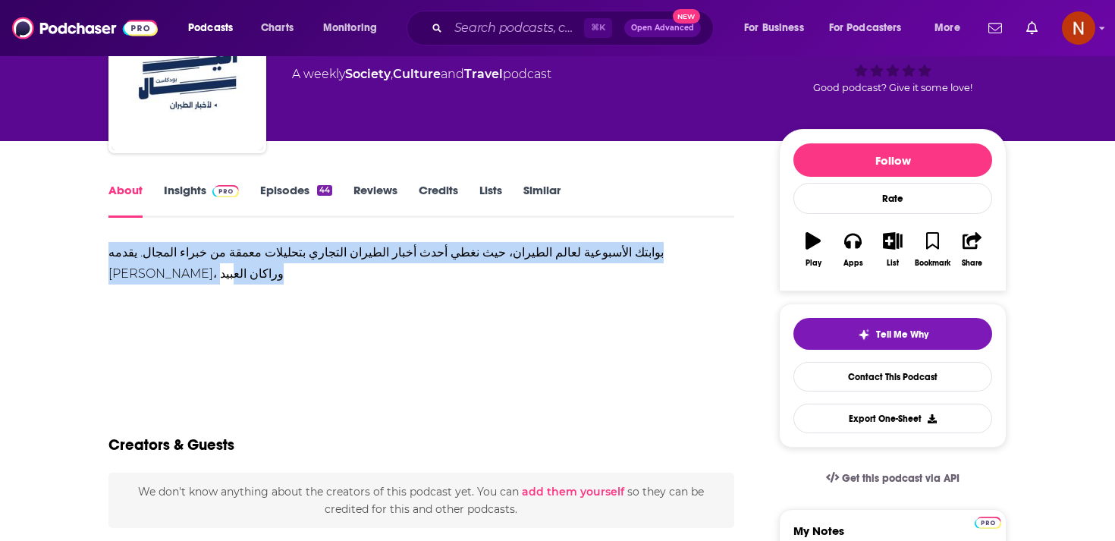
drag, startPoint x: 149, startPoint y: 278, endPoint x: 90, endPoint y: 247, distance: 65.8
copy div "بوابتك الأسبوعية لعالم الطيران، حيث نغطي أحدث أخبار الطيران التجاري بتحليلات مع…"
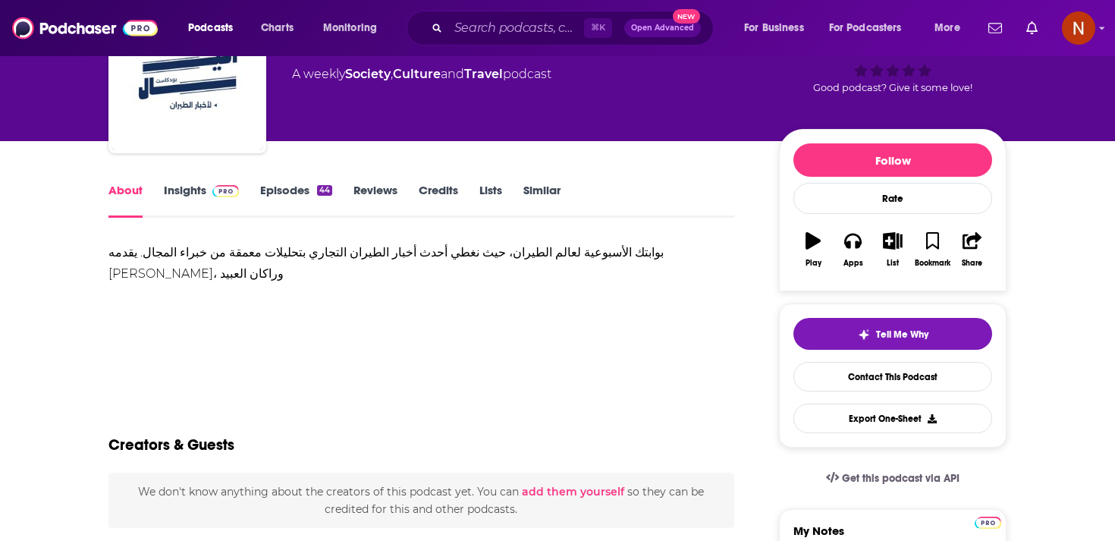
click at [463, 439] on div "Creators & Guests" at bounding box center [421, 436] width 626 height 74
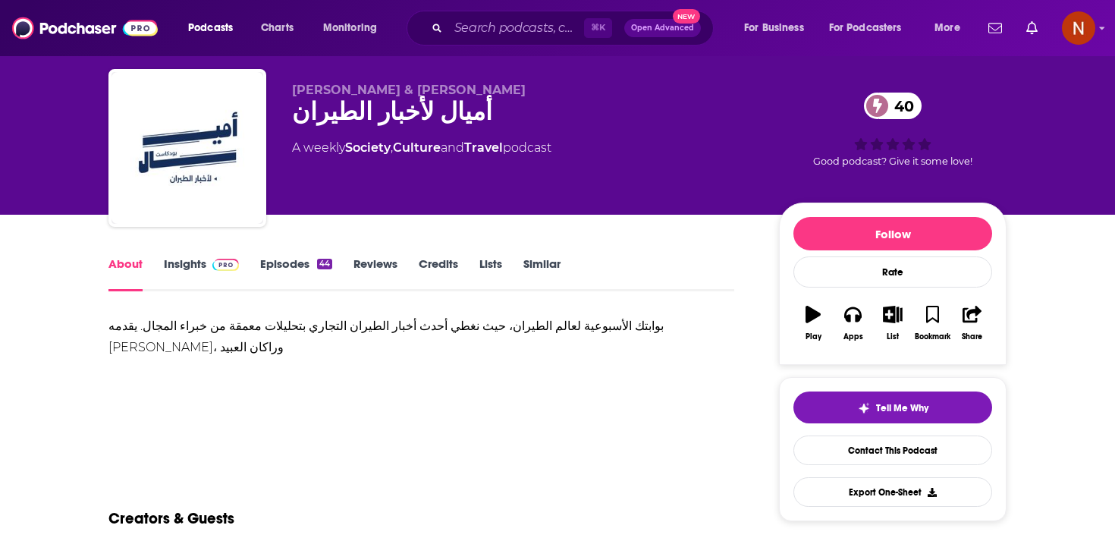
scroll to position [27, 0]
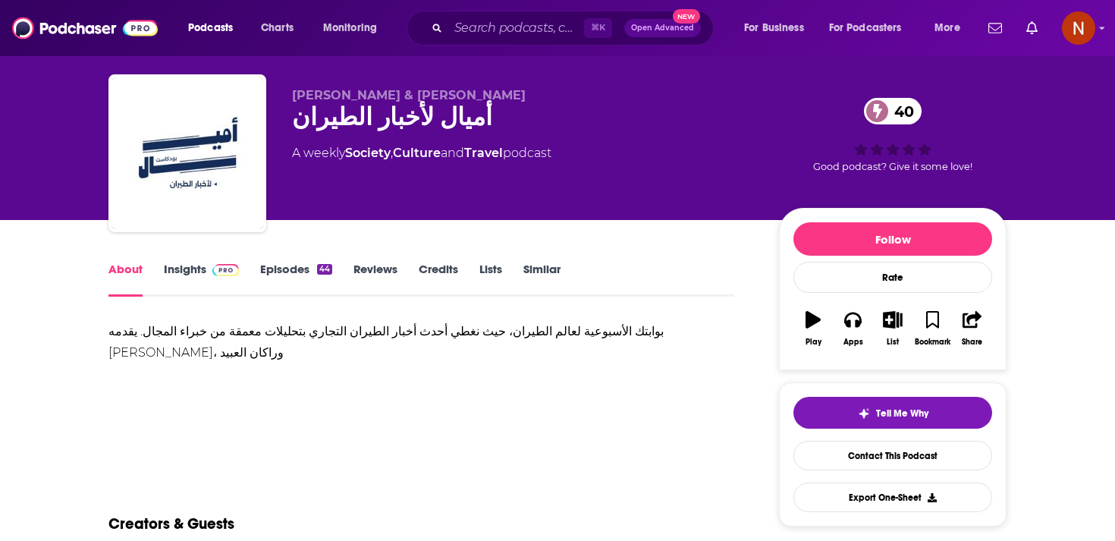
click at [271, 268] on link "Episodes 44" at bounding box center [296, 279] width 72 height 35
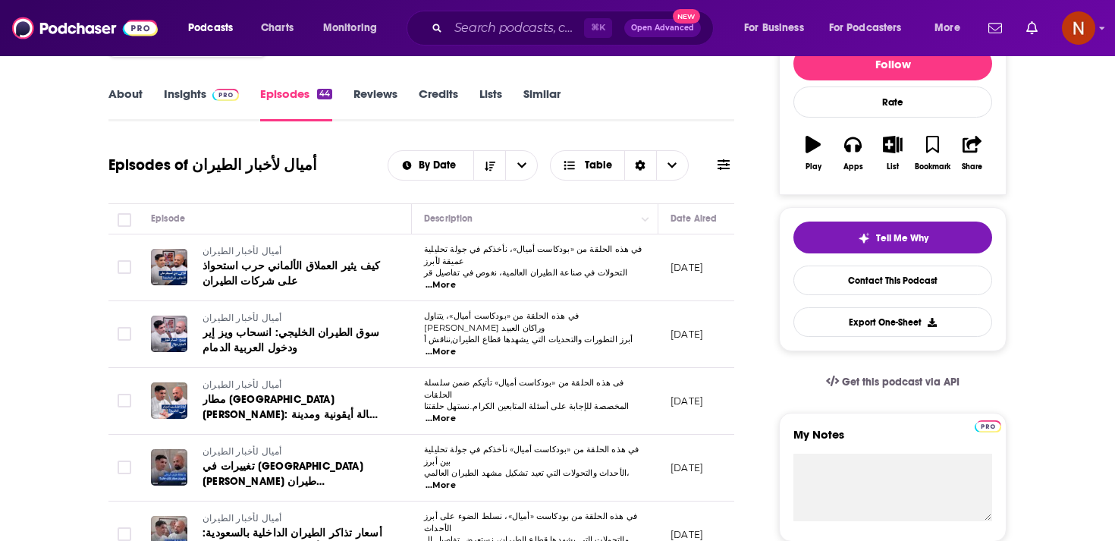
scroll to position [201, 0]
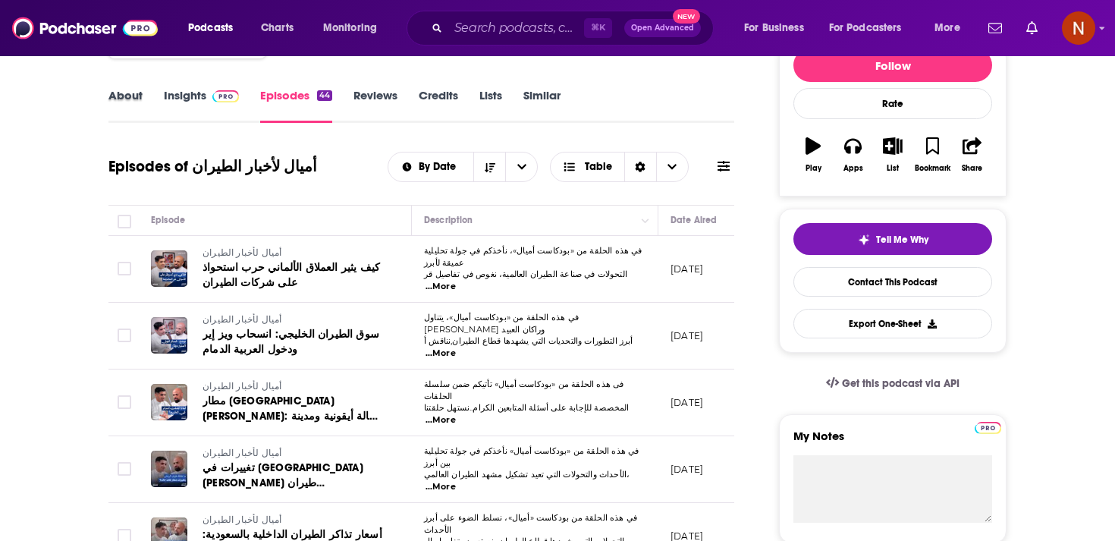
click at [147, 96] on div "About" at bounding box center [135, 105] width 55 height 35
click at [127, 96] on link "About" at bounding box center [125, 105] width 34 height 35
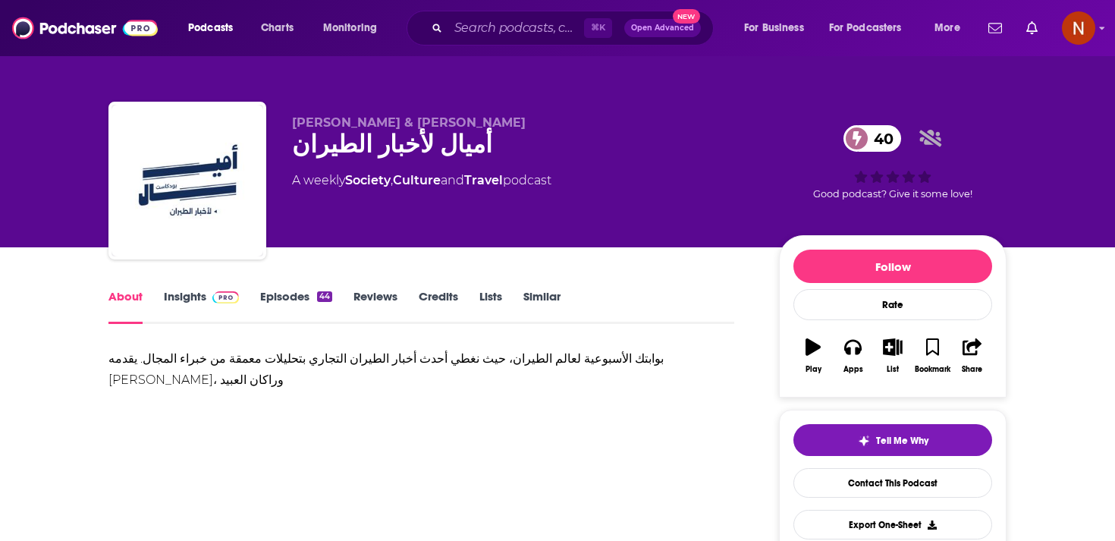
click at [385, 388] on div "بوابتك الأسبوعية لعالم الطيران، حيث نغطي أحدث أخبار الطيران التجاري بتحليلات مع…" at bounding box center [421, 369] width 626 height 42
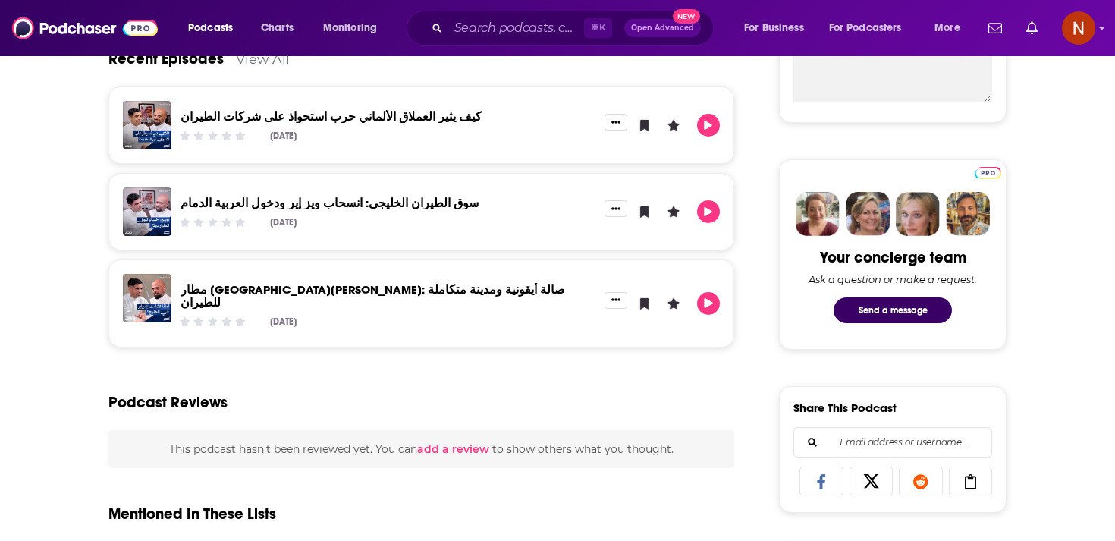
scroll to position [522, 0]
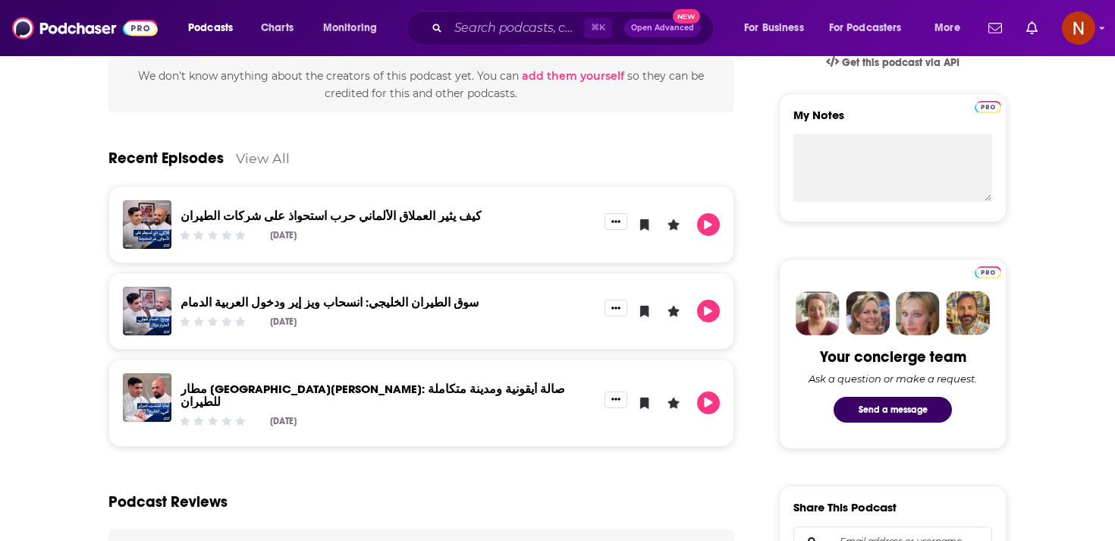
click at [378, 215] on link "كيف يثير العملاق الألماني حرب استحواذ على شركات الطيران" at bounding box center [331, 216] width 301 height 14
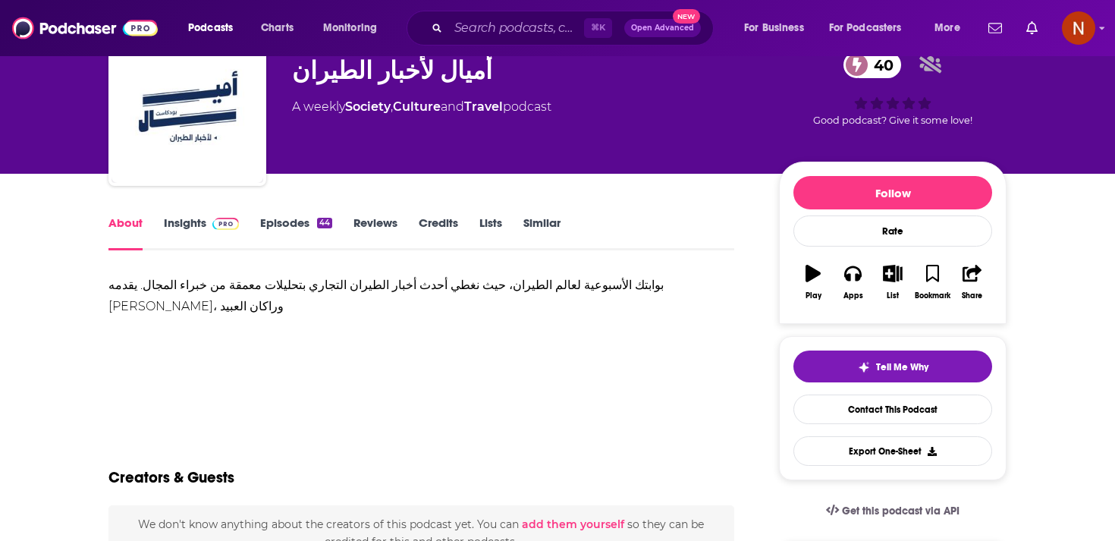
scroll to position [125, 0]
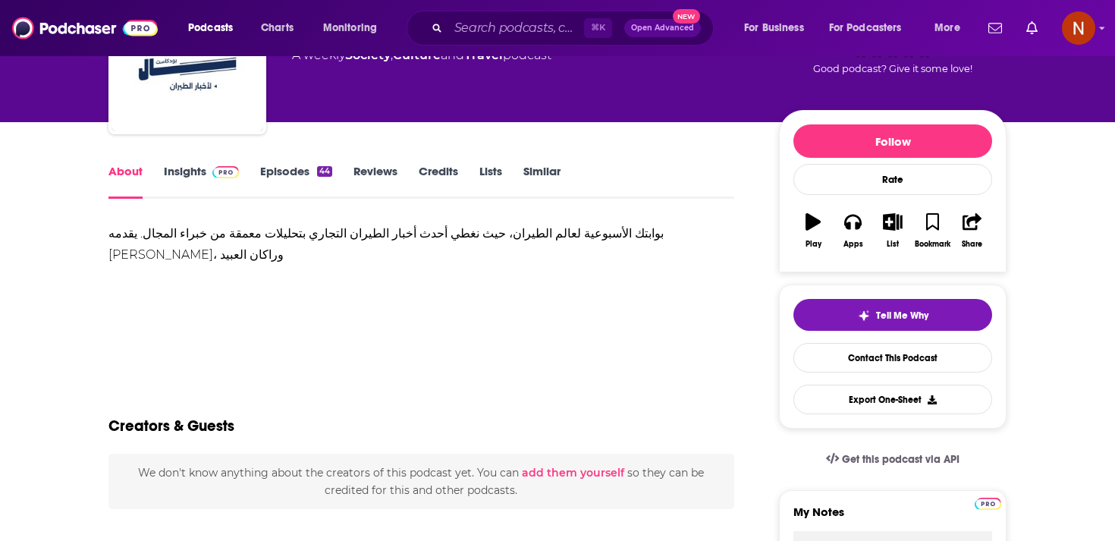
click at [211, 180] on link "Insights" at bounding box center [201, 181] width 75 height 35
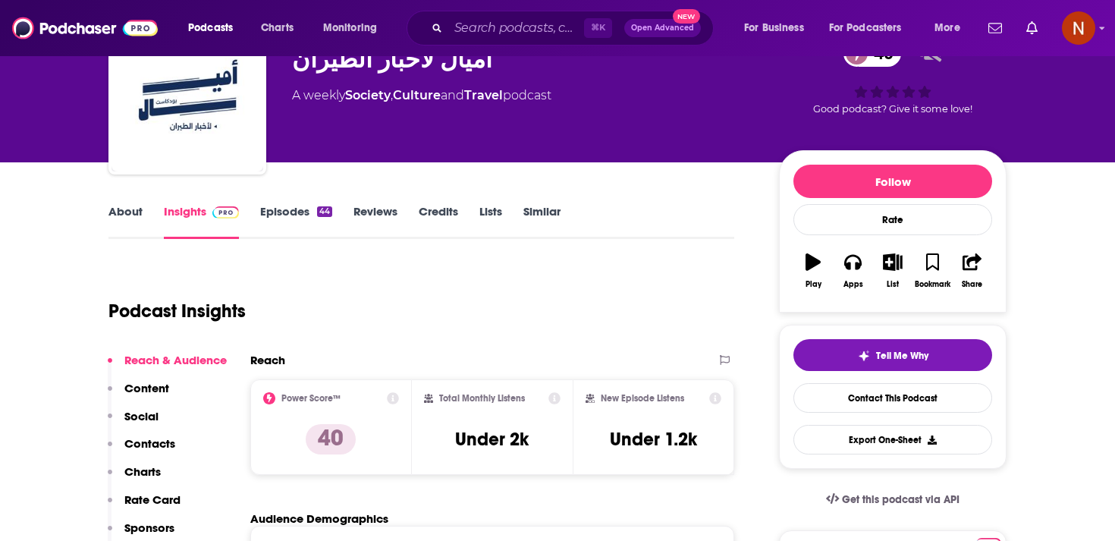
scroll to position [86, 0]
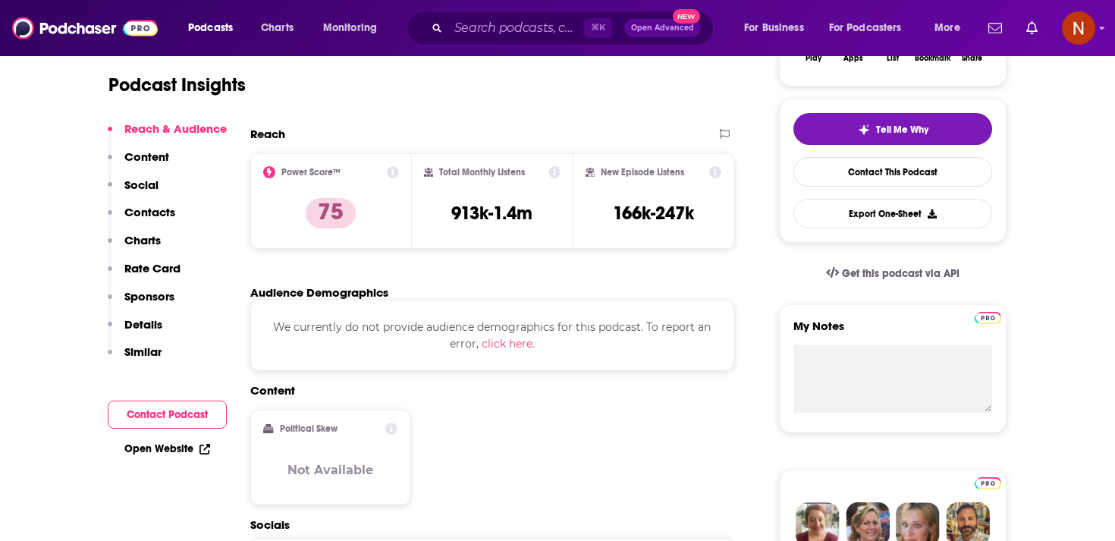
click at [465, 400] on div "Content Political Skew Not Available" at bounding box center [492, 450] width 484 height 134
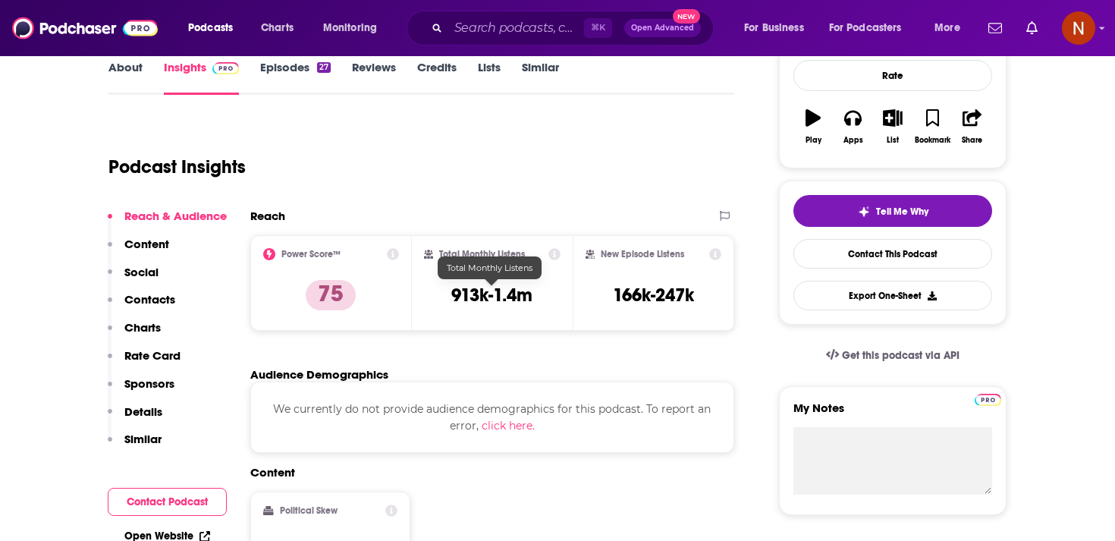
scroll to position [116, 0]
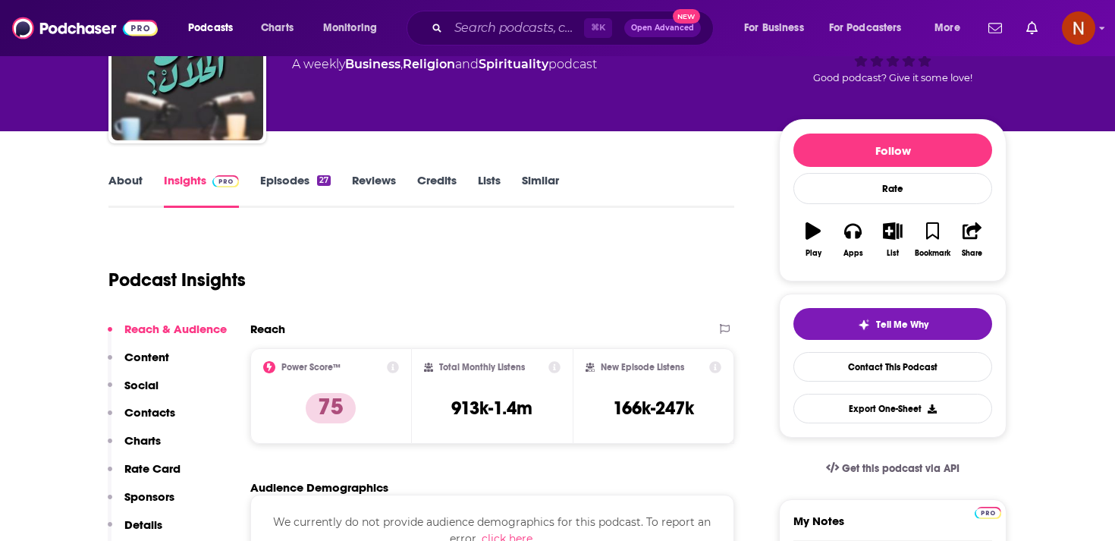
click at [309, 184] on link "Episodes 27" at bounding box center [295, 190] width 71 height 35
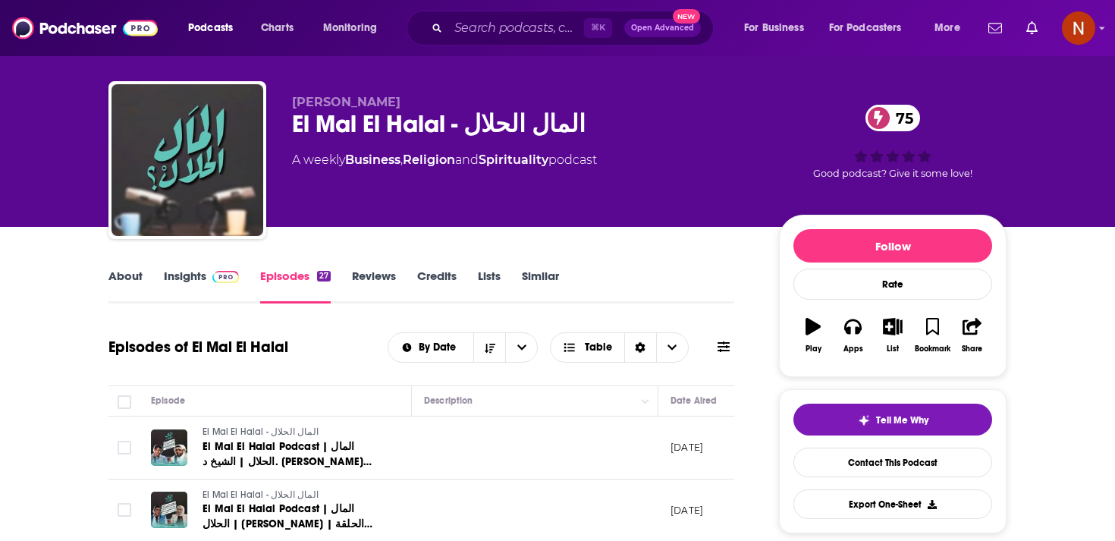
scroll to position [22, 0]
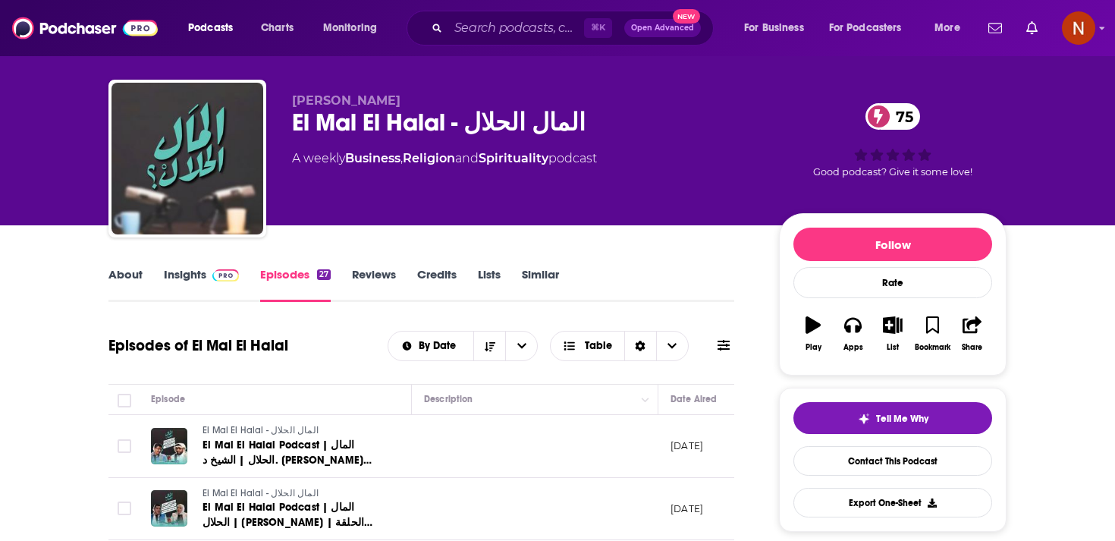
click at [419, 130] on div "El Mal El Halal - المال الحلال 75" at bounding box center [523, 123] width 463 height 30
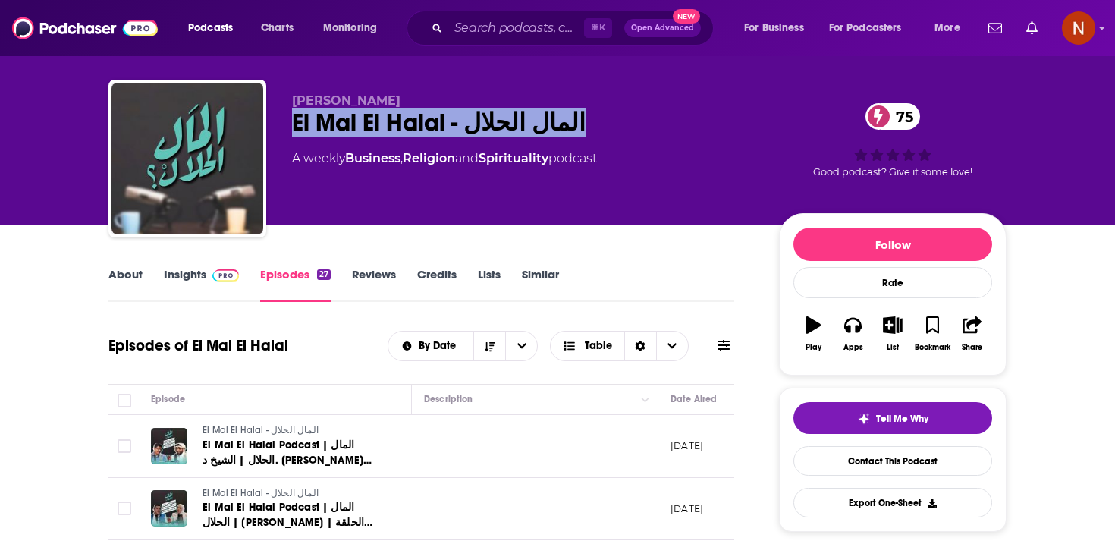
click at [419, 130] on div "El Mal El Halal - المال الحلال 75" at bounding box center [523, 123] width 463 height 30
copy div "El Mal El Halal - المال الحلال 75"
click at [547, 122] on div "El Mal El Halal - المال الحلال 75" at bounding box center [523, 123] width 463 height 30
drag, startPoint x: 567, startPoint y: 121, endPoint x: 270, endPoint y: 104, distance: 297.0
click at [270, 103] on div "Mohamed Aboulnaga El Mal El Halal - المال الحلال 75 A weekly Business , Religio…" at bounding box center [557, 162] width 898 height 164
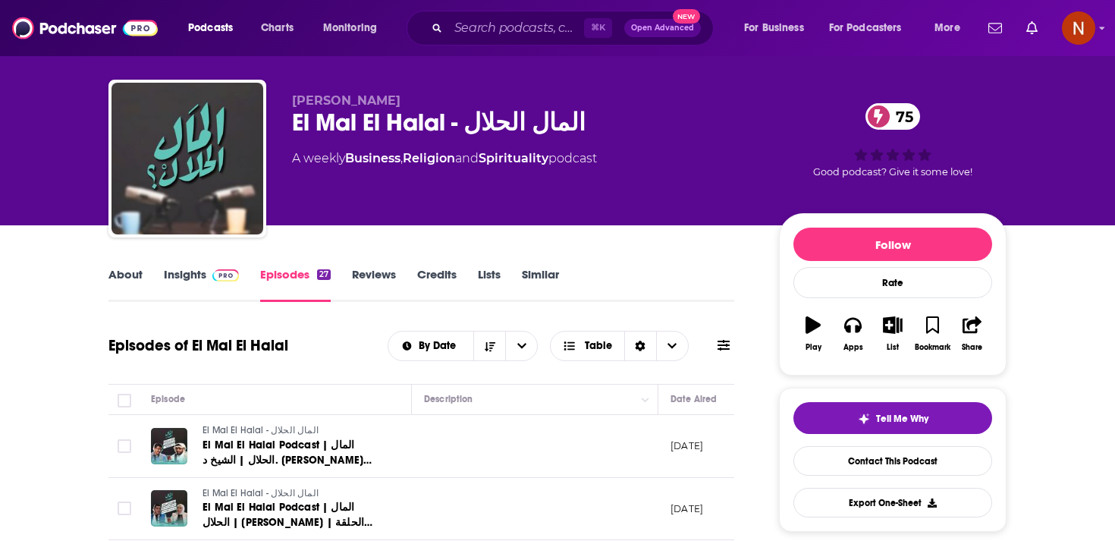
click at [324, 127] on div "El Mal El Halal - المال الحلال 75" at bounding box center [523, 123] width 463 height 30
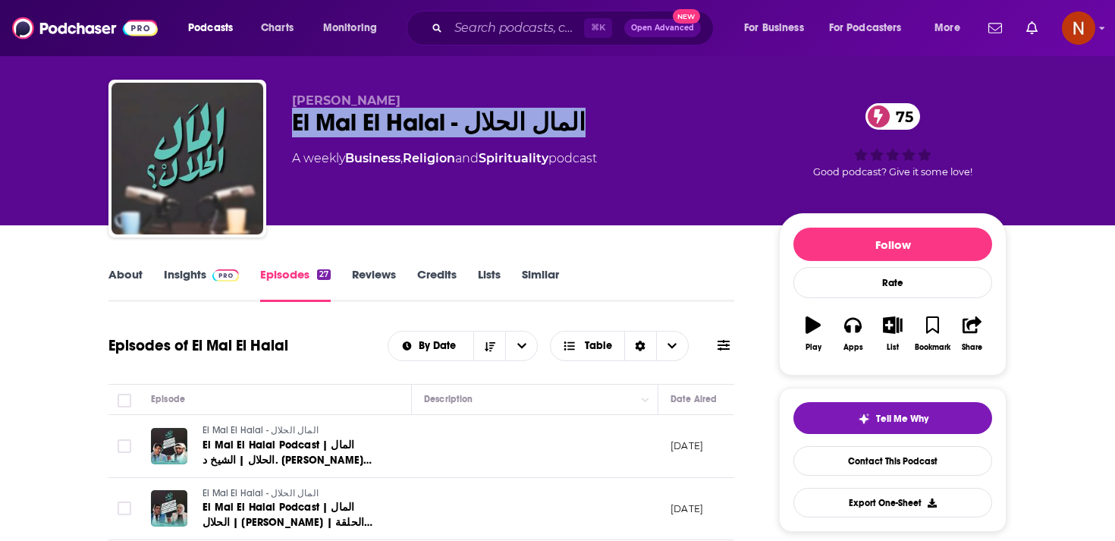
click at [324, 127] on div "El Mal El Halal - المال الحلال 75" at bounding box center [523, 123] width 463 height 30
copy div "El Mal El Halal - المال الحلال 75"
click at [133, 275] on link "About" at bounding box center [125, 284] width 34 height 35
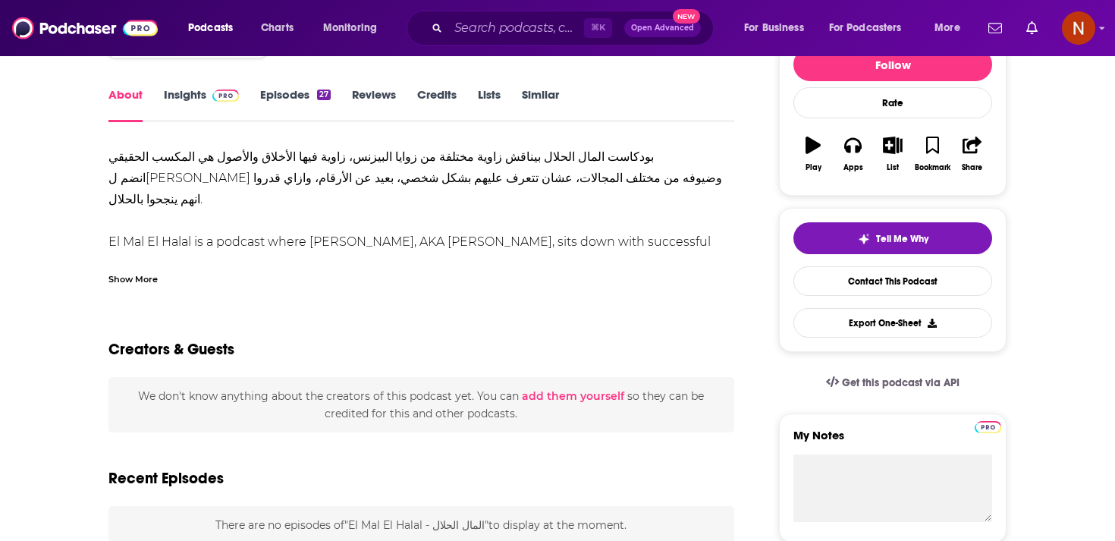
scroll to position [202, 0]
click at [184, 93] on link "Insights" at bounding box center [201, 103] width 75 height 35
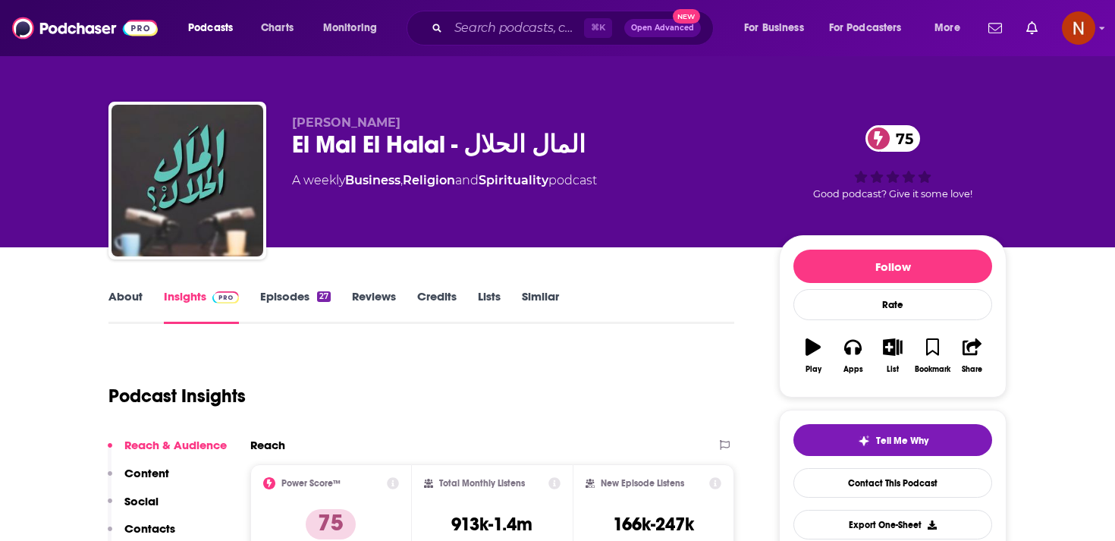
click at [287, 307] on link "Episodes 27" at bounding box center [295, 306] width 71 height 35
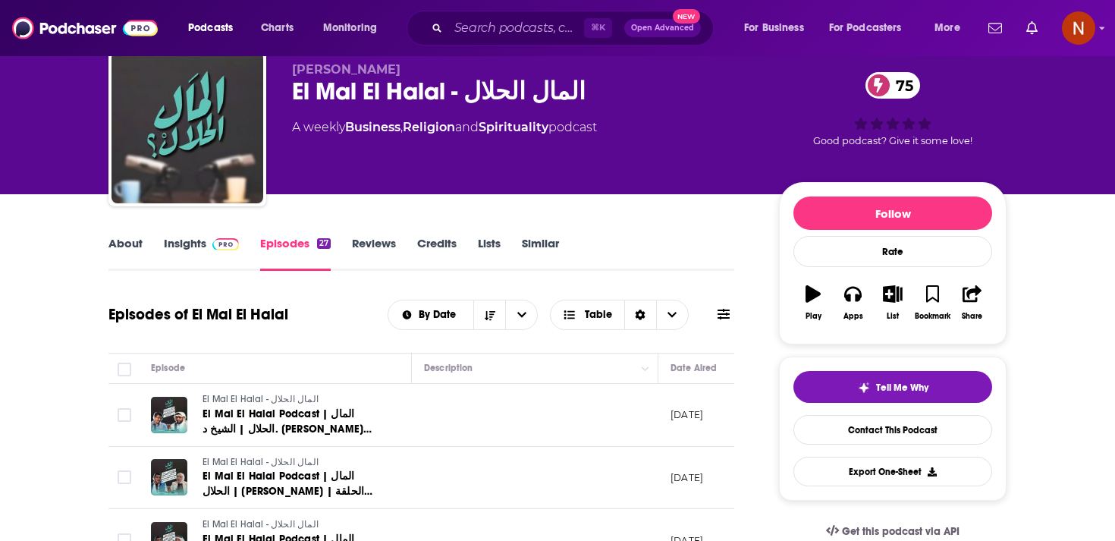
scroll to position [56, 0]
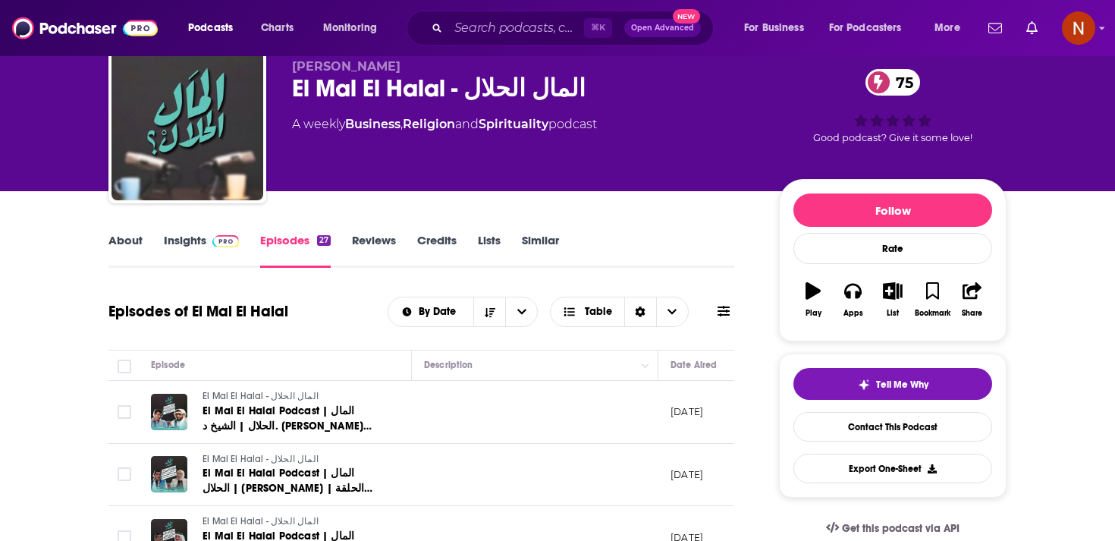
click at [191, 249] on link "Insights" at bounding box center [201, 250] width 75 height 35
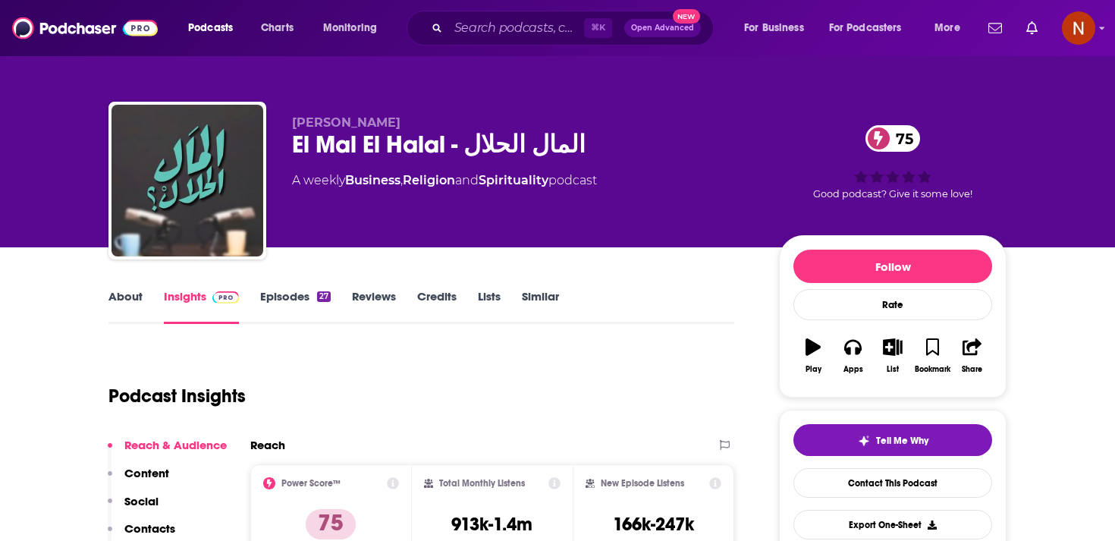
click at [344, 136] on div "El Mal El Halal - المال الحلال 75" at bounding box center [523, 145] width 463 height 30
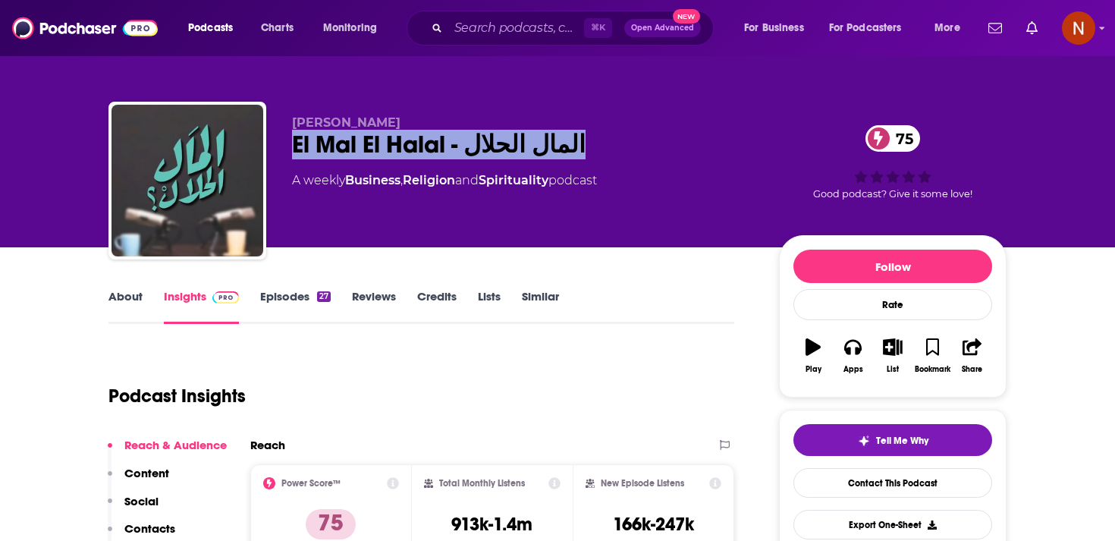
click at [344, 136] on div "El Mal El Halal - المال الحلال 75" at bounding box center [523, 145] width 463 height 30
copy div "El Mal El Halal - المال الحلال 75"
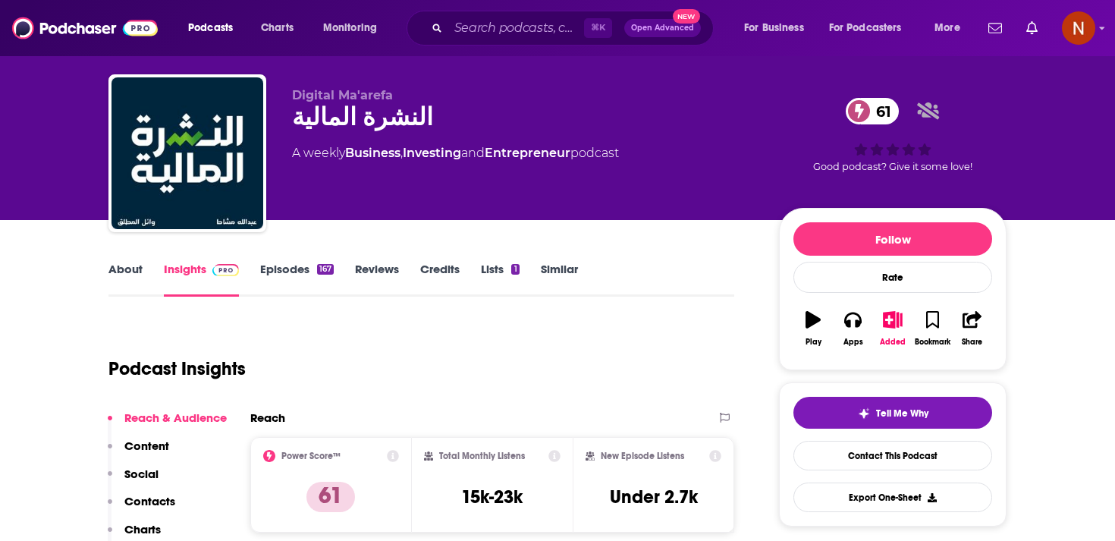
scroll to position [35, 0]
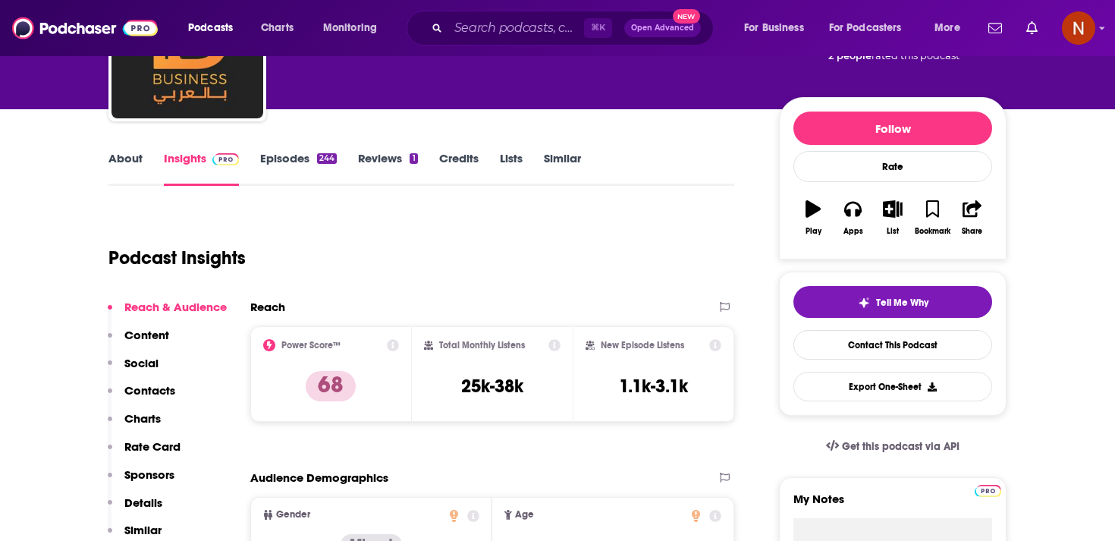
scroll to position [126, 0]
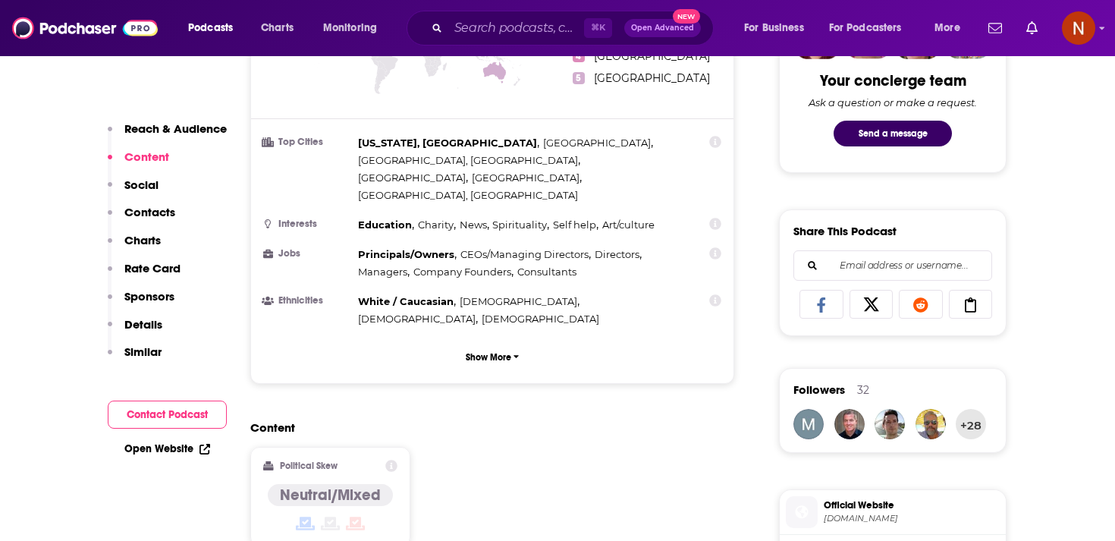
scroll to position [1003, 0]
